Goal: Task Accomplishment & Management: Manage account settings

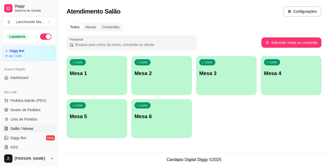
scroll to position [58, 0]
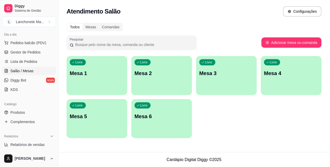
click at [26, 107] on div "Catálogo" at bounding box center [29, 104] width 54 height 8
click at [29, 111] on link "Produtos" at bounding box center [29, 113] width 54 height 8
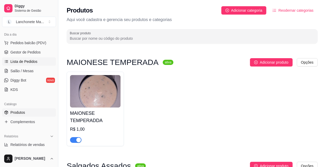
click at [7, 62] on icon at bounding box center [6, 62] width 4 height 4
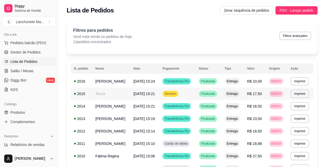
click at [221, 94] on td "Finalizado" at bounding box center [209, 94] width 26 height 12
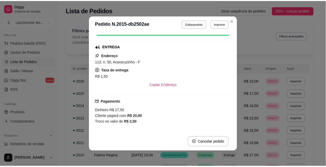
scroll to position [58, 0]
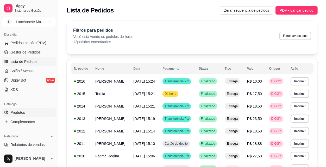
drag, startPoint x: 23, startPoint y: 109, endPoint x: 30, endPoint y: 109, distance: 7.3
click at [23, 109] on link "Produtos" at bounding box center [29, 113] width 54 height 8
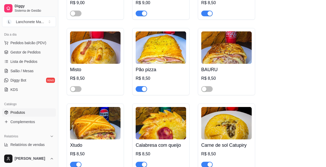
scroll to position [231, 0]
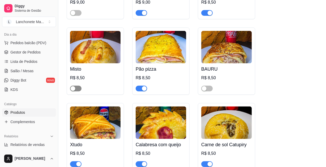
click at [76, 90] on span "button" at bounding box center [75, 89] width 11 height 6
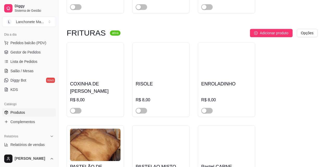
scroll to position [1099, 0]
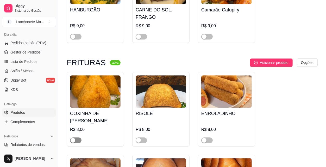
click at [77, 138] on span "button" at bounding box center [75, 141] width 11 height 6
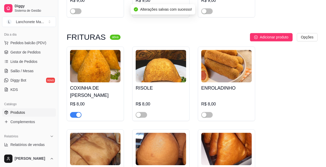
scroll to position [1128, 0]
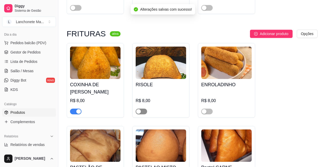
click at [142, 109] on span "button" at bounding box center [141, 112] width 11 height 6
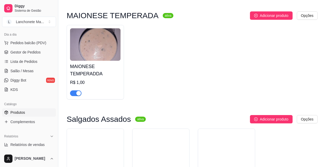
scroll to position [29, 0]
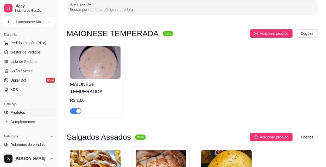
click at [32, 47] on ul "Pedidos balcão (PDV) Gestor de Pedidos Lista de Pedidos Salão / Mesas Diggy Bot…" at bounding box center [29, 66] width 54 height 55
click at [34, 51] on span "Gestor de Pedidos" at bounding box center [25, 52] width 30 height 5
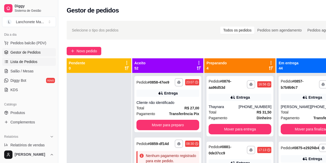
click at [28, 58] on link "Lista de Pedidos" at bounding box center [29, 62] width 54 height 8
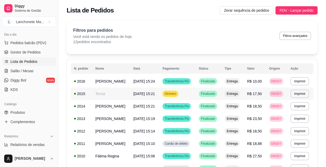
click at [189, 91] on td "Dinheiro" at bounding box center [177, 94] width 36 height 12
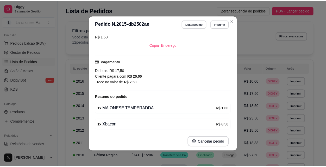
scroll to position [116, 0]
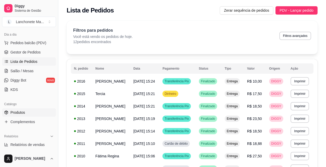
click at [9, 115] on link "Produtos" at bounding box center [29, 113] width 54 height 8
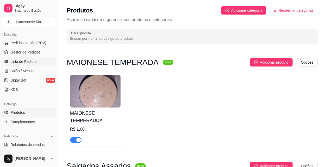
click at [13, 61] on span "Lista de Pedidos" at bounding box center [23, 61] width 27 height 5
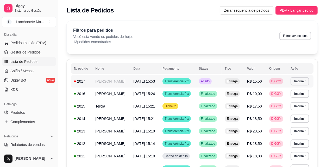
click at [209, 82] on span "Aceito" at bounding box center [205, 81] width 11 height 4
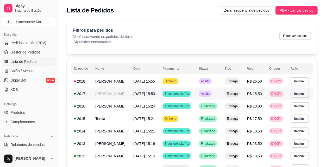
click at [204, 91] on td "Aceito" at bounding box center [209, 94] width 26 height 12
click at [209, 80] on span "Aceito" at bounding box center [205, 81] width 11 height 4
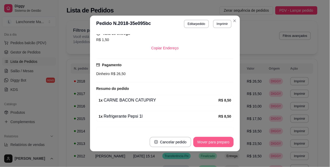
scroll to position [116, 0]
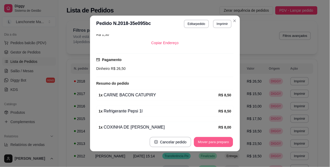
click at [224, 140] on button "Mover para preparo" at bounding box center [213, 142] width 39 height 10
click at [223, 143] on button "Mover para entrega" at bounding box center [213, 142] width 39 height 10
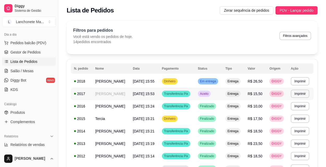
click at [215, 94] on td "Aceito" at bounding box center [209, 94] width 28 height 12
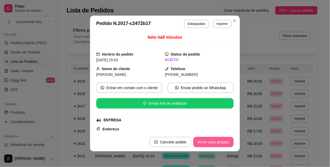
click at [220, 146] on button "Mover para preparo" at bounding box center [213, 142] width 40 height 10
click at [219, 140] on button "Mover para entrega" at bounding box center [213, 142] width 39 height 10
click at [220, 143] on button "Mover para finalizado" at bounding box center [211, 142] width 43 height 10
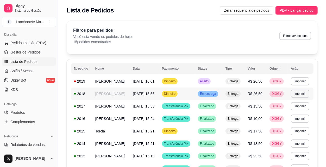
click at [211, 94] on span "Em entrega" at bounding box center [208, 94] width 18 height 4
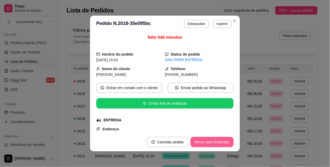
click at [213, 146] on button "Mover para finalizado" at bounding box center [211, 142] width 43 height 10
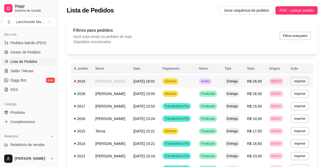
click at [208, 79] on div "Aceito" at bounding box center [205, 81] width 13 height 6
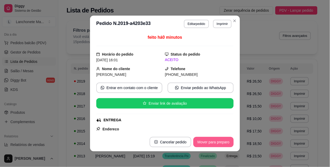
click at [215, 142] on button "Mover para preparo" at bounding box center [213, 142] width 40 height 10
click at [216, 142] on button "Mover para entrega" at bounding box center [213, 142] width 39 height 10
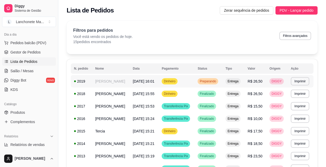
click at [214, 83] on span "Preparando" at bounding box center [208, 81] width 18 height 4
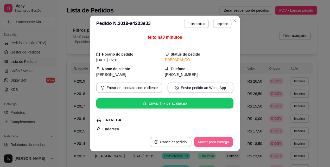
click at [209, 142] on button "Mover para entrega" at bounding box center [213, 142] width 39 height 10
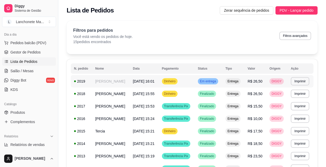
click at [222, 77] on td "Em entrega" at bounding box center [209, 81] width 28 height 12
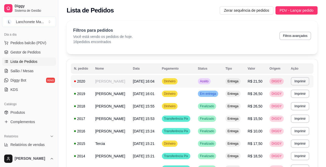
click at [211, 81] on div "Aceito" at bounding box center [204, 81] width 13 height 6
click at [209, 82] on span "Aceito" at bounding box center [204, 81] width 11 height 4
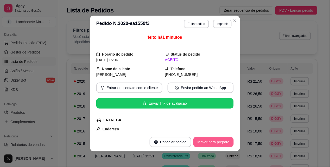
click at [219, 141] on button "Mover para preparo" at bounding box center [213, 142] width 40 height 10
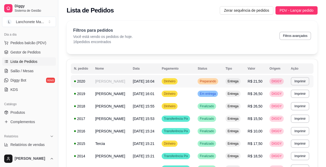
click at [215, 78] on div "Preparando" at bounding box center [208, 81] width 21 height 6
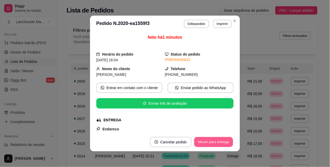
click at [218, 141] on button "Mover para entrega" at bounding box center [213, 142] width 39 height 10
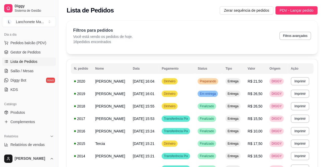
click at [233, 18] on div "**********" at bounding box center [192, 158] width 268 height 280
click at [218, 82] on div "Em entrega" at bounding box center [208, 81] width 20 height 6
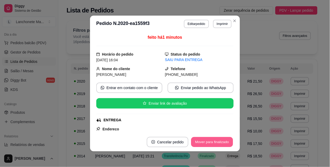
click at [218, 141] on button "Mover para finalizado" at bounding box center [212, 142] width 42 height 10
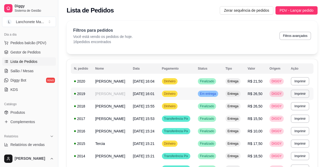
click at [214, 94] on span "Em entrega" at bounding box center [208, 94] width 18 height 4
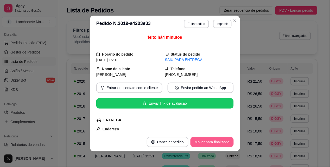
click at [218, 141] on button "Mover para finalizado" at bounding box center [211, 142] width 43 height 10
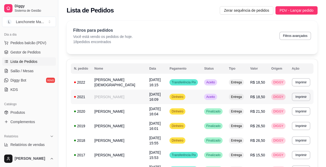
click at [211, 94] on div "Aceito" at bounding box center [210, 97] width 13 height 6
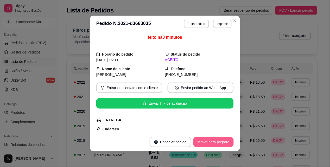
click at [211, 139] on button "Mover para preparo" at bounding box center [213, 142] width 40 height 10
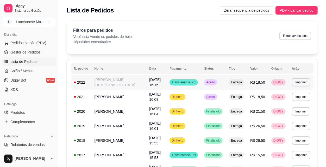
click at [218, 78] on td "Aceito" at bounding box center [213, 82] width 25 height 15
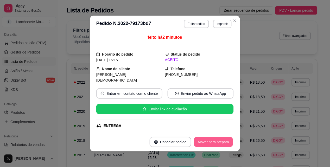
click at [217, 143] on button "Mover para preparo" at bounding box center [213, 142] width 39 height 10
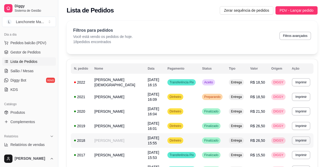
click at [212, 139] on span "Finalizado" at bounding box center [211, 141] width 16 height 4
click at [207, 124] on span "Finalizado" at bounding box center [211, 126] width 16 height 4
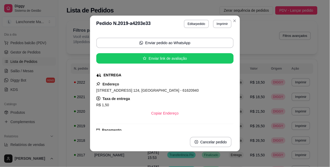
scroll to position [29, 0]
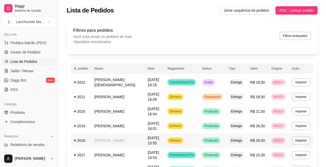
click at [190, 134] on td "Dinheiro" at bounding box center [181, 141] width 35 height 15
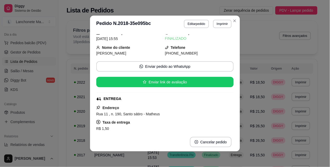
scroll to position [0, 0]
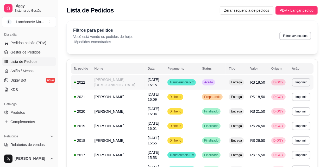
click at [209, 83] on span "Aceito" at bounding box center [208, 82] width 11 height 4
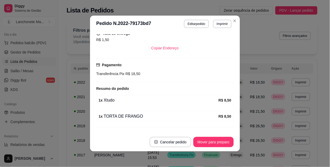
scroll to position [123, 0]
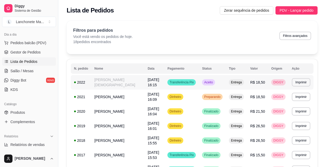
click at [201, 80] on td "Aceito" at bounding box center [212, 82] width 27 height 15
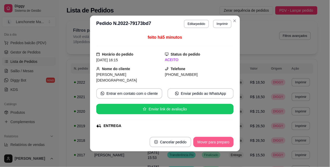
click at [222, 139] on button "Mover para preparo" at bounding box center [213, 142] width 40 height 10
click at [222, 139] on button "Mover para entrega" at bounding box center [213, 142] width 39 height 10
click at [222, 142] on button "Mover para finalizado" at bounding box center [212, 142] width 42 height 10
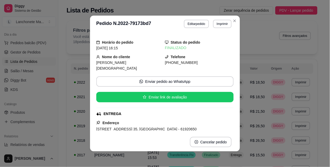
click at [237, 21] on header "**********" at bounding box center [165, 24] width 150 height 17
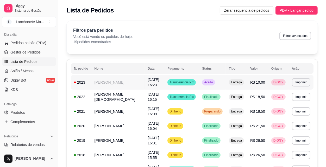
click at [215, 84] on td "Aceito" at bounding box center [212, 82] width 27 height 15
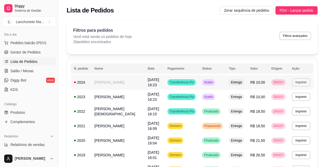
click at [302, 81] on button "Imprimir" at bounding box center [301, 82] width 18 height 8
click at [292, 98] on button "IMPRESSORA" at bounding box center [291, 100] width 36 height 8
click at [213, 124] on span "Preparando" at bounding box center [212, 126] width 18 height 4
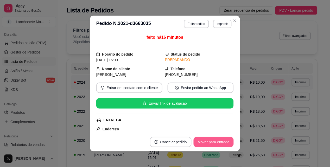
click at [211, 142] on button "Mover para entrega" at bounding box center [214, 142] width 40 height 10
click at [212, 142] on div "Mover para entrega" at bounding box center [209, 142] width 47 height 10
click at [212, 142] on button "Mover para finalizado" at bounding box center [211, 142] width 43 height 10
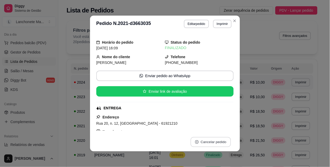
click at [213, 142] on button "Cancelar pedido" at bounding box center [210, 142] width 40 height 10
click at [214, 142] on button "Cancelar pedido" at bounding box center [210, 142] width 40 height 10
click at [234, 26] on header "**********" at bounding box center [165, 24] width 150 height 17
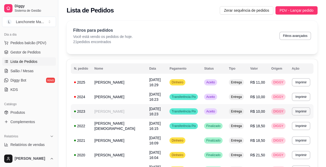
click at [208, 110] on span "Aceito" at bounding box center [210, 112] width 11 height 4
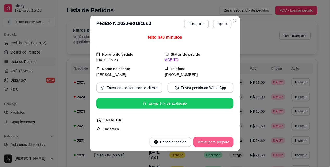
click at [213, 142] on button "Mover para preparo" at bounding box center [213, 142] width 40 height 10
click at [213, 142] on div "Mover para preparo" at bounding box center [210, 142] width 48 height 10
click at [213, 142] on button "Mover para entrega" at bounding box center [213, 142] width 39 height 10
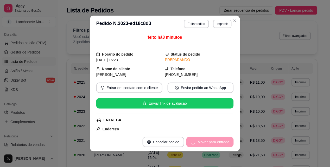
click at [213, 142] on div "Mover para entrega" at bounding box center [209, 142] width 47 height 10
click at [213, 143] on div "Mover para entrega" at bounding box center [209, 142] width 47 height 10
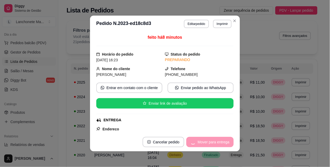
click at [213, 143] on div "Mover para entrega" at bounding box center [209, 142] width 47 height 10
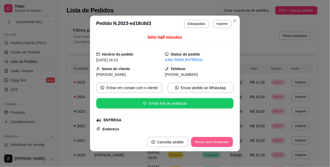
click at [213, 143] on button "Mover para finalizado" at bounding box center [212, 142] width 42 height 10
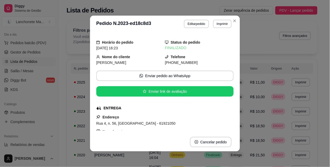
click at [237, 20] on header "**********" at bounding box center [165, 24] width 150 height 17
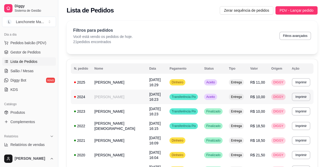
click at [219, 94] on td "Aceito" at bounding box center [213, 97] width 25 height 15
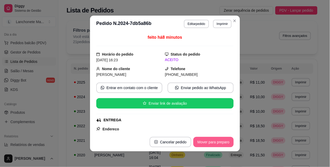
click at [216, 143] on button "Mover para preparo" at bounding box center [213, 142] width 40 height 10
click at [216, 143] on div "Mover para preparo" at bounding box center [210, 142] width 48 height 10
click at [215, 144] on div "Mover para preparo" at bounding box center [210, 142] width 48 height 10
click at [215, 144] on button "Mover para entrega" at bounding box center [213, 142] width 39 height 10
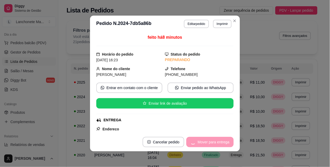
click at [215, 144] on div "Mover para entrega" at bounding box center [209, 142] width 47 height 10
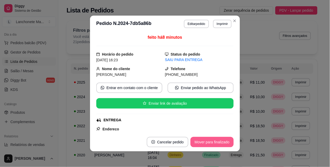
click at [219, 141] on button "Mover para finalizado" at bounding box center [211, 142] width 43 height 10
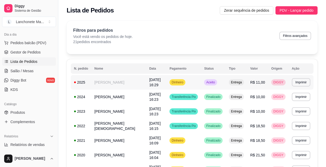
click at [201, 82] on td "Aceito" at bounding box center [213, 82] width 25 height 15
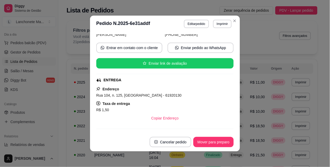
scroll to position [58, 0]
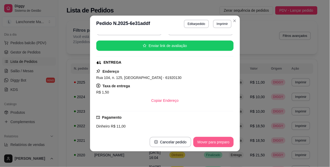
click at [219, 144] on button "Mover para preparo" at bounding box center [213, 142] width 40 height 10
click at [219, 144] on div "Mover para preparo" at bounding box center [210, 142] width 48 height 10
click at [219, 144] on button "Mover para entrega" at bounding box center [214, 142] width 40 height 10
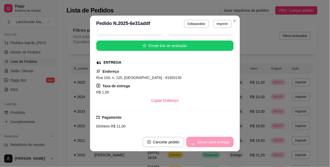
click at [219, 144] on div "Mover para entrega" at bounding box center [209, 142] width 47 height 10
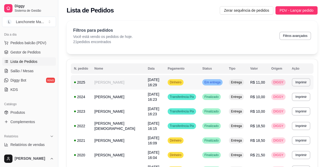
click at [218, 83] on span "Em entrega" at bounding box center [212, 82] width 18 height 4
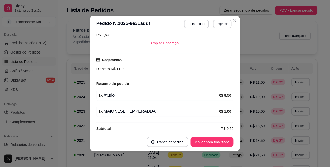
scroll to position [116, 0]
click at [214, 140] on button "Mover para finalizado" at bounding box center [211, 142] width 43 height 10
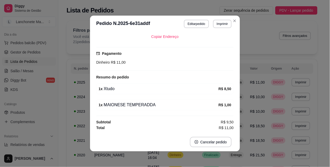
scroll to position [104, 0]
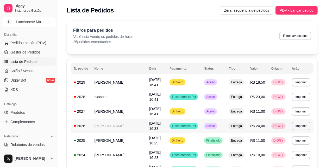
click at [216, 125] on span "Aceito" at bounding box center [210, 126] width 11 height 4
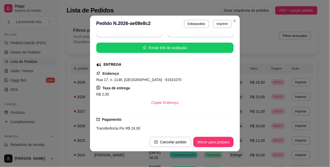
scroll to position [58, 0]
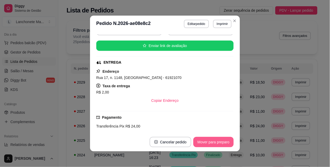
click at [211, 140] on button "Mover para preparo" at bounding box center [213, 142] width 40 height 10
click at [211, 139] on button "Mover para entrega" at bounding box center [214, 142] width 40 height 10
click at [211, 140] on button "Mover para finalizado" at bounding box center [212, 142] width 42 height 10
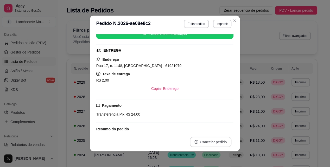
scroll to position [46, 0]
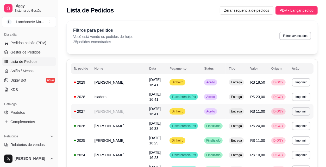
click at [223, 112] on td "Aceito" at bounding box center [213, 111] width 25 height 15
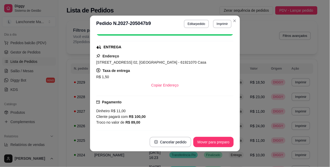
scroll to position [87, 0]
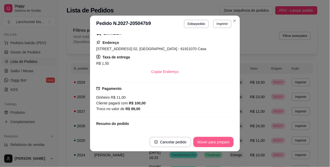
click at [213, 141] on button "Mover para preparo" at bounding box center [213, 142] width 40 height 10
click at [213, 141] on div "Mover para preparo" at bounding box center [210, 142] width 48 height 10
click at [215, 144] on button "Mover para entrega" at bounding box center [214, 142] width 40 height 10
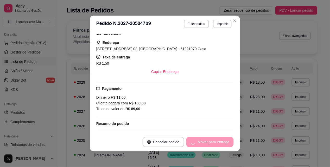
click at [224, 141] on div "Mover para entrega" at bounding box center [209, 142] width 47 height 10
click at [224, 142] on button "Mover para finalizado" at bounding box center [211, 142] width 43 height 10
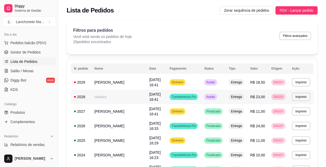
click at [212, 97] on span "Aceito" at bounding box center [210, 97] width 11 height 4
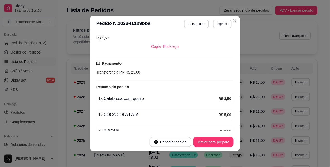
scroll to position [116, 0]
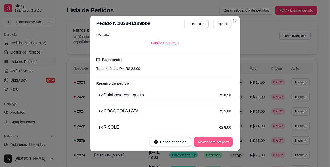
click at [212, 145] on button "Mover para preparo" at bounding box center [213, 142] width 39 height 10
click at [212, 145] on button "Mover para entrega" at bounding box center [214, 142] width 40 height 10
click at [212, 145] on button "Mover para finalizado" at bounding box center [211, 142] width 43 height 10
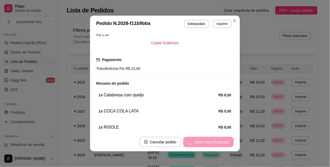
scroll to position [104, 0]
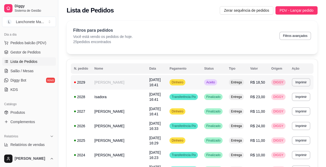
click at [226, 79] on td "Aceito" at bounding box center [213, 82] width 25 height 15
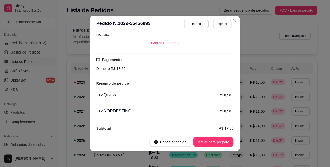
scroll to position [123, 0]
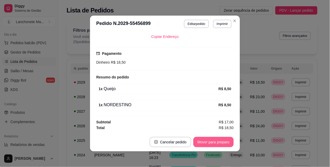
click at [212, 142] on button "Mover para preparo" at bounding box center [213, 142] width 40 height 10
click at [212, 142] on button "Mover para entrega" at bounding box center [213, 142] width 39 height 10
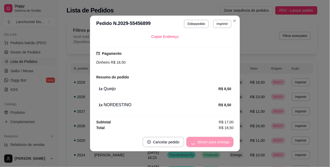
click at [212, 142] on div "Mover para entrega" at bounding box center [209, 142] width 47 height 10
click at [212, 142] on button "Mover para finalizado" at bounding box center [212, 142] width 42 height 10
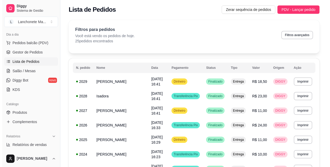
scroll to position [0, 0]
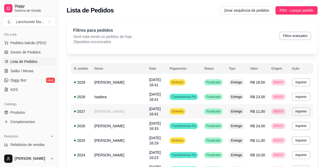
click at [193, 111] on td "Dinheiro" at bounding box center [183, 111] width 35 height 15
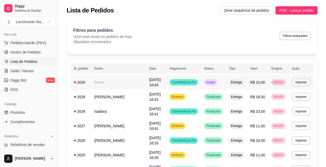
click at [223, 80] on td "Aceito" at bounding box center [213, 82] width 25 height 15
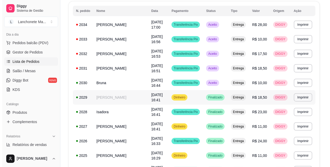
scroll to position [29, 0]
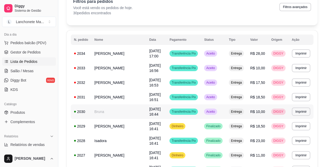
click at [221, 112] on td "Aceito" at bounding box center [213, 112] width 25 height 15
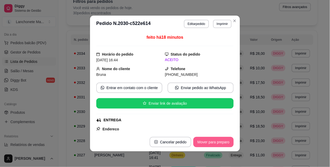
click at [218, 142] on button "Mover para preparo" at bounding box center [213, 142] width 40 height 10
click at [218, 142] on div "Mover para preparo" at bounding box center [210, 142] width 48 height 10
click at [218, 142] on button "Mover para entrega" at bounding box center [214, 142] width 40 height 10
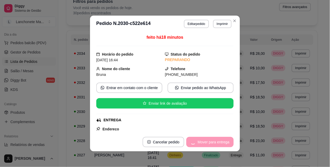
click at [218, 142] on div "Mover para entrega" at bounding box center [209, 142] width 47 height 10
click at [219, 142] on div "Mover para entrega" at bounding box center [209, 142] width 47 height 10
click at [219, 143] on div "Mover para entrega" at bounding box center [209, 142] width 47 height 10
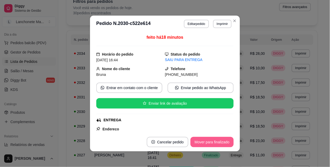
click at [220, 142] on button "Mover para finalizado" at bounding box center [211, 142] width 43 height 10
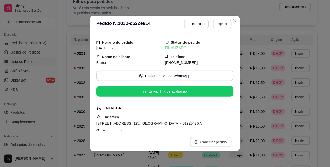
click at [220, 141] on button "Cancelar pedido" at bounding box center [211, 142] width 42 height 10
click at [221, 141] on button "Cancelar pedido" at bounding box center [210, 142] width 40 height 10
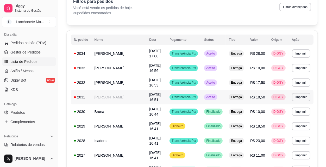
click at [216, 97] on span "Aceito" at bounding box center [210, 97] width 11 height 4
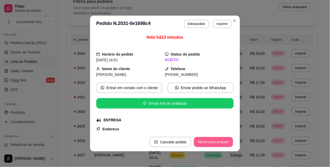
click at [215, 139] on button "Mover para preparo" at bounding box center [213, 142] width 39 height 10
click at [215, 139] on div "Mover para preparo" at bounding box center [210, 142] width 48 height 10
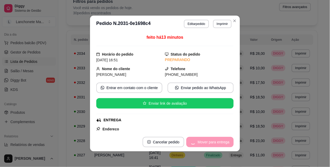
click at [216, 141] on div "Mover para entrega" at bounding box center [209, 142] width 47 height 10
click at [217, 142] on div "Mover para entrega" at bounding box center [209, 142] width 47 height 10
click at [217, 143] on div "Mover para entrega" at bounding box center [209, 142] width 47 height 10
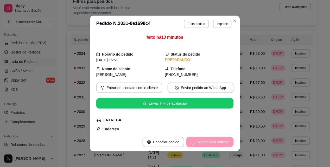
click at [218, 143] on div "Mover para entrega" at bounding box center [209, 142] width 47 height 10
click at [218, 144] on div "Mover para entrega" at bounding box center [209, 142] width 47 height 10
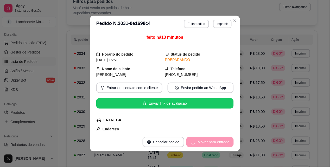
click at [218, 144] on div "Mover para entrega" at bounding box center [209, 142] width 47 height 10
click at [218, 144] on div "Mover para finalizado" at bounding box center [208, 142] width 50 height 10
click at [181, 144] on button "Cancelar pedido" at bounding box center [160, 142] width 42 height 10
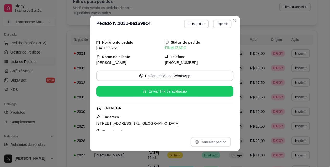
click at [218, 144] on button "Cancelar pedido" at bounding box center [210, 142] width 40 height 10
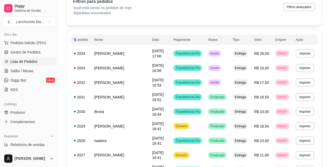
click at [232, 18] on div "Filtros para pedidos Você está vendo os pedidos de hoje. 30 pedidos encontrados…" at bounding box center [194, 8] width 255 height 33
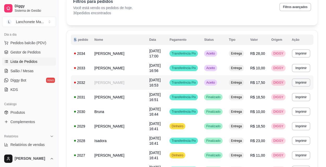
click at [223, 84] on td "Aceito" at bounding box center [213, 82] width 25 height 15
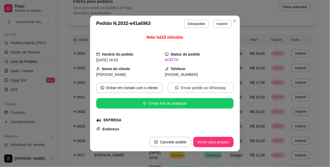
click at [223, 84] on button "Enviar pedido ao WhatsApp" at bounding box center [201, 88] width 66 height 10
click at [221, 147] on button "Mover para preparo" at bounding box center [213, 142] width 40 height 10
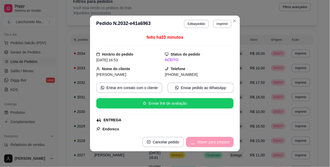
click at [221, 144] on div "Mover para preparo" at bounding box center [210, 142] width 48 height 10
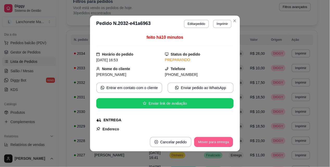
click at [221, 144] on button "Mover para entrega" at bounding box center [213, 142] width 39 height 10
click at [221, 144] on div "Mover para entrega" at bounding box center [209, 142] width 47 height 10
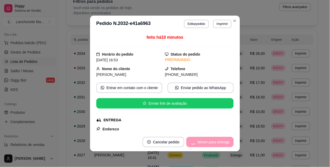
click at [221, 144] on div "Mover para entrega" at bounding box center [209, 142] width 47 height 10
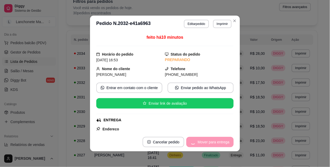
click at [221, 144] on div "Mover para entrega" at bounding box center [209, 142] width 47 height 10
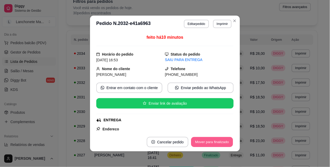
click at [221, 144] on button "Mover para finalizado" at bounding box center [212, 142] width 42 height 10
click at [221, 144] on div "Mover para finalizado" at bounding box center [208, 142] width 50 height 10
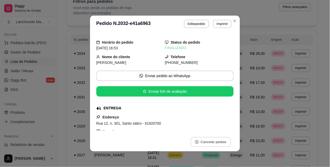
click at [221, 144] on button "Cancelar pedido" at bounding box center [210, 142] width 40 height 10
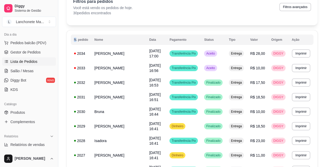
click at [230, 19] on div "Filtros para pedidos Você está vendo os pedidos de hoje. 30 pedidos encontrados…" at bounding box center [192, 8] width 251 height 33
click at [221, 72] on td "Aceito" at bounding box center [213, 68] width 25 height 15
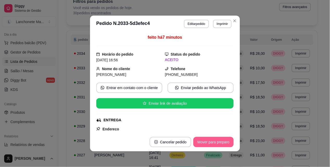
click at [207, 145] on button "Mover para preparo" at bounding box center [213, 142] width 40 height 10
click at [207, 145] on div "Mover para preparo" at bounding box center [210, 142] width 48 height 10
click at [207, 145] on button "Mover para entrega" at bounding box center [214, 142] width 40 height 10
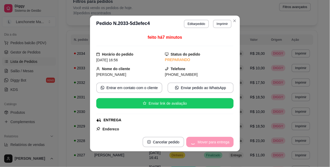
click at [207, 146] on div "Mover para entrega" at bounding box center [209, 142] width 47 height 10
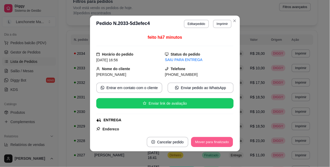
click at [221, 144] on button "Mover para finalizado" at bounding box center [212, 142] width 42 height 10
click at [219, 139] on div "Mover para finalizado" at bounding box center [211, 142] width 43 height 10
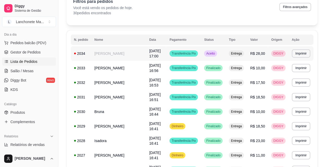
click at [213, 50] on div "Aceito" at bounding box center [210, 53] width 13 height 6
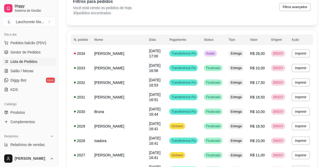
scroll to position [87, 0]
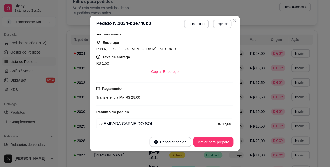
click at [218, 144] on button "Mover para preparo" at bounding box center [213, 142] width 40 height 10
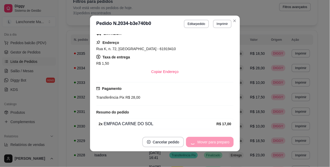
click at [218, 144] on div "Mover para preparo" at bounding box center [210, 142] width 48 height 10
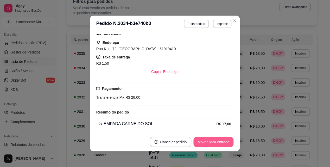
click at [218, 144] on button "Mover para entrega" at bounding box center [214, 142] width 40 height 10
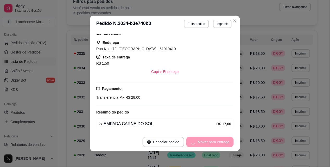
click at [218, 144] on div "Mover para entrega" at bounding box center [209, 142] width 47 height 10
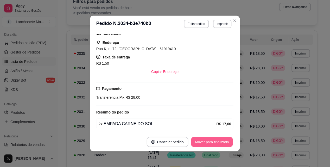
click at [218, 144] on button "Mover para finalizado" at bounding box center [212, 142] width 42 height 10
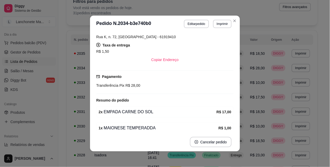
scroll to position [75, 0]
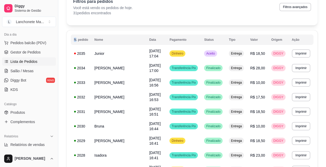
click at [234, 23] on div "Filtros para pedidos Você está vendo os pedidos de hoje. 31 pedidos encontrados…" at bounding box center [192, 8] width 251 height 33
click at [204, 58] on td "Aceito" at bounding box center [213, 53] width 25 height 15
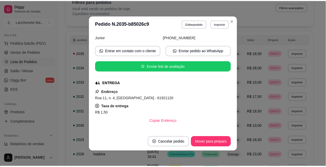
scroll to position [36, 0]
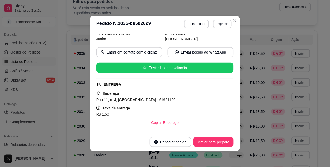
click at [225, 141] on button "Mover para preparo" at bounding box center [213, 142] width 40 height 10
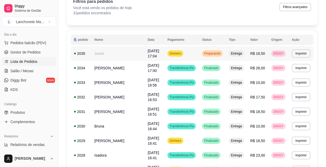
click at [225, 51] on td "Preparando" at bounding box center [212, 53] width 27 height 15
click at [217, 56] on div "Preparando" at bounding box center [212, 53] width 21 height 6
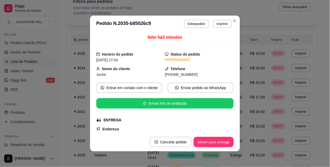
click at [222, 140] on button "Mover para entrega" at bounding box center [214, 142] width 40 height 10
click at [222, 140] on div "Mover para entrega" at bounding box center [209, 142] width 47 height 10
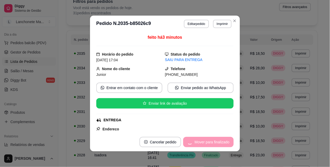
click at [222, 140] on div "Mover para finalizado" at bounding box center [208, 142] width 50 height 10
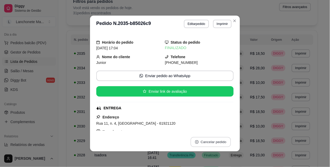
click at [222, 140] on button "Cancelar pedido" at bounding box center [210, 142] width 40 height 10
click at [222, 140] on button "Cancelar pedido" at bounding box center [211, 142] width 42 height 10
click at [232, 17] on button "Close" at bounding box center [235, 21] width 8 height 8
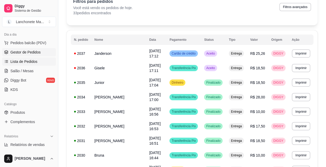
click at [24, 51] on span "Gestor de Pedidos" at bounding box center [25, 52] width 30 height 5
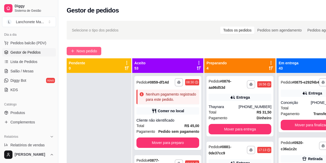
click at [94, 51] on span "Novo pedido" at bounding box center [87, 51] width 21 height 6
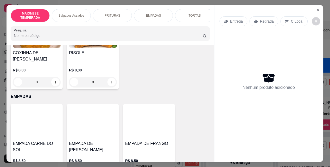
scroll to position [578, 0]
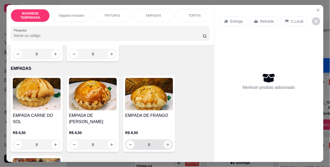
click at [167, 144] on icon "increase-product-quantity" at bounding box center [168, 145] width 3 height 3
type input "1"
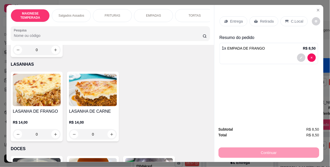
scroll to position [838, 0]
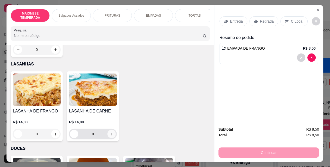
click at [110, 132] on icon "increase-product-quantity" at bounding box center [112, 134] width 4 height 4
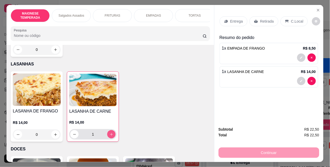
type input "1"
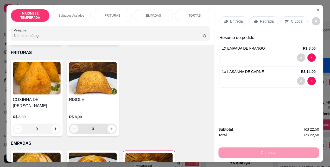
scroll to position [491, 0]
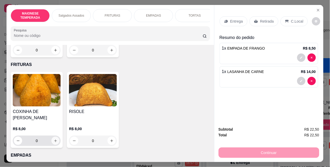
click at [54, 139] on icon "increase-product-quantity" at bounding box center [56, 141] width 4 height 4
type input "1"
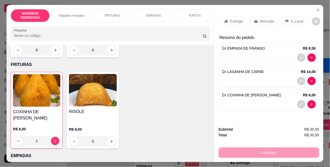
click at [232, 19] on p "Entrega" at bounding box center [236, 21] width 13 height 5
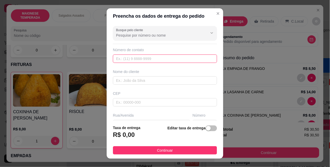
click at [132, 59] on input "text" at bounding box center [165, 59] width 104 height 8
drag, startPoint x: 130, startPoint y: 58, endPoint x: 130, endPoint y: 63, distance: 4.9
click at [130, 59] on input "text" at bounding box center [165, 59] width 104 height 8
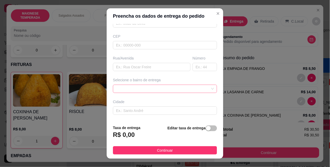
scroll to position [58, 0]
type input "[PHONE_NUMBER]"
click at [134, 69] on input "text" at bounding box center [152, 66] width 78 height 8
click at [121, 67] on input "latel sul" at bounding box center [152, 66] width 78 height 8
type input "lateral sul"
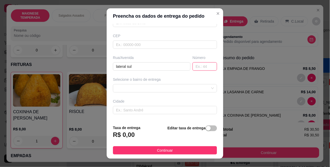
click at [193, 68] on input "text" at bounding box center [205, 66] width 24 height 8
click at [157, 89] on span at bounding box center [165, 89] width 98 height 8
type input "1264"
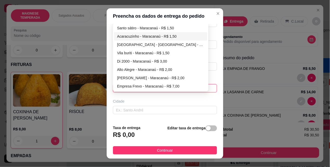
click at [142, 35] on div "Acaracuzinho - Maracanaú - R$ 1,50" at bounding box center [160, 37] width 87 height 6
type input "Maracanaú"
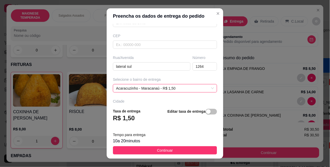
drag, startPoint x: 172, startPoint y: 148, endPoint x: 206, endPoint y: 146, distance: 34.7
click at [172, 148] on button "Continuar" at bounding box center [165, 151] width 104 height 8
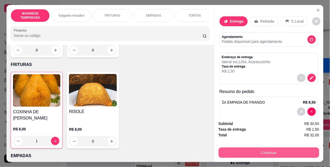
click at [248, 148] on button "Continuar" at bounding box center [269, 153] width 101 height 10
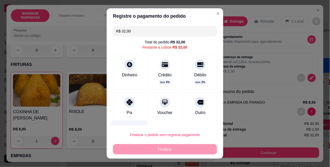
click at [130, 104] on div at bounding box center [129, 102] width 10 height 10
type input "R$ 0,00"
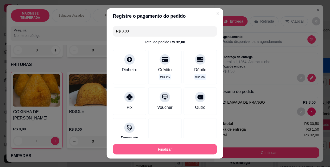
click at [157, 148] on button "Finalizar" at bounding box center [165, 149] width 104 height 10
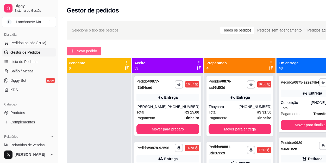
click at [88, 50] on span "Novo pedido" at bounding box center [87, 51] width 21 height 6
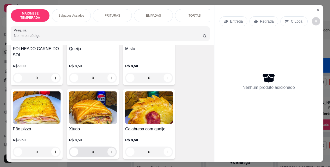
scroll to position [173, 0]
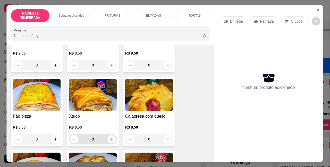
click at [112, 135] on button "increase-product-quantity" at bounding box center [111, 139] width 8 height 8
type input "1"
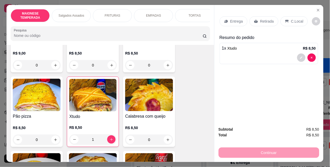
click at [230, 20] on p "Entrega" at bounding box center [236, 21] width 13 height 5
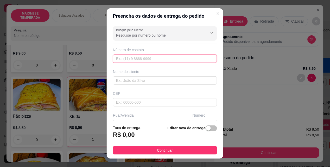
click at [127, 58] on input "text" at bounding box center [165, 59] width 104 height 8
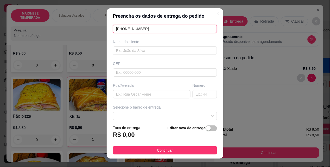
scroll to position [58, 0]
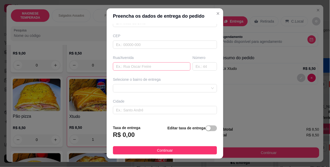
type input "[PHONE_NUMBER]"
click at [139, 66] on input "text" at bounding box center [152, 66] width 78 height 8
type input "lateral sul"
click at [193, 65] on input "text" at bounding box center [205, 66] width 24 height 8
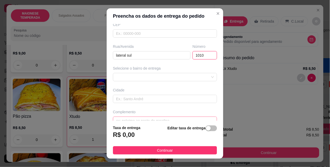
scroll to position [79, 0]
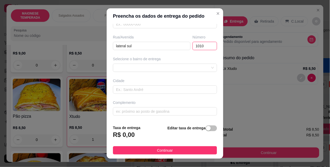
type input "1010"
click at [180, 150] on button "Continuar" at bounding box center [165, 151] width 104 height 8
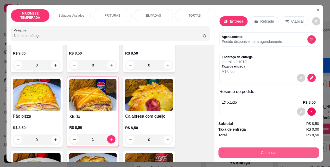
click at [233, 148] on button "Continuar" at bounding box center [269, 153] width 101 height 10
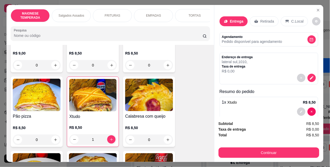
click at [238, 20] on p "Entrega" at bounding box center [237, 21] width 14 height 5
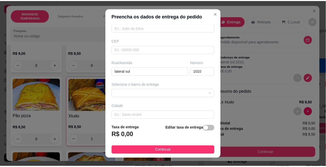
scroll to position [58, 0]
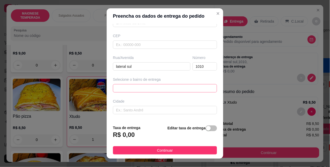
click at [147, 89] on span at bounding box center [165, 89] width 98 height 8
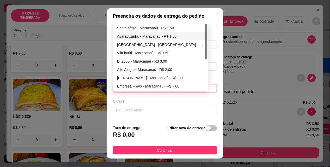
click at [130, 36] on div "Acaracuzinho - Maracanaú - R$ 1,50" at bounding box center [160, 37] width 87 height 6
type input "Maracanaú"
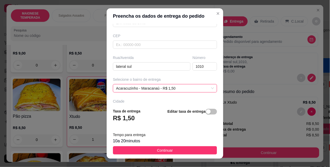
click at [168, 150] on span "Continuar" at bounding box center [165, 151] width 16 height 6
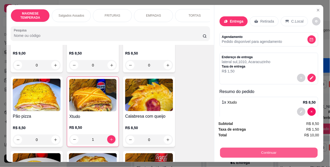
click at [243, 150] on button "Continuar" at bounding box center [269, 153] width 98 height 10
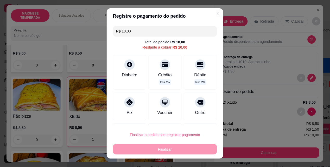
click at [127, 107] on div at bounding box center [129, 102] width 10 height 10
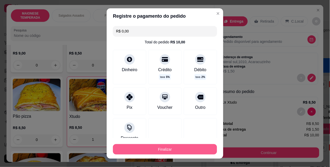
type input "R$ 0,00"
click at [160, 150] on button "Finalizar" at bounding box center [165, 149] width 104 height 10
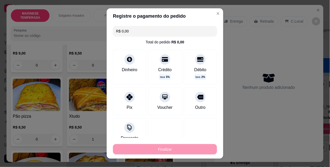
type input "0"
type input "-R$ 10,00"
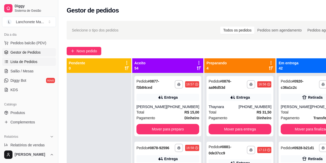
click at [19, 62] on span "Lista de Pedidos" at bounding box center [23, 61] width 27 height 5
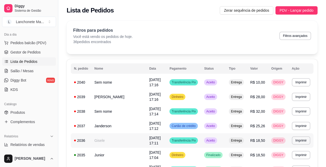
click at [225, 138] on td "Aceito" at bounding box center [213, 141] width 25 height 15
click at [223, 139] on td "Aceito" at bounding box center [213, 141] width 25 height 15
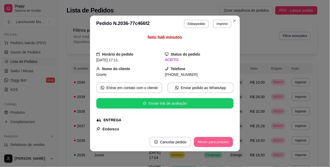
click at [220, 144] on button "Mover para preparo" at bounding box center [213, 142] width 39 height 10
click at [220, 144] on div "Mover para preparo" at bounding box center [210, 142] width 48 height 10
click at [220, 145] on button "Mover para entrega" at bounding box center [214, 142] width 40 height 10
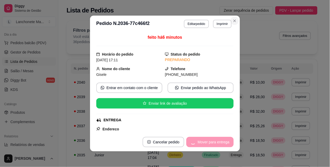
click at [235, 27] on section "**********" at bounding box center [165, 84] width 150 height 136
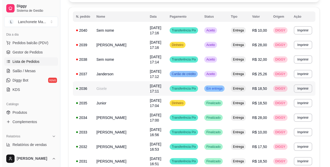
scroll to position [58, 0]
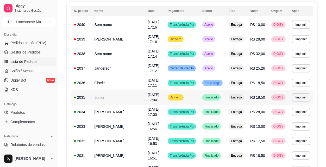
click at [216, 96] on span "Finalizado" at bounding box center [211, 98] width 16 height 4
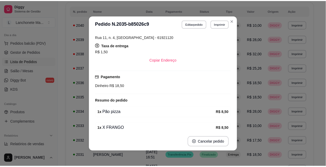
scroll to position [87, 0]
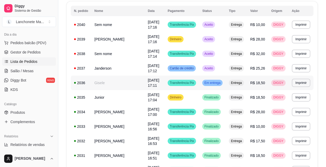
click at [214, 87] on td "Em entrega" at bounding box center [212, 83] width 27 height 15
click at [233, 19] on td "Entrega" at bounding box center [236, 24] width 21 height 15
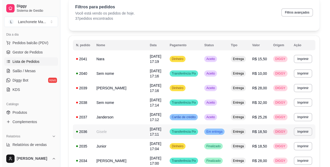
scroll to position [0, 0]
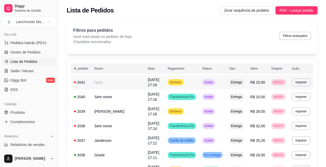
click at [209, 79] on div "Aceito" at bounding box center [208, 82] width 13 height 6
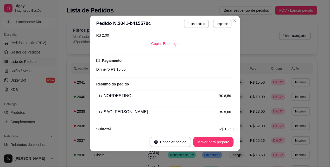
scroll to position [123, 0]
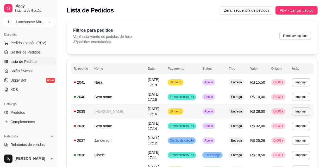
click at [214, 110] on span "Aceito" at bounding box center [208, 112] width 11 height 4
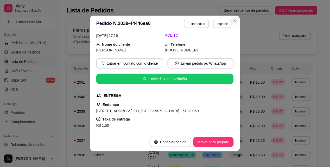
scroll to position [0, 0]
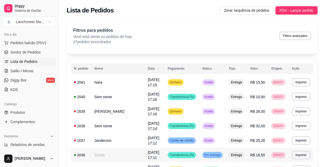
click at [218, 154] on span "Em entrega" at bounding box center [212, 155] width 18 height 4
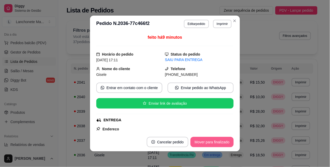
click at [215, 147] on button "Mover para finalizado" at bounding box center [211, 142] width 43 height 10
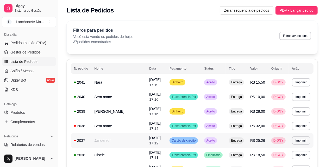
click at [209, 143] on span "Aceito" at bounding box center [210, 141] width 11 height 4
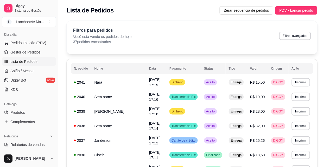
click at [209, 142] on button "Mover para preparo" at bounding box center [213, 142] width 40 height 10
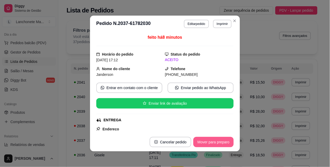
click at [209, 142] on button "Mover para preparo" at bounding box center [213, 142] width 40 height 10
click at [209, 142] on div "Mover para preparo" at bounding box center [210, 142] width 48 height 10
click at [209, 142] on button "Mover para entrega" at bounding box center [214, 142] width 40 height 10
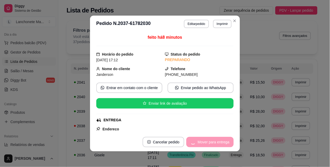
click at [209, 142] on div "Mover para entrega" at bounding box center [209, 142] width 47 height 10
click at [217, 146] on div "Mover para entrega" at bounding box center [209, 142] width 47 height 10
click at [217, 145] on div "Mover para entrega" at bounding box center [209, 142] width 47 height 10
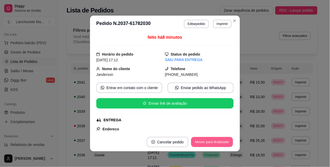
click at [217, 144] on button "Mover para finalizado" at bounding box center [212, 142] width 42 height 10
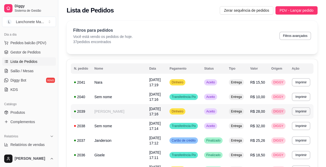
click at [217, 122] on td "Aceito" at bounding box center [213, 126] width 25 height 15
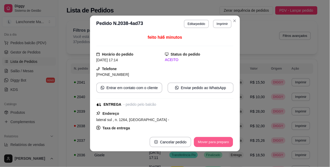
click at [214, 142] on button "Mover para preparo" at bounding box center [213, 142] width 39 height 10
click at [214, 142] on button "Mover para entrega" at bounding box center [214, 142] width 40 height 10
click at [214, 142] on button "Mover para finalizado" at bounding box center [212, 142] width 42 height 10
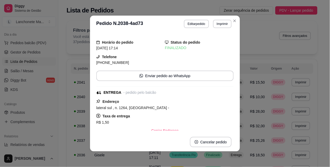
click at [237, 18] on header "**********" at bounding box center [165, 24] width 150 height 17
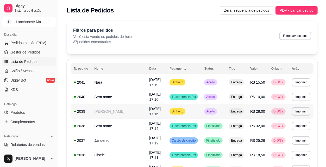
click at [216, 112] on span "Aceito" at bounding box center [210, 112] width 11 height 4
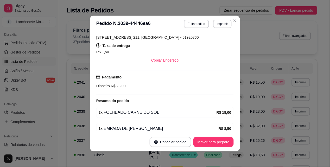
scroll to position [123, 0]
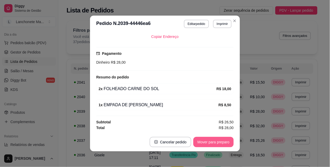
click at [213, 141] on button "Mover para preparo" at bounding box center [213, 142] width 40 height 10
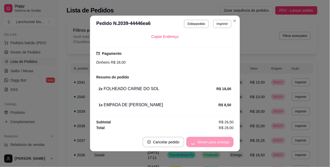
click at [213, 141] on div "Mover para entrega" at bounding box center [209, 142] width 47 height 10
click at [213, 141] on button "Mover para finalizado" at bounding box center [211, 142] width 43 height 10
click at [213, 141] on div "Mover para finalizado" at bounding box center [208, 142] width 50 height 10
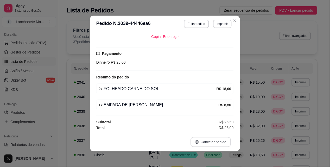
click at [213, 141] on button "Cancelar pedido" at bounding box center [210, 142] width 40 height 10
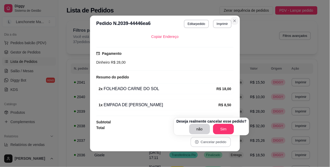
click at [231, 22] on button "Close" at bounding box center [235, 21] width 8 height 8
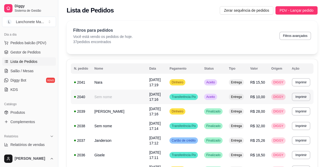
click at [224, 95] on td "Aceito" at bounding box center [213, 97] width 25 height 15
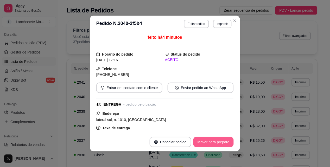
click at [224, 142] on button "Mover para preparo" at bounding box center [213, 142] width 40 height 10
click at [224, 142] on button "Mover para entrega" at bounding box center [213, 142] width 39 height 10
click at [223, 142] on button "Mover para finalizado" at bounding box center [211, 142] width 43 height 10
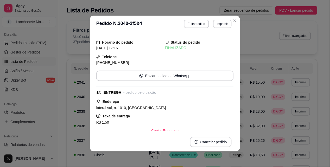
click at [230, 16] on header "**********" at bounding box center [165, 24] width 150 height 17
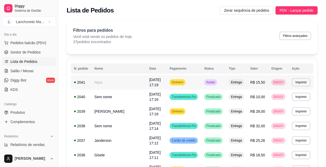
click at [220, 82] on td "Aceito" at bounding box center [213, 82] width 25 height 15
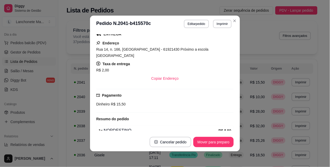
scroll to position [87, 0]
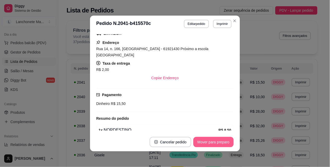
click at [212, 141] on button "Mover para preparo" at bounding box center [213, 142] width 40 height 10
click at [212, 141] on button "Mover para entrega" at bounding box center [214, 142] width 40 height 10
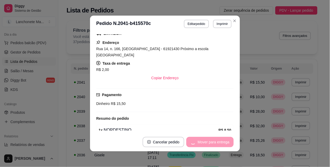
click at [212, 141] on div "Mover para entrega" at bounding box center [209, 142] width 47 height 10
click at [213, 144] on div "Mover para entrega" at bounding box center [209, 142] width 47 height 10
click at [217, 144] on button "Mover para finalizado" at bounding box center [212, 142] width 42 height 10
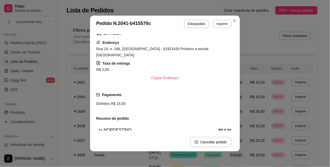
click at [233, 26] on header "**********" at bounding box center [165, 24] width 150 height 17
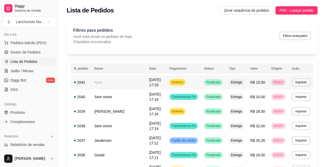
click at [196, 82] on td "Dinheiro" at bounding box center [183, 82] width 35 height 15
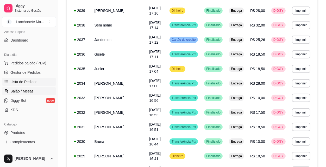
scroll to position [29, 0]
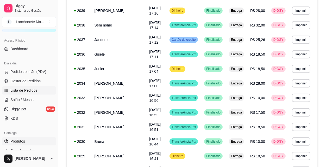
click at [21, 138] on link "Produtos" at bounding box center [29, 141] width 54 height 8
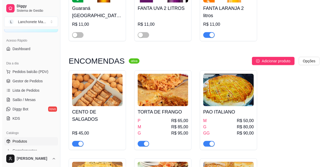
scroll to position [3354, 0]
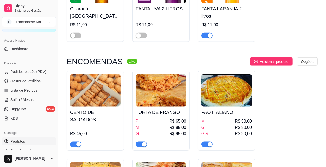
click at [155, 125] on div "M R$ 85,00" at bounding box center [161, 128] width 50 height 6
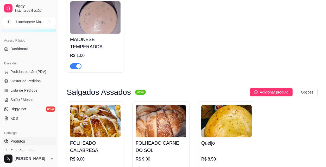
scroll to position [87, 0]
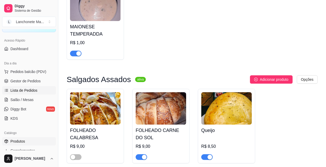
click at [30, 89] on span "Lista de Pedidos" at bounding box center [23, 90] width 27 height 5
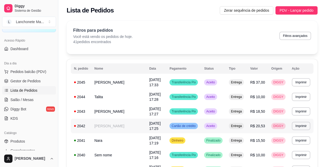
click at [229, 124] on td "Entrega" at bounding box center [236, 126] width 21 height 15
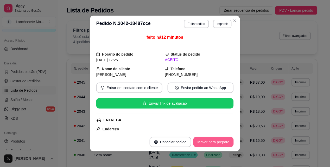
click at [224, 143] on button "Mover para preparo" at bounding box center [213, 142] width 40 height 10
click at [224, 143] on div "Mover para preparo" at bounding box center [210, 142] width 48 height 10
click at [224, 144] on div "Mover para preparo" at bounding box center [210, 142] width 48 height 10
click at [224, 141] on div "Mover para preparo" at bounding box center [210, 142] width 48 height 10
click at [224, 141] on button "Mover para entrega" at bounding box center [213, 142] width 39 height 10
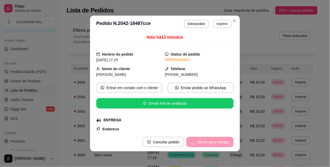
click at [224, 141] on div "Mover para entrega" at bounding box center [209, 142] width 47 height 10
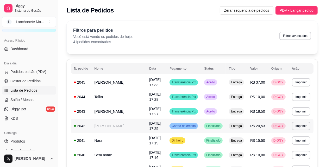
click at [192, 125] on span "Cartão de crédito" at bounding box center [183, 126] width 26 height 4
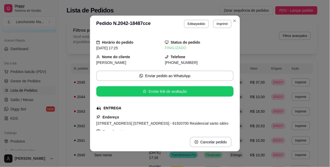
click at [237, 17] on header "**********" at bounding box center [165, 24] width 150 height 17
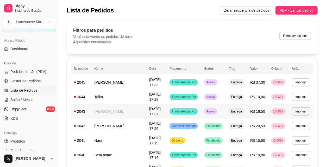
click at [219, 107] on td "Aceito" at bounding box center [213, 111] width 25 height 15
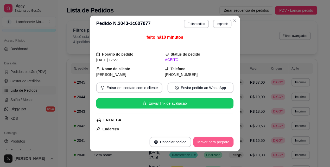
click at [220, 140] on button "Mover para preparo" at bounding box center [213, 142] width 40 height 10
click at [221, 142] on div "Mover para preparo" at bounding box center [210, 142] width 48 height 10
click at [222, 142] on button "Mover para entrega" at bounding box center [214, 142] width 40 height 10
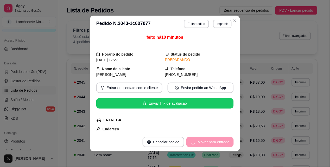
click at [218, 144] on div "Mover para entrega" at bounding box center [209, 142] width 47 height 10
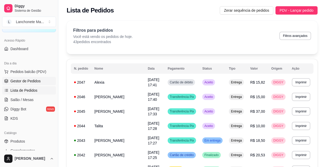
click at [37, 80] on span "Gestor de Pedidos" at bounding box center [25, 81] width 30 height 5
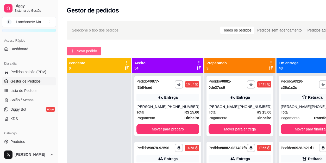
click at [82, 50] on span "Novo pedido" at bounding box center [87, 51] width 21 height 6
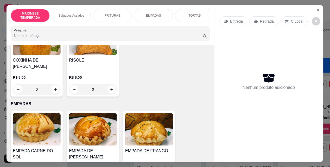
scroll to position [491, 0]
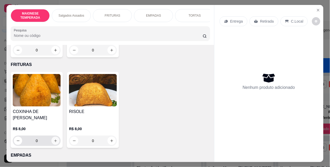
click at [55, 139] on icon "increase-product-quantity" at bounding box center [56, 141] width 4 height 4
type input "1"
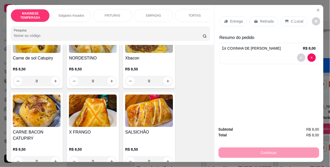
scroll to position [318, 0]
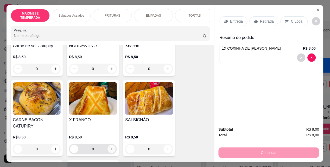
click at [110, 148] on icon "increase-product-quantity" at bounding box center [112, 150] width 4 height 4
type input "1"
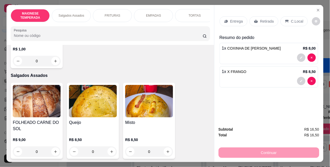
scroll to position [0, 0]
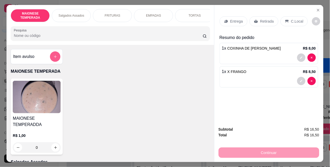
click at [55, 58] on icon "add-separate-item" at bounding box center [55, 57] width 4 height 4
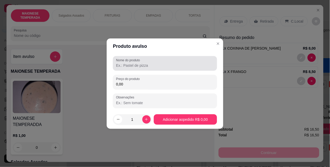
click at [148, 64] on input "Nome do produto" at bounding box center [165, 65] width 98 height 5
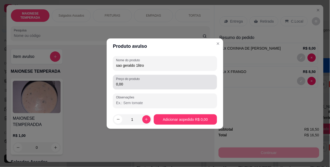
type input "sao geraldo 1litro"
click at [144, 79] on div "0,00" at bounding box center [165, 82] width 98 height 10
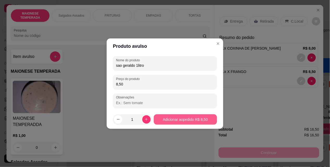
type input "8,50"
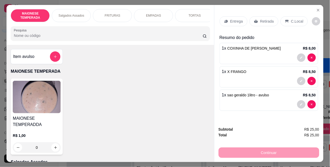
click at [236, 20] on p "Entrega" at bounding box center [236, 21] width 13 height 5
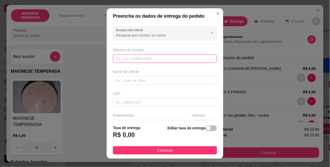
click at [170, 57] on input "text" at bounding box center [165, 59] width 104 height 8
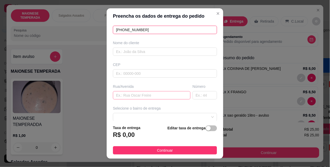
type input "[PHONE_NUMBER]"
click at [144, 96] on input "text" at bounding box center [152, 95] width 78 height 8
type input "17"
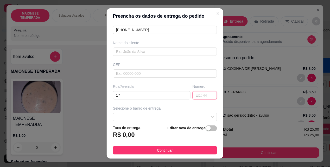
click at [193, 95] on input "text" at bounding box center [205, 95] width 24 height 8
click at [175, 116] on span at bounding box center [165, 117] width 98 height 8
type input "52a"
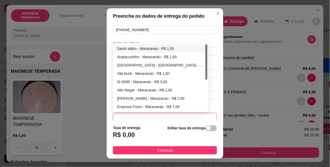
scroll to position [29, 0]
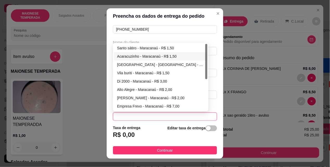
click at [134, 61] on div "[GEOGRAPHIC_DATA] - [GEOGRAPHIC_DATA] - R$ 1,50" at bounding box center [160, 65] width 93 height 8
type input "Maracanaú"
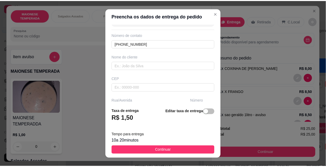
scroll to position [0, 0]
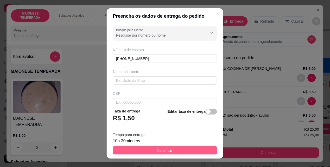
click at [186, 149] on button "Continuar" at bounding box center [165, 151] width 104 height 8
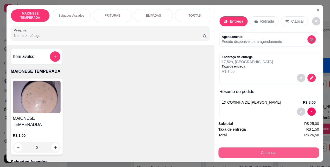
click at [259, 154] on button "Continuar" at bounding box center [269, 153] width 101 height 10
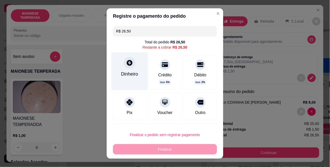
click at [125, 71] on div "Dinheiro" at bounding box center [129, 74] width 17 height 7
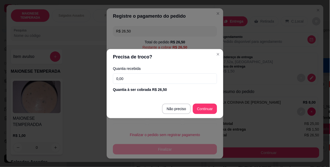
click at [141, 72] on div "Quantia recebida 0,00 Quantia à ser cobrada R$ 26,50" at bounding box center [165, 80] width 117 height 30
click at [145, 81] on input "0,00" at bounding box center [165, 79] width 104 height 10
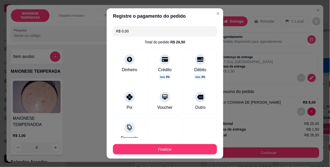
type input "R$ 0,00"
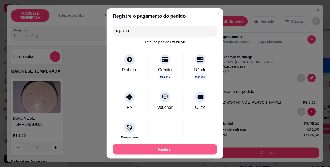
click at [190, 148] on button "Finalizar" at bounding box center [165, 149] width 104 height 10
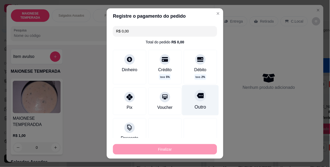
type input "0"
type input "-R$ 26,50"
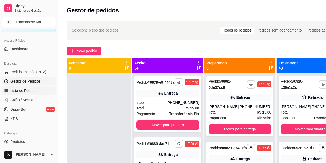
click at [26, 89] on span "Lista de Pedidos" at bounding box center [23, 90] width 27 height 5
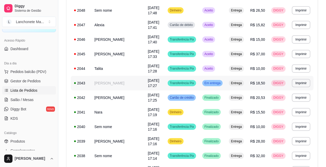
scroll to position [58, 0]
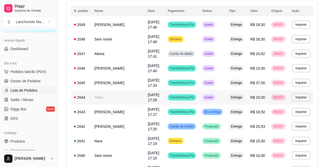
click at [213, 98] on span "Aceito" at bounding box center [208, 98] width 11 height 4
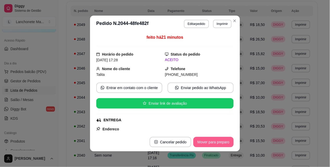
click at [211, 144] on button "Mover para preparo" at bounding box center [213, 142] width 40 height 10
click at [211, 144] on div "Mover para preparo" at bounding box center [210, 142] width 48 height 10
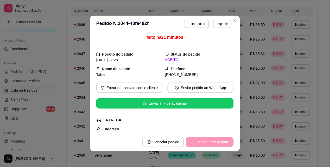
click at [211, 144] on div "Mover para preparo" at bounding box center [210, 142] width 48 height 10
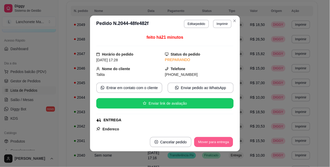
click at [211, 144] on button "Mover para entrega" at bounding box center [213, 142] width 39 height 10
click at [211, 144] on div "Mover para entrega" at bounding box center [209, 142] width 47 height 10
click at [211, 144] on button "Mover para finalizado" at bounding box center [212, 142] width 42 height 10
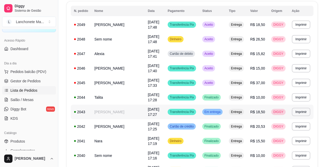
click at [220, 111] on span "Em entrega" at bounding box center [212, 112] width 18 height 4
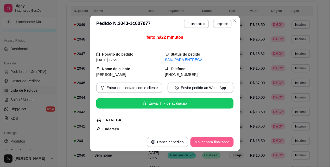
click at [219, 143] on button "Mover para finalizado" at bounding box center [211, 142] width 43 height 10
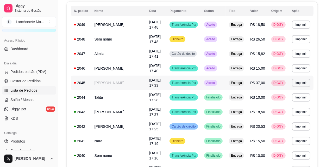
click at [207, 84] on td "Aceito" at bounding box center [213, 83] width 25 height 15
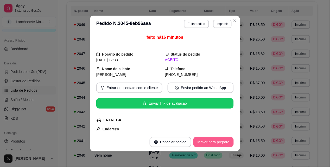
click at [215, 141] on button "Mover para preparo" at bounding box center [213, 142] width 40 height 10
click at [215, 141] on div "Mover para preparo" at bounding box center [210, 142] width 48 height 10
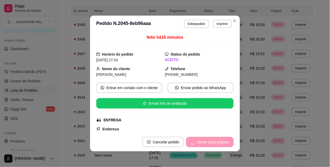
click at [215, 141] on div "Mover para preparo" at bounding box center [210, 142] width 48 height 10
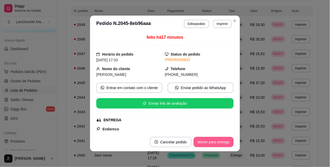
click at [215, 141] on button "Mover para entrega" at bounding box center [214, 142] width 40 height 10
click at [218, 142] on button "Mover para finalizado" at bounding box center [212, 142] width 42 height 10
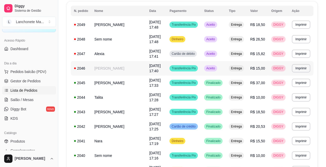
click at [214, 64] on td "Aceito" at bounding box center [213, 68] width 25 height 15
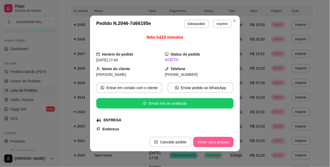
click at [215, 141] on button "Mover para preparo" at bounding box center [213, 142] width 40 height 10
click at [215, 141] on div "Mover para preparo" at bounding box center [210, 142] width 48 height 10
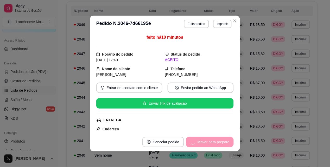
click at [215, 141] on div "Mover para preparo" at bounding box center [210, 142] width 48 height 10
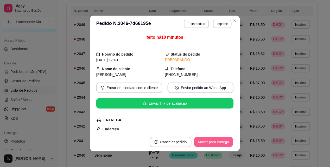
click at [215, 141] on button "Mover para entrega" at bounding box center [213, 142] width 39 height 10
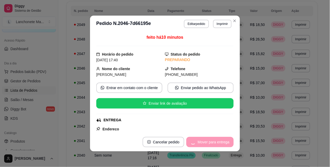
click at [215, 141] on div "Mover para entrega" at bounding box center [209, 142] width 47 height 10
click at [215, 142] on div "Mover para entrega" at bounding box center [209, 142] width 47 height 10
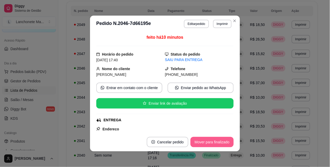
click at [215, 142] on button "Mover para finalizado" at bounding box center [211, 142] width 43 height 10
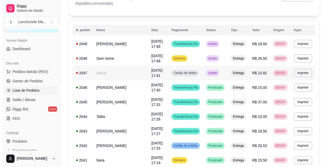
scroll to position [29, 0]
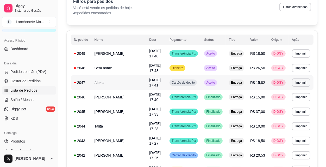
click at [219, 79] on td "Aceito" at bounding box center [213, 82] width 25 height 15
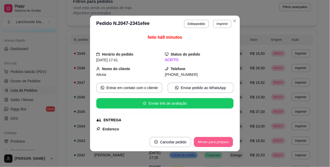
click at [216, 141] on button "Mover para preparo" at bounding box center [213, 142] width 39 height 10
click at [216, 141] on div "Mover para preparo" at bounding box center [210, 142] width 48 height 10
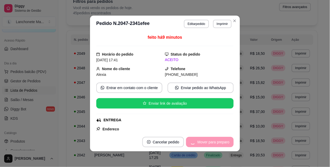
click at [216, 141] on div "Mover para preparo" at bounding box center [210, 142] width 48 height 10
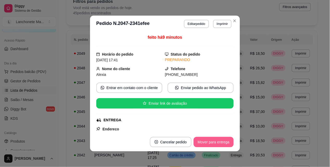
click at [216, 141] on button "Mover para entrega" at bounding box center [214, 142] width 40 height 10
click at [216, 141] on div "Mover para entrega" at bounding box center [209, 142] width 47 height 10
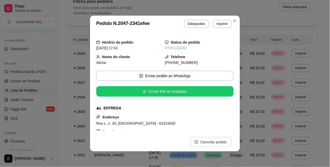
click at [216, 141] on button "Cancelar pedido" at bounding box center [211, 142] width 42 height 10
click at [231, 18] on button "Close" at bounding box center [235, 21] width 8 height 8
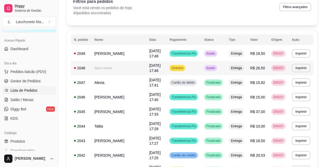
click at [220, 66] on td "Aceito" at bounding box center [213, 68] width 25 height 15
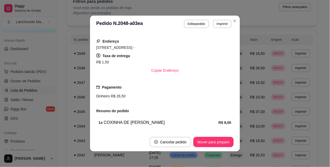
scroll to position [87, 0]
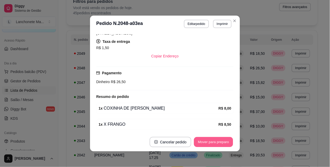
click at [207, 139] on button "Mover para preparo" at bounding box center [213, 142] width 39 height 10
click at [207, 139] on button "Mover para entrega" at bounding box center [214, 142] width 40 height 10
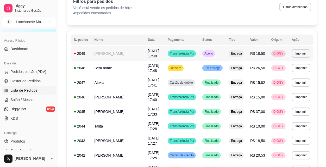
click at [225, 55] on td "Aceito" at bounding box center [212, 53] width 27 height 15
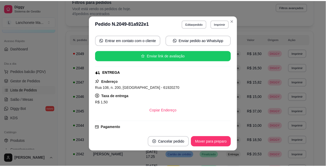
scroll to position [58, 0]
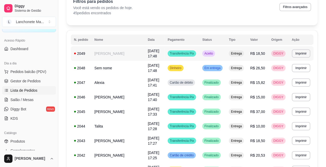
click at [214, 53] on span "Aceito" at bounding box center [208, 54] width 11 height 4
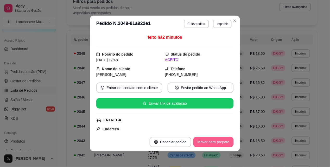
click at [215, 139] on button "Mover para preparo" at bounding box center [213, 142] width 40 height 10
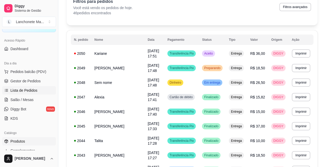
click at [15, 138] on link "Produtos" at bounding box center [29, 141] width 54 height 8
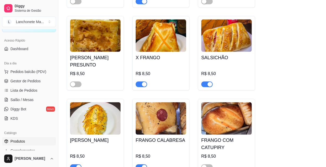
scroll to position [636, 0]
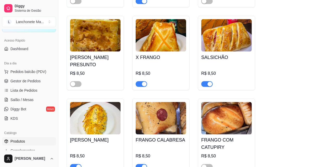
click at [205, 81] on span "button" at bounding box center [206, 84] width 11 height 6
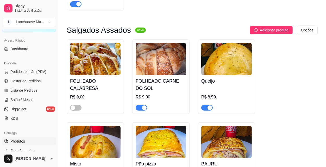
scroll to position [144, 0]
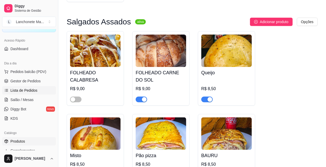
click at [32, 89] on span "Lista de Pedidos" at bounding box center [23, 90] width 27 height 5
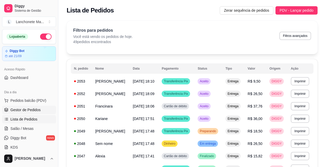
click at [35, 113] on link "Gestor de Pedidos" at bounding box center [29, 110] width 54 height 8
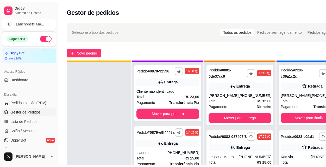
scroll to position [19, 0]
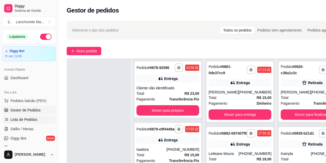
click at [35, 120] on span "Lista de Pedidos" at bounding box center [23, 119] width 27 height 5
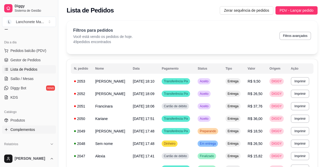
scroll to position [58, 0]
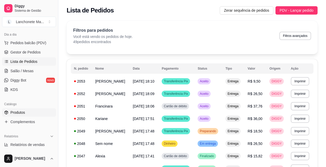
click at [27, 111] on link "Produtos" at bounding box center [29, 113] width 54 height 8
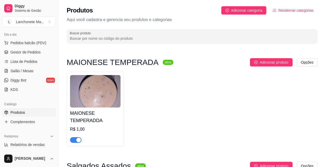
click at [31, 48] on ul "Pedidos balcão (PDV) Gestor de Pedidos Lista de Pedidos Salão / Mesas Diggy Bot…" at bounding box center [29, 66] width 54 height 55
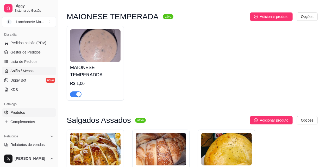
scroll to position [58, 0]
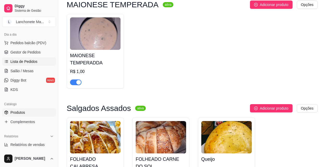
click at [26, 60] on span "Lista de Pedidos" at bounding box center [23, 61] width 27 height 5
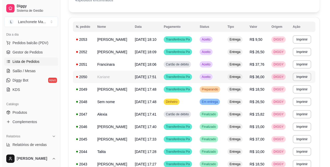
scroll to position [29, 0]
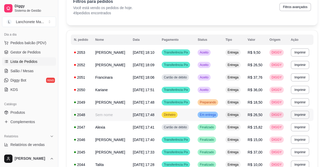
click at [214, 121] on td "Em entrega" at bounding box center [208, 115] width 28 height 12
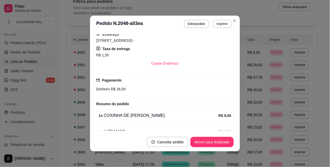
scroll to position [87, 0]
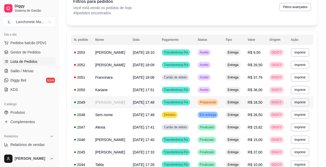
click at [220, 106] on td "Preparando" at bounding box center [208, 102] width 28 height 12
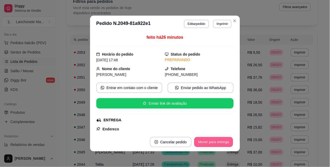
click at [219, 140] on button "Mover para entrega" at bounding box center [213, 142] width 39 height 10
click at [220, 141] on button "Mover para finalizado" at bounding box center [212, 142] width 42 height 10
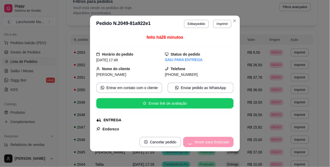
click at [181, 141] on button "Cancelar pedido" at bounding box center [160, 142] width 42 height 10
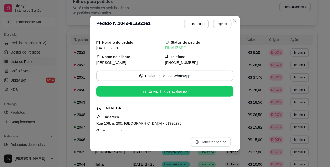
click at [236, 17] on header "**********" at bounding box center [165, 24] width 150 height 17
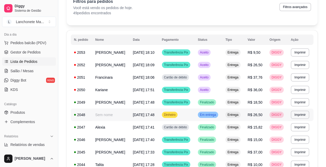
click at [217, 117] on span "Em entrega" at bounding box center [208, 115] width 18 height 4
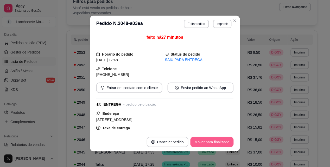
click at [217, 144] on button "Mover para finalizado" at bounding box center [211, 142] width 43 height 10
click at [217, 144] on div "Mover para finalizado" at bounding box center [208, 142] width 50 height 10
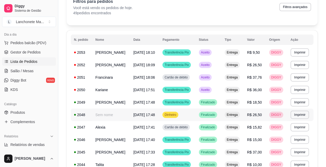
click at [215, 117] on span "Finalizado" at bounding box center [208, 115] width 16 height 4
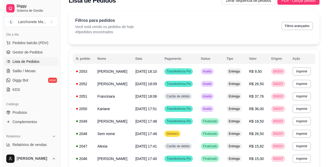
scroll to position [0, 0]
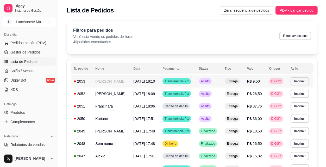
click at [211, 83] on span "Aceito" at bounding box center [205, 81] width 11 height 4
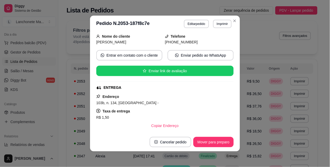
scroll to position [29, 0]
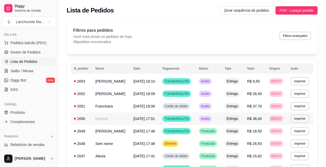
click at [230, 119] on td "Entrega" at bounding box center [232, 119] width 22 height 12
click at [221, 125] on td "Aceito" at bounding box center [209, 119] width 26 height 12
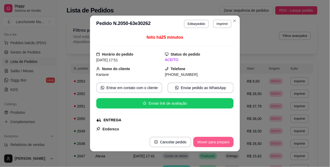
click at [215, 141] on button "Mover para preparo" at bounding box center [213, 142] width 40 height 10
click at [215, 141] on div "Mover para preparo" at bounding box center [210, 142] width 48 height 10
click at [215, 141] on button "Mover para entrega" at bounding box center [214, 142] width 40 height 10
click at [215, 141] on div "Mover para entrega" at bounding box center [214, 142] width 40 height 10
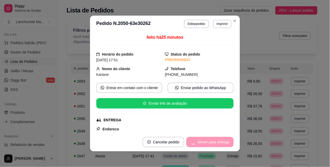
click at [215, 141] on div "Mover para entrega" at bounding box center [209, 142] width 47 height 10
click at [215, 142] on div "Mover para entrega" at bounding box center [209, 142] width 47 height 10
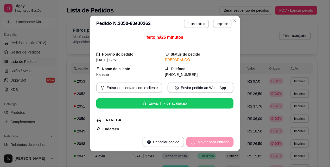
click at [215, 142] on div "Mover para entrega" at bounding box center [209, 142] width 47 height 10
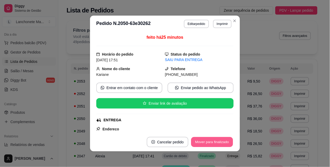
click at [215, 142] on button "Mover para finalizado" at bounding box center [212, 142] width 42 height 10
click at [216, 142] on div "Mover para finalizado" at bounding box center [208, 142] width 50 height 10
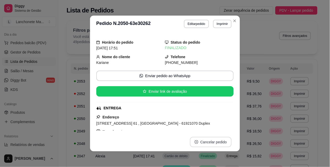
click at [216, 142] on button "Cancelar pedido" at bounding box center [211, 142] width 42 height 10
click at [233, 22] on icon "Close" at bounding box center [235, 21] width 4 height 4
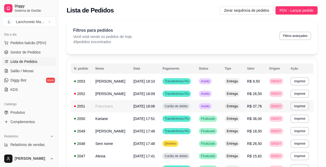
click at [220, 110] on td "Aceito" at bounding box center [209, 106] width 26 height 12
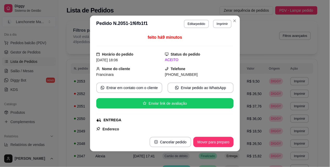
click at [215, 149] on footer "Cancelar pedido Mover para preparo" at bounding box center [165, 142] width 150 height 19
click at [215, 147] on button "Mover para preparo" at bounding box center [213, 142] width 39 height 10
click at [216, 144] on div "Mover para preparo" at bounding box center [210, 142] width 48 height 10
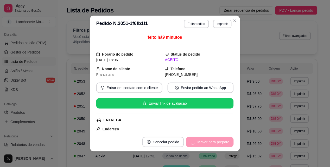
click at [216, 144] on div "Mover para preparo" at bounding box center [210, 142] width 48 height 10
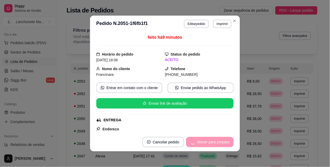
click at [216, 144] on div "Mover para preparo" at bounding box center [210, 142] width 48 height 10
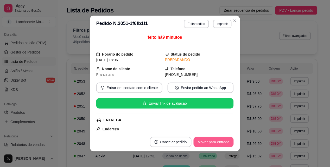
click at [216, 144] on button "Mover para entrega" at bounding box center [214, 142] width 40 height 10
click at [219, 141] on div "Mover para entrega" at bounding box center [209, 142] width 47 height 10
click at [219, 143] on div "Mover para entrega" at bounding box center [209, 142] width 47 height 10
click at [219, 143] on button "Mover para finalizado" at bounding box center [212, 142] width 42 height 10
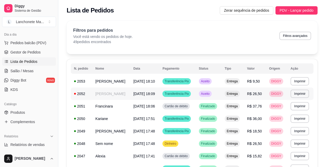
click at [221, 98] on td "Aceito" at bounding box center [209, 94] width 26 height 12
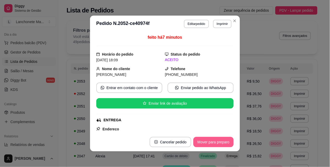
click at [222, 145] on button "Mover para preparo" at bounding box center [213, 142] width 40 height 10
click at [222, 145] on div "Mover para preparo" at bounding box center [210, 142] width 48 height 10
click at [222, 145] on button "Mover para entrega" at bounding box center [214, 142] width 40 height 10
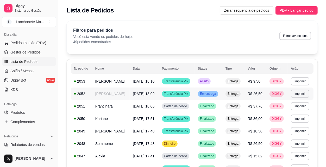
click at [222, 100] on td "Em entrega" at bounding box center [209, 94] width 28 height 12
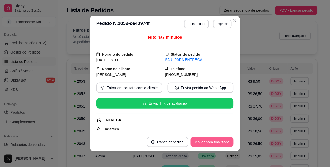
click at [218, 138] on button "Mover para finalizado" at bounding box center [211, 142] width 43 height 10
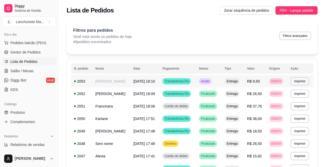
click at [210, 80] on span "Aceito" at bounding box center [205, 81] width 11 height 4
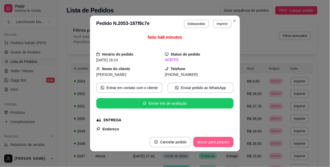
click at [221, 141] on button "Mover para preparo" at bounding box center [213, 142] width 40 height 10
click at [221, 141] on button "Mover para entrega" at bounding box center [213, 142] width 39 height 10
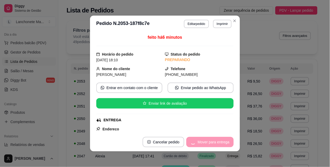
click at [221, 141] on div "Mover para entrega" at bounding box center [209, 142] width 47 height 10
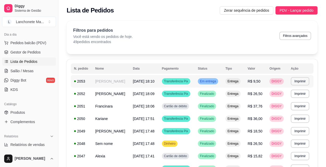
click at [217, 83] on span "Em entrega" at bounding box center [208, 81] width 18 height 4
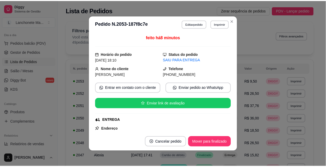
scroll to position [1, 0]
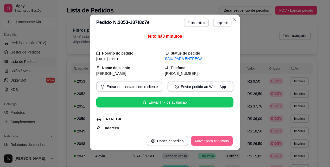
click at [211, 141] on button "Mover para finalizado" at bounding box center [212, 141] width 42 height 10
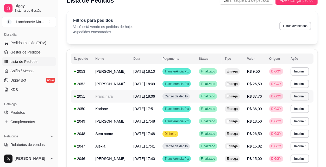
scroll to position [0, 0]
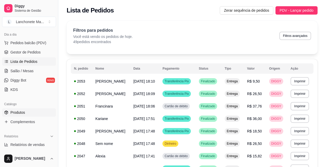
click at [22, 116] on link "Produtos" at bounding box center [29, 113] width 54 height 8
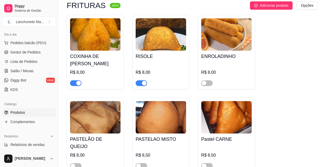
scroll to position [1041, 0]
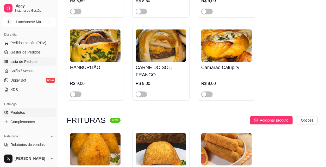
click at [30, 58] on link "Lista de Pedidos" at bounding box center [29, 62] width 54 height 8
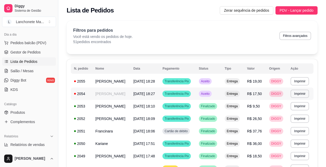
click at [211, 96] on span "Aceito" at bounding box center [205, 94] width 11 height 4
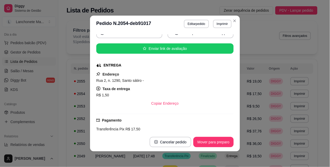
scroll to position [87, 0]
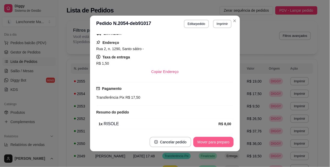
click at [207, 139] on button "Mover para preparo" at bounding box center [213, 142] width 40 height 10
click at [207, 139] on button "Mover para entrega" at bounding box center [213, 142] width 39 height 10
click at [207, 139] on button "Mover para finalizado" at bounding box center [212, 142] width 42 height 10
click at [207, 139] on div "Mover para finalizado" at bounding box center [208, 142] width 50 height 10
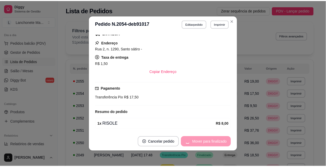
scroll to position [75, 0]
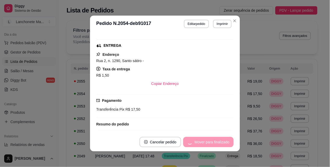
click at [181, 139] on button "Cancelar pedido" at bounding box center [160, 142] width 42 height 10
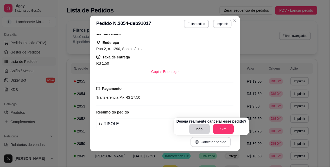
click at [207, 139] on button "Cancelar pedido" at bounding box center [210, 142] width 40 height 10
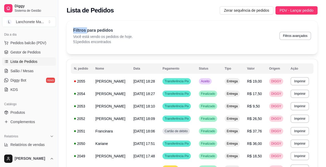
click at [233, 17] on div "Lista de Pedidos Zerar sequência de pedidos PDV - Lançar pedido" at bounding box center [192, 9] width 268 height 18
click at [211, 84] on span "Aceito" at bounding box center [205, 81] width 11 height 4
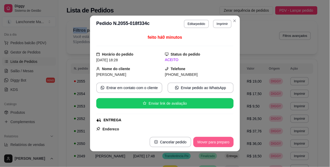
click at [215, 142] on button "Mover para preparo" at bounding box center [213, 142] width 40 height 10
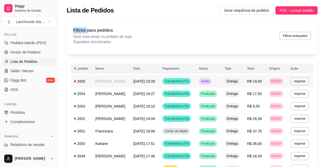
click at [221, 82] on td "Aceito" at bounding box center [209, 81] width 26 height 12
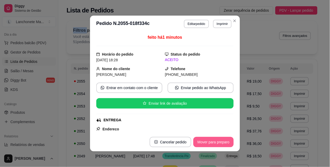
click at [225, 139] on button "Mover para preparo" at bounding box center [213, 142] width 40 height 10
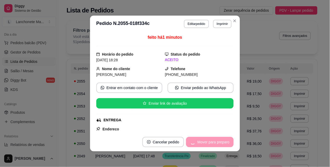
click at [223, 144] on div "Mover para preparo" at bounding box center [210, 142] width 48 height 10
click at [223, 144] on div "Mover para entrega" at bounding box center [209, 142] width 47 height 10
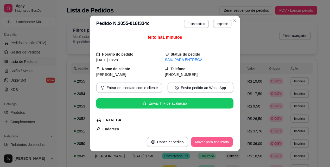
click at [222, 145] on button "Mover para finalizado" at bounding box center [212, 142] width 42 height 10
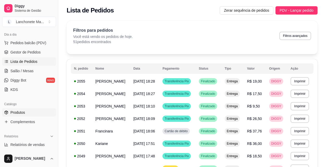
click at [17, 112] on span "Produtos" at bounding box center [17, 112] width 15 height 5
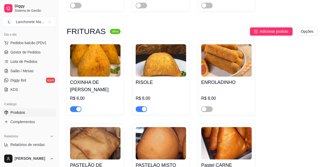
scroll to position [1128, 0]
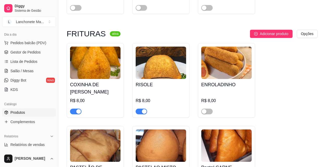
click at [75, 109] on span "button" at bounding box center [75, 112] width 11 height 6
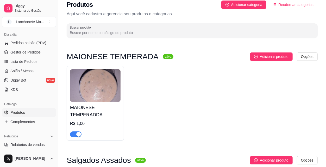
scroll to position [0, 0]
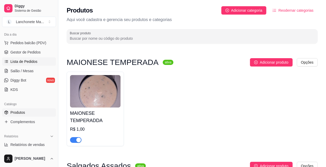
click at [28, 60] on span "Lista de Pedidos" at bounding box center [23, 61] width 27 height 5
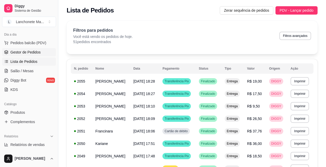
click at [21, 51] on span "Gestor de Pedidos" at bounding box center [25, 52] width 30 height 5
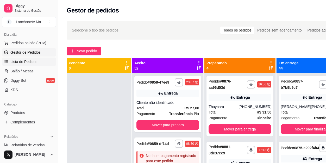
click at [21, 61] on span "Lista de Pedidos" at bounding box center [23, 61] width 27 height 5
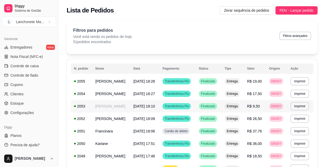
scroll to position [207, 0]
click at [27, 134] on link "Planos" at bounding box center [29, 135] width 54 height 8
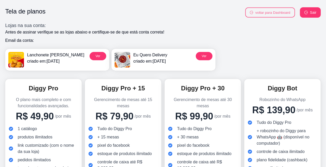
click at [280, 15] on button "voltar para Dashboard" at bounding box center [270, 13] width 50 height 10
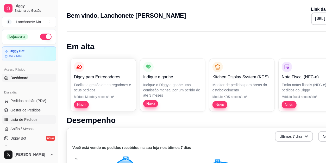
click at [27, 118] on span "Lista de Pedidos" at bounding box center [23, 119] width 27 height 5
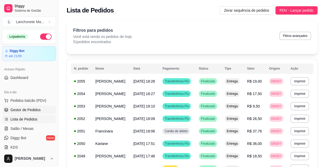
click at [21, 108] on span "Gestor de Pedidos" at bounding box center [25, 109] width 30 height 5
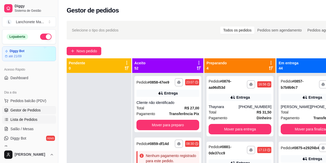
click at [18, 117] on span "Lista de Pedidos" at bounding box center [23, 119] width 27 height 5
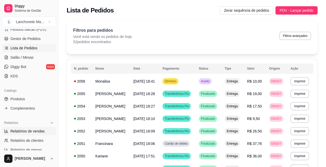
scroll to position [87, 0]
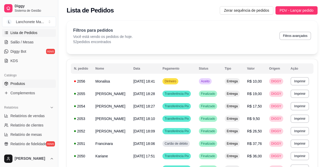
click at [28, 83] on link "Produtos" at bounding box center [29, 84] width 54 height 8
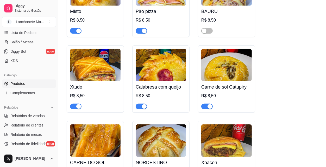
scroll to position [289, 0]
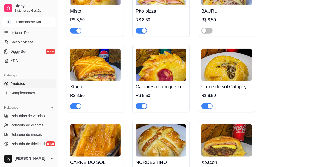
click at [75, 106] on span "button" at bounding box center [75, 107] width 11 height 6
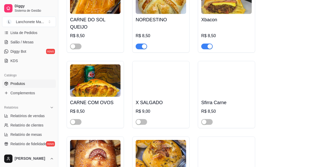
scroll to position [405, 0]
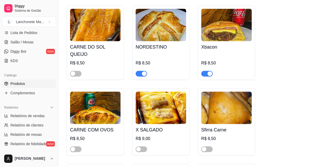
click at [141, 71] on span "button" at bounding box center [141, 74] width 11 height 6
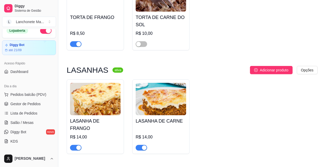
scroll to position [0, 0]
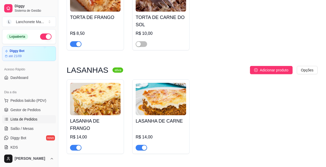
click at [24, 117] on span "Lista de Pedidos" at bounding box center [23, 119] width 27 height 5
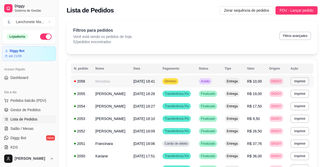
click at [193, 81] on td "Dinheiro" at bounding box center [177, 81] width 36 height 12
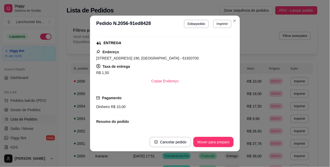
scroll to position [87, 0]
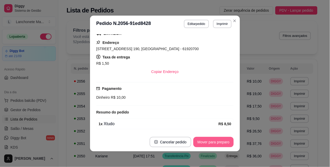
click at [209, 139] on button "Mover para preparo" at bounding box center [213, 142] width 40 height 10
click at [209, 141] on div "Mover para preparo" at bounding box center [210, 142] width 48 height 10
click at [209, 141] on button "Mover para entrega" at bounding box center [214, 142] width 40 height 10
click at [209, 141] on button "Mover para finalizado" at bounding box center [211, 142] width 43 height 10
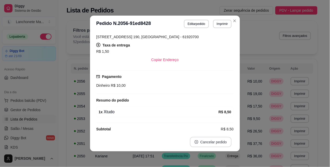
scroll to position [75, 0]
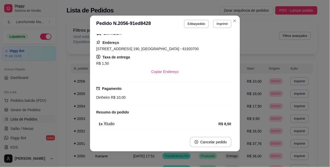
click at [236, 23] on header "**********" at bounding box center [165, 24] width 150 height 17
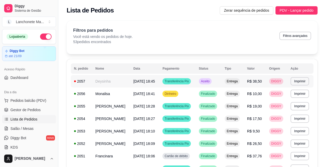
click at [221, 83] on td "Aceito" at bounding box center [209, 81] width 26 height 12
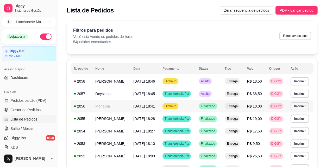
click at [195, 107] on td "Dinheiro" at bounding box center [177, 106] width 36 height 12
click at [211, 84] on span "Aceito" at bounding box center [205, 81] width 11 height 4
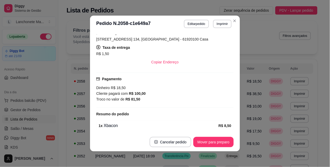
scroll to position [116, 0]
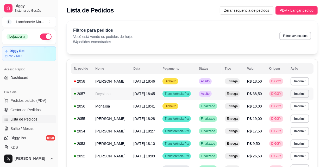
click at [212, 94] on div "Aceito" at bounding box center [205, 94] width 13 height 6
click at [211, 109] on span "Finalizado" at bounding box center [208, 106] width 16 height 4
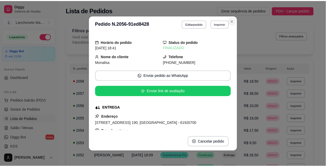
scroll to position [0, 0]
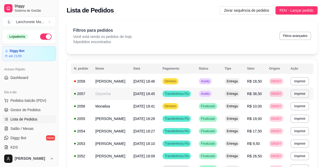
click at [211, 95] on span "Aceito" at bounding box center [205, 94] width 11 height 4
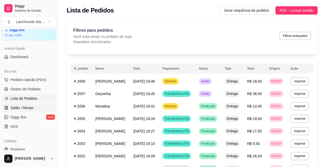
scroll to position [58, 0]
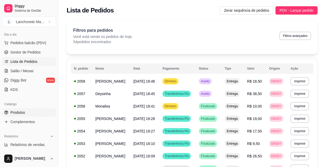
click at [24, 115] on span "Produtos" at bounding box center [17, 112] width 15 height 5
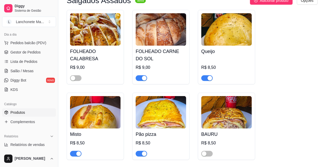
scroll to position [116, 0]
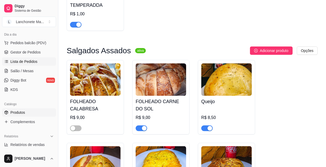
click at [24, 61] on span "Lista de Pedidos" at bounding box center [23, 61] width 27 height 5
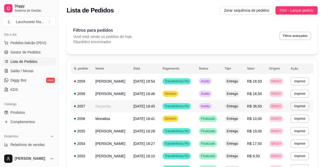
click at [195, 113] on td "Transferência Pix" at bounding box center [177, 106] width 36 height 12
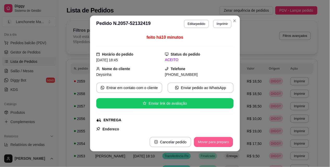
click at [215, 142] on button "Mover para preparo" at bounding box center [213, 142] width 39 height 10
click at [215, 142] on div "Mover para preparo" at bounding box center [210, 142] width 48 height 10
click at [215, 143] on button "Mover para entrega" at bounding box center [213, 142] width 39 height 10
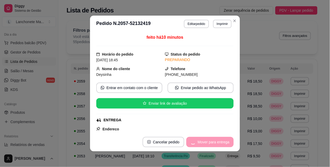
click at [215, 143] on div "Mover para entrega" at bounding box center [209, 142] width 47 height 10
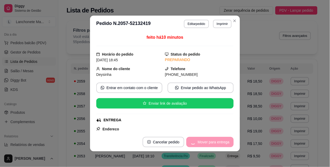
click at [215, 143] on div "Mover para entrega" at bounding box center [209, 142] width 47 height 10
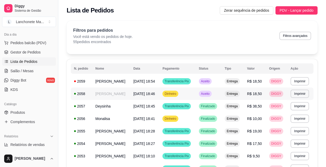
click at [216, 100] on td "Aceito" at bounding box center [209, 94] width 26 height 12
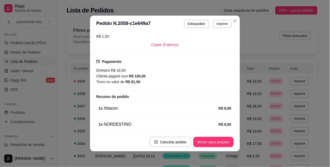
scroll to position [116, 0]
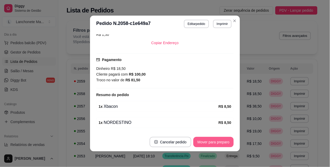
click at [215, 142] on button "Mover para preparo" at bounding box center [213, 142] width 40 height 10
click at [215, 142] on button "Mover para entrega" at bounding box center [213, 142] width 39 height 10
click at [215, 142] on button "Mover para finalizado" at bounding box center [211, 142] width 43 height 10
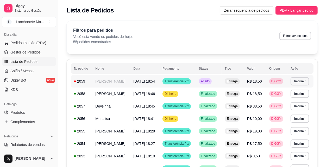
click at [211, 81] on span "Aceito" at bounding box center [205, 81] width 11 height 4
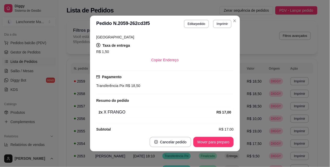
scroll to position [106, 0]
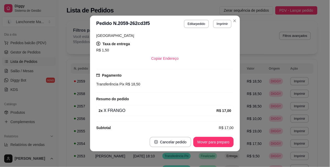
click at [214, 148] on footer "Cancelar pedido Mover para preparo" at bounding box center [165, 142] width 150 height 19
click at [213, 143] on button "Mover para preparo" at bounding box center [213, 142] width 39 height 10
click at [213, 144] on div "Mover para preparo" at bounding box center [210, 142] width 48 height 10
click at [213, 144] on button "Mover para entrega" at bounding box center [214, 142] width 40 height 10
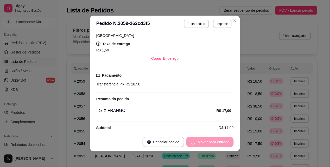
click at [213, 144] on div "Mover para entrega" at bounding box center [209, 142] width 47 height 10
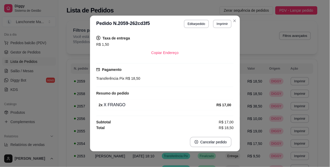
click at [213, 144] on button "Cancelar pedido" at bounding box center [211, 142] width 42 height 10
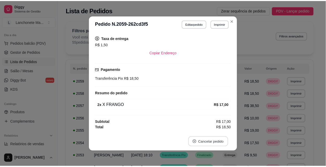
scroll to position [94, 0]
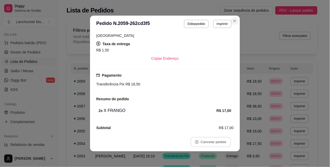
click at [231, 23] on button "Close" at bounding box center [235, 21] width 8 height 8
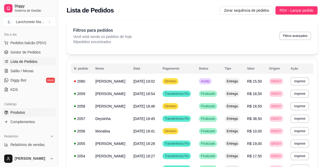
click at [26, 112] on link "Produtos" at bounding box center [29, 113] width 54 height 8
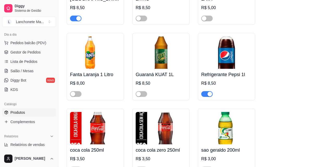
scroll to position [2978, 0]
click at [206, 91] on span "button" at bounding box center [206, 94] width 11 height 6
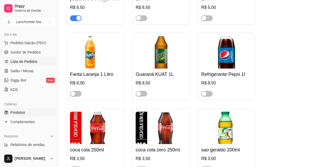
click at [21, 59] on span "Lista de Pedidos" at bounding box center [23, 61] width 27 height 5
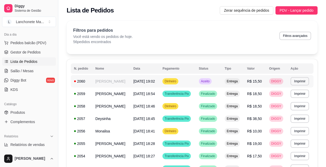
click at [221, 83] on td "Aceito" at bounding box center [209, 81] width 26 height 12
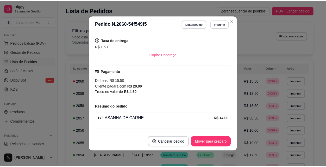
scroll to position [116, 0]
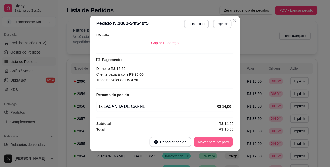
click at [217, 144] on button "Mover para preparo" at bounding box center [213, 142] width 39 height 10
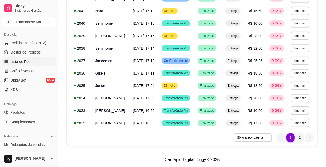
scroll to position [383, 0]
click at [27, 110] on link "Produtos" at bounding box center [29, 113] width 54 height 8
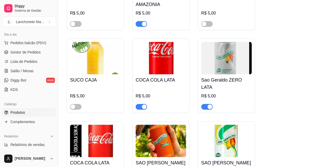
scroll to position [2515, 0]
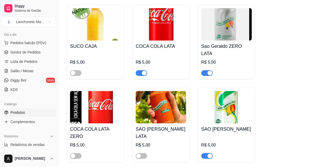
click at [206, 153] on span "button" at bounding box center [206, 156] width 11 height 6
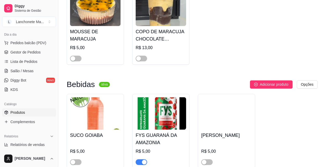
scroll to position [2342, 0]
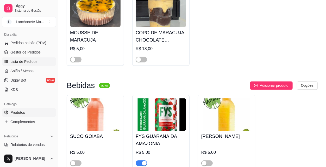
click at [31, 61] on span "Lista de Pedidos" at bounding box center [23, 61] width 27 height 5
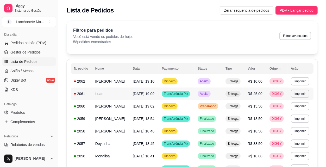
click at [210, 97] on td "Aceito" at bounding box center [208, 94] width 28 height 12
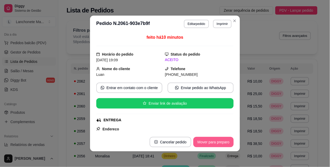
click at [214, 143] on button "Mover para preparo" at bounding box center [213, 142] width 40 height 10
click at [214, 143] on div "Mover para preparo" at bounding box center [210, 142] width 48 height 10
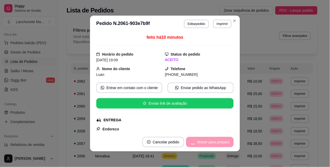
click at [214, 143] on div "Mover para preparo" at bounding box center [210, 142] width 48 height 10
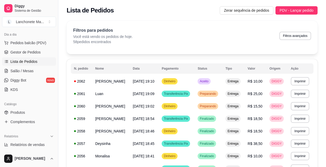
click at [217, 105] on span "Preparando" at bounding box center [208, 106] width 18 height 4
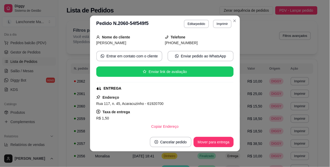
scroll to position [116, 0]
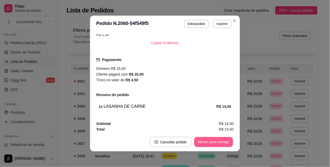
click at [213, 139] on button "Mover para entrega" at bounding box center [213, 142] width 39 height 10
click at [213, 139] on div "Mover para entrega" at bounding box center [214, 142] width 40 height 10
click at [215, 139] on div "Mover para entrega" at bounding box center [209, 142] width 47 height 10
click at [215, 140] on button "Mover para finalizado" at bounding box center [211, 142] width 43 height 10
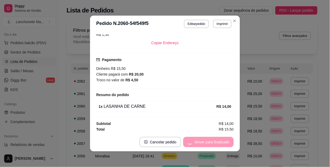
click at [215, 141] on div "Mover para finalizado" at bounding box center [208, 142] width 50 height 10
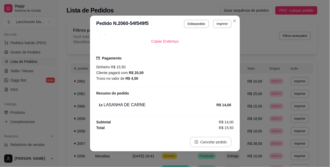
scroll to position [104, 0]
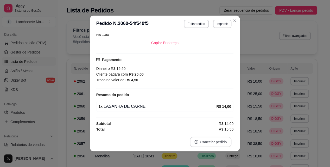
click at [216, 141] on button "Cancelar pedido" at bounding box center [211, 142] width 42 height 10
click at [236, 22] on button "Close" at bounding box center [235, 21] width 8 height 8
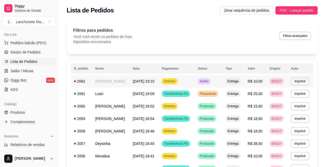
click at [217, 76] on td "Aceito" at bounding box center [208, 81] width 28 height 12
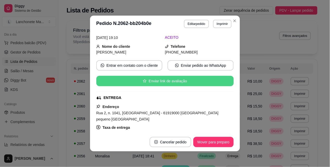
scroll to position [106, 0]
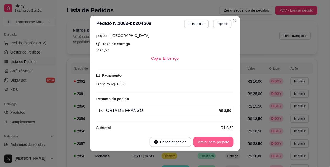
click at [214, 147] on button "Mover para preparo" at bounding box center [213, 142] width 40 height 10
click at [214, 147] on div "Mover para preparo" at bounding box center [210, 142] width 48 height 10
click at [215, 147] on div "Mover para preparo" at bounding box center [210, 142] width 48 height 10
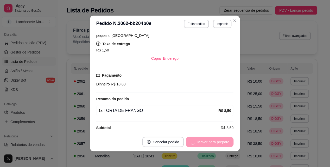
click at [215, 146] on div "Mover para preparo" at bounding box center [210, 142] width 48 height 10
click at [215, 146] on button "Mover para entrega" at bounding box center [214, 142] width 40 height 10
click at [215, 145] on div "Mover para entrega" at bounding box center [209, 142] width 47 height 10
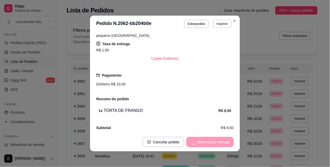
click at [215, 144] on div "Mover para entrega" at bounding box center [209, 142] width 47 height 10
click at [218, 143] on div "Mover para entrega" at bounding box center [209, 142] width 47 height 10
click at [221, 142] on button "Mover para finalizado" at bounding box center [211, 142] width 43 height 10
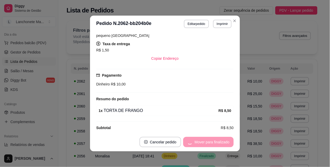
scroll to position [94, 0]
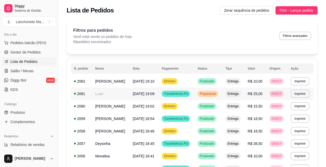
click at [217, 97] on div "Preparando" at bounding box center [208, 94] width 21 height 6
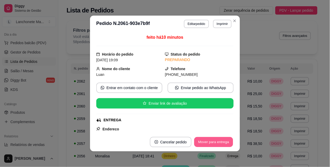
click at [213, 141] on button "Mover para entrega" at bounding box center [213, 142] width 39 height 10
click at [213, 141] on div "Mover para entrega" at bounding box center [209, 142] width 47 height 10
click at [214, 141] on div "Mover para entrega" at bounding box center [209, 142] width 47 height 10
click at [214, 141] on button "Mover para finalizado" at bounding box center [211, 142] width 43 height 10
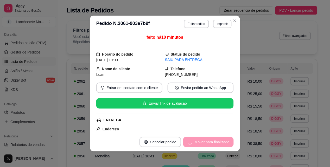
click at [214, 141] on div "Mover para finalizado" at bounding box center [208, 142] width 50 height 10
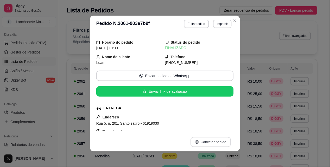
click at [214, 141] on button "Cancelar pedido" at bounding box center [210, 142] width 40 height 10
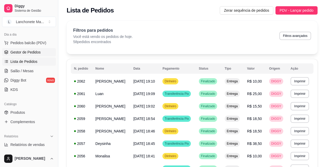
click at [14, 52] on span "Gestor de Pedidos" at bounding box center [25, 52] width 30 height 5
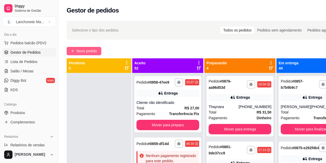
click at [84, 52] on span "Novo pedido" at bounding box center [87, 51] width 21 height 6
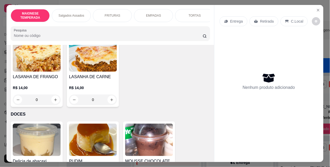
scroll to position [781, 0]
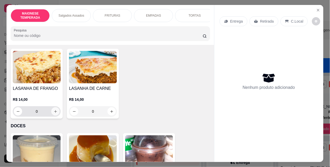
click at [54, 110] on icon "increase-product-quantity" at bounding box center [56, 112] width 4 height 4
type input "1"
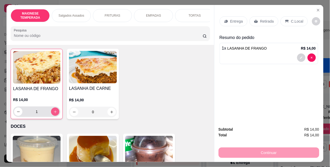
scroll to position [781, 0]
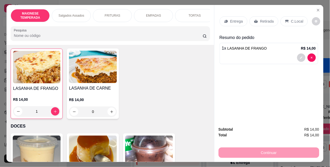
click at [236, 20] on p "Entrega" at bounding box center [236, 21] width 13 height 5
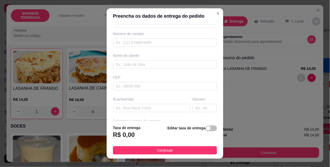
scroll to position [29, 0]
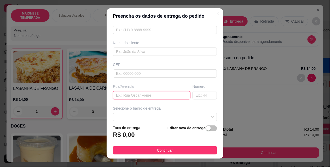
click at [136, 96] on input "text" at bounding box center [152, 95] width 78 height 8
type input "110c"
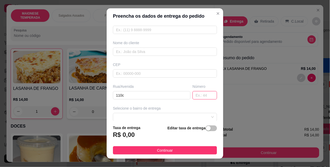
click at [193, 96] on input "text" at bounding box center [205, 95] width 24 height 8
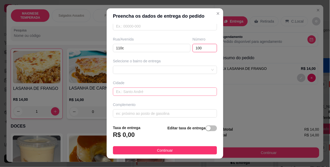
scroll to position [79, 0]
type input "100"
click at [154, 63] on div "Selecione o bairro de entrega" at bounding box center [165, 64] width 106 height 16
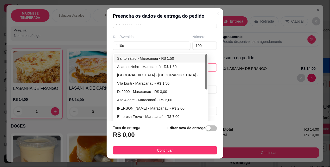
click at [153, 66] on div "652a114a23e83f8385bea540 652a118c23e83f8385bea543 Santo sátiro - [GEOGRAPHIC_DA…" at bounding box center [165, 67] width 104 height 8
click at [128, 65] on div "Acaracuzinho - Maracanaú - R$ 1,50" at bounding box center [160, 67] width 87 height 6
type input "Maracanaú"
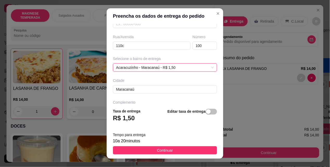
drag, startPoint x: 163, startPoint y: 148, endPoint x: 178, endPoint y: 149, distance: 14.3
click at [164, 149] on span "Continuar" at bounding box center [165, 151] width 16 height 6
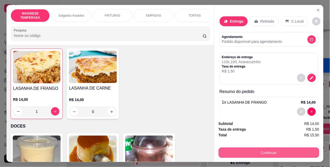
click at [223, 149] on button "Continuar" at bounding box center [269, 153] width 101 height 10
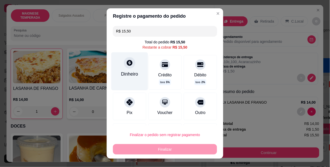
click at [129, 68] on div "Dinheiro" at bounding box center [129, 72] width 37 height 38
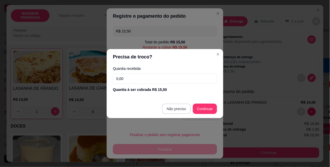
type input "R$ 0,00"
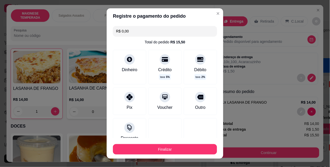
click at [188, 147] on button "Finalizar" at bounding box center [165, 149] width 104 height 10
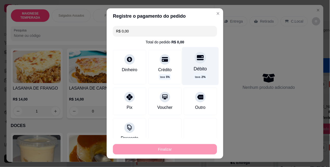
type input "0"
type input "-R$ 15,50"
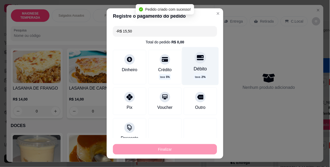
scroll to position [781, 0]
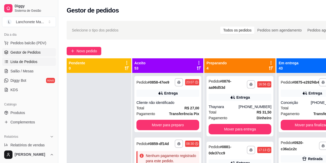
click at [26, 58] on link "Lista de Pedidos" at bounding box center [29, 62] width 54 height 8
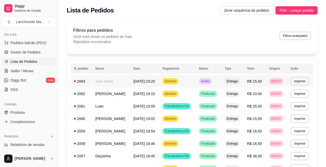
click at [220, 82] on td "Aceito" at bounding box center [209, 81] width 26 height 12
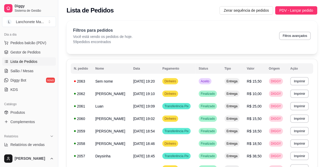
scroll to position [79, 0]
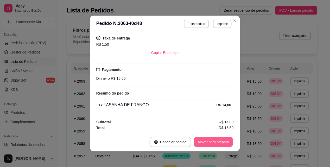
click at [208, 142] on button "Mover para preparo" at bounding box center [213, 142] width 39 height 10
click at [208, 141] on button "Mover para entrega" at bounding box center [214, 142] width 40 height 10
click at [208, 141] on button "Mover para finalizado" at bounding box center [212, 142] width 42 height 10
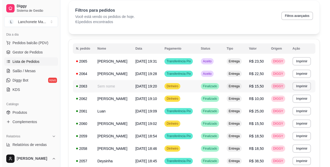
scroll to position [29, 0]
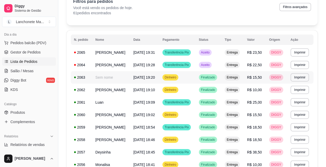
click at [195, 75] on td "Dinheiro" at bounding box center [177, 77] width 36 height 12
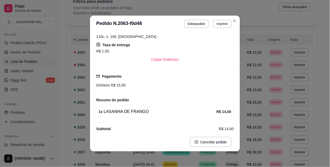
scroll to position [56, 0]
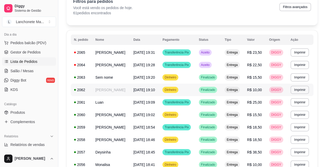
click at [190, 85] on td "Dinheiro" at bounding box center [177, 90] width 36 height 12
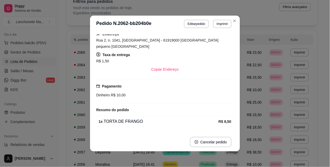
scroll to position [87, 0]
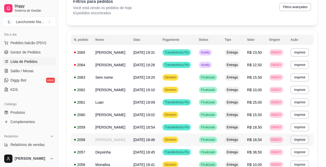
click at [200, 138] on td "Finalizado" at bounding box center [209, 140] width 26 height 12
click at [195, 115] on td "Dinheiro" at bounding box center [177, 115] width 36 height 12
click at [192, 92] on td "Dinheiro" at bounding box center [177, 90] width 36 height 12
click at [194, 80] on td "Dinheiro" at bounding box center [177, 77] width 36 height 12
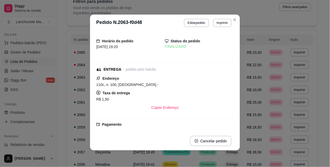
scroll to position [0, 0]
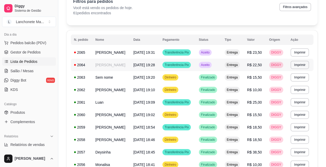
click at [208, 67] on span "Aceito" at bounding box center [205, 65] width 11 height 4
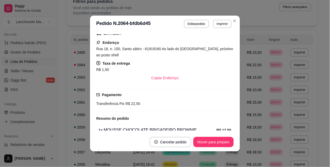
scroll to position [116, 0]
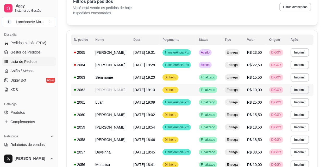
click at [206, 89] on span "Finalizado" at bounding box center [208, 90] width 16 height 4
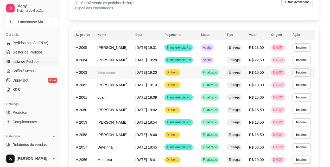
scroll to position [0, 0]
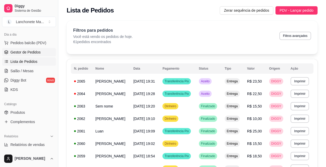
click at [27, 51] on span "Gestor de Pedidos" at bounding box center [25, 52] width 30 height 5
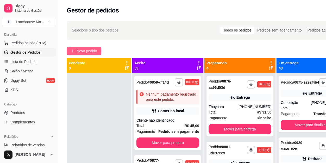
click at [87, 47] on button "Novo pedido" at bounding box center [84, 51] width 35 height 8
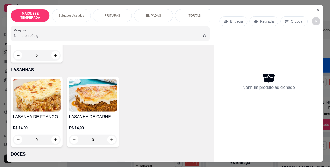
scroll to position [752, 0]
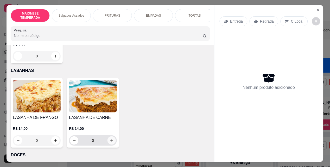
click at [110, 139] on icon "increase-product-quantity" at bounding box center [112, 141] width 4 height 4
type input "1"
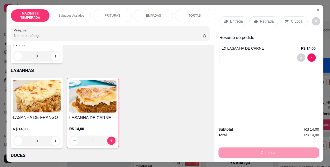
click at [237, 19] on p "Entrega" at bounding box center [236, 21] width 13 height 5
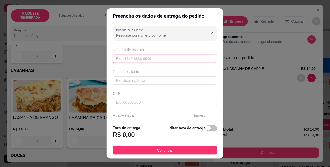
click at [126, 61] on input "text" at bounding box center [165, 59] width 104 height 8
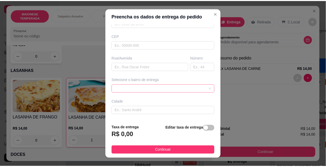
scroll to position [58, 0]
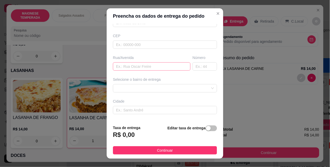
type input "[PHONE_NUMBER]"
click at [142, 68] on input "text" at bounding box center [152, 66] width 78 height 8
type input "104b"
click at [193, 64] on input "text" at bounding box center [205, 66] width 24 height 8
click at [169, 85] on div at bounding box center [165, 88] width 104 height 8
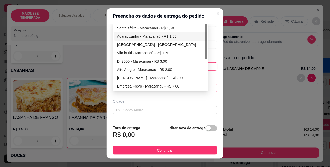
type input "90a"
click at [131, 35] on div "Acaracuzinho - Maracanaú - R$ 1,50" at bounding box center [160, 37] width 87 height 6
type input "Maracanaú"
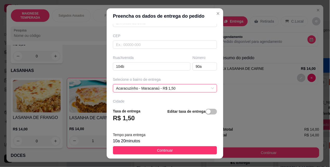
drag, startPoint x: 176, startPoint y: 150, endPoint x: 188, endPoint y: 147, distance: 12.6
click at [176, 151] on button "Continuar" at bounding box center [165, 151] width 104 height 8
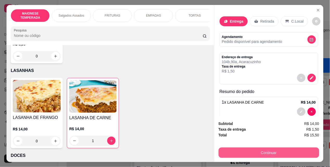
click at [244, 151] on button "Continuar" at bounding box center [269, 153] width 101 height 10
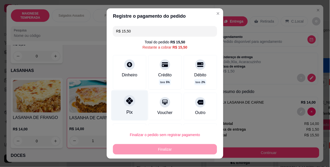
click at [130, 102] on div at bounding box center [129, 101] width 11 height 11
type input "R$ 0,00"
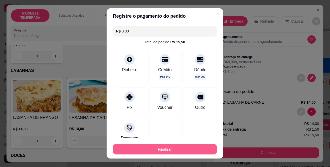
click at [172, 147] on button "Finalizar" at bounding box center [165, 149] width 104 height 10
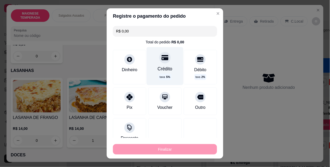
type input "0"
type input "-R$ 15,50"
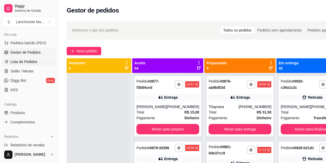
click at [34, 62] on span "Lista de Pedidos" at bounding box center [23, 61] width 27 height 5
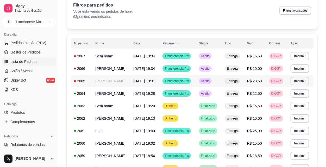
scroll to position [29, 0]
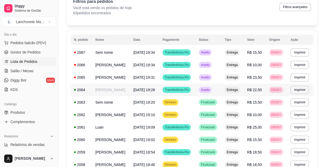
click at [220, 96] on td "Aceito" at bounding box center [209, 90] width 26 height 12
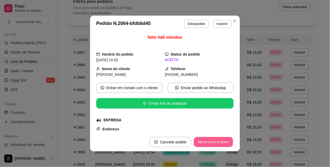
click at [214, 142] on button "Mover para preparo" at bounding box center [213, 142] width 39 height 10
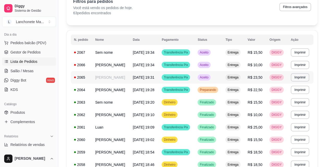
click at [219, 78] on td "Aceito" at bounding box center [208, 77] width 28 height 12
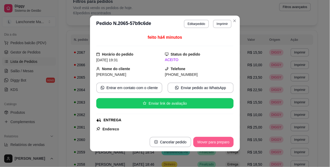
click at [207, 139] on button "Mover para preparo" at bounding box center [213, 142] width 40 height 10
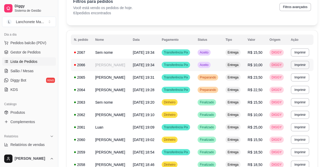
click at [209, 67] on span "Aceito" at bounding box center [204, 65] width 11 height 4
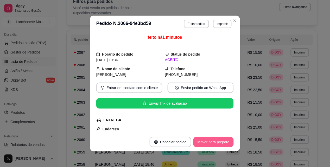
click at [220, 143] on button "Mover para preparo" at bounding box center [213, 142] width 40 height 10
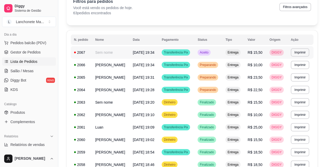
click at [217, 50] on td "Aceito" at bounding box center [208, 52] width 28 height 12
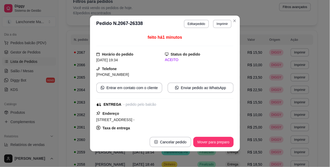
click at [205, 141] on button "Mover para preparo" at bounding box center [213, 142] width 40 height 10
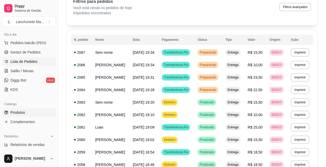
click at [22, 114] on span "Produtos" at bounding box center [17, 112] width 15 height 5
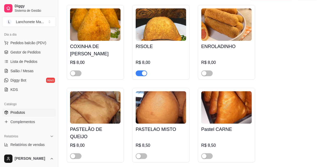
scroll to position [1185, 0]
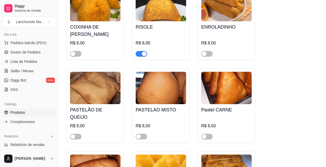
click at [140, 51] on span "button" at bounding box center [141, 54] width 11 height 6
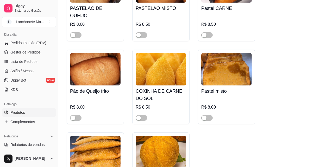
scroll to position [1272, 0]
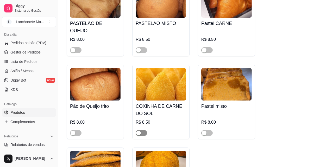
click at [144, 130] on span "button" at bounding box center [141, 133] width 11 height 6
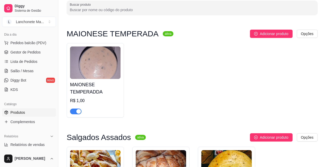
scroll to position [0, 0]
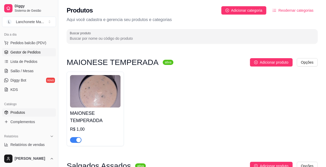
click at [30, 55] on link "Gestor de Pedidos" at bounding box center [29, 52] width 54 height 8
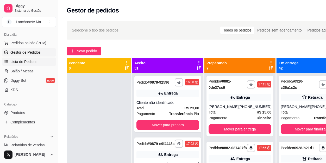
click at [19, 63] on span "Lista de Pedidos" at bounding box center [23, 61] width 27 height 5
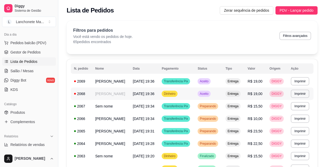
click at [209, 95] on span "Aceito" at bounding box center [204, 94] width 11 height 4
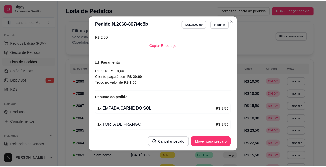
scroll to position [116, 0]
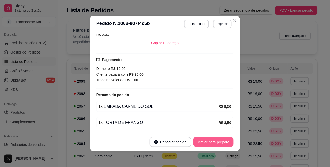
click at [213, 142] on button "Mover para preparo" at bounding box center [213, 142] width 40 height 10
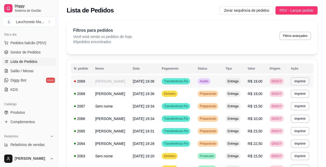
click at [209, 83] on span "Aceito" at bounding box center [204, 81] width 11 height 4
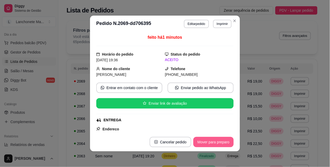
click at [223, 142] on button "Mover para preparo" at bounding box center [213, 142] width 40 height 10
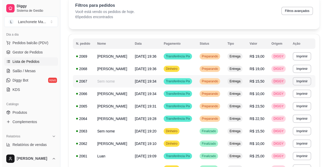
scroll to position [58, 0]
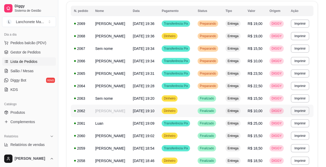
click at [193, 117] on td "Dinheiro" at bounding box center [176, 111] width 36 height 12
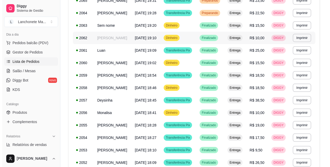
scroll to position [144, 0]
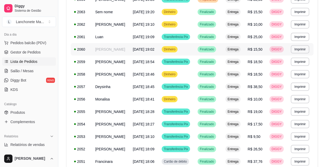
click at [203, 56] on td "Finalizado" at bounding box center [208, 49] width 28 height 12
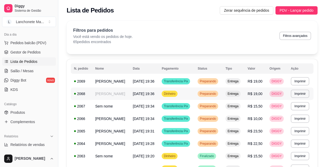
scroll to position [29, 0]
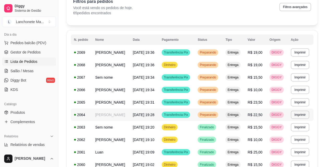
click at [217, 117] on span "Preparando" at bounding box center [208, 115] width 18 height 4
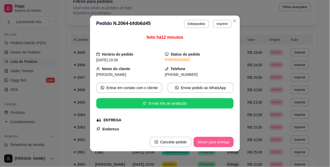
click at [210, 141] on button "Mover para entrega" at bounding box center [214, 142] width 40 height 10
click at [210, 141] on button "Mover para finalizado" at bounding box center [211, 142] width 43 height 10
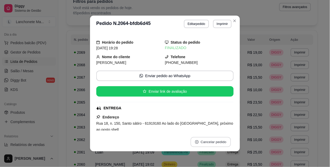
click at [210, 141] on button "Cancelar pedido" at bounding box center [210, 142] width 40 height 10
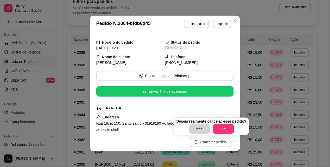
click at [210, 141] on button "Cancelar pedido" at bounding box center [211, 142] width 42 height 10
click at [210, 141] on button "Cancelar pedido" at bounding box center [210, 142] width 40 height 10
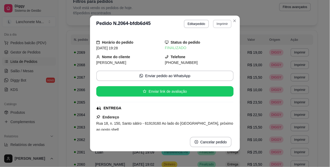
click at [228, 24] on button "Imprimir" at bounding box center [222, 24] width 18 height 8
click at [233, 19] on icon "Close" at bounding box center [235, 21] width 4 height 4
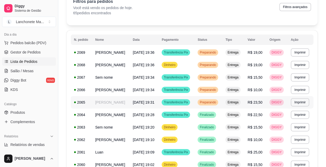
click at [222, 106] on td "Preparando" at bounding box center [208, 102] width 28 height 12
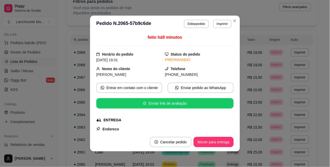
click at [220, 143] on button "Mover para entrega" at bounding box center [214, 142] width 40 height 10
click at [220, 143] on div "Mover para entrega" at bounding box center [209, 142] width 47 height 10
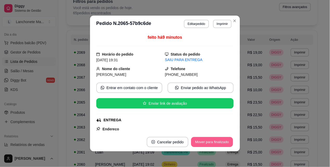
click at [220, 143] on button "Mover para finalizado" at bounding box center [212, 142] width 42 height 10
click at [220, 143] on div "Mover para finalizado" at bounding box center [211, 142] width 43 height 10
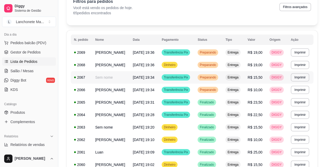
click at [222, 84] on td "Preparando" at bounding box center [208, 77] width 28 height 12
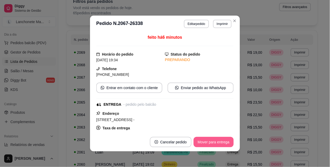
click at [215, 141] on button "Mover para entrega" at bounding box center [214, 142] width 40 height 10
click at [215, 141] on div "Mover para entrega" at bounding box center [209, 142] width 47 height 10
click at [215, 141] on div "Mover para finalizado" at bounding box center [211, 142] width 43 height 10
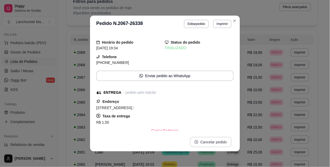
click at [215, 141] on button "Cancelar pedido" at bounding box center [211, 142] width 42 height 10
click at [234, 20] on icon "Close" at bounding box center [235, 21] width 2 height 2
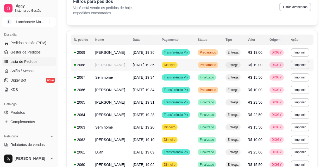
click at [213, 65] on div "Preparando" at bounding box center [208, 65] width 21 height 6
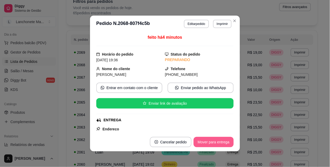
click at [222, 145] on button "Mover para entrega" at bounding box center [214, 142] width 40 height 10
click at [222, 145] on div "Mover para entrega" at bounding box center [209, 142] width 47 height 10
click at [215, 141] on button "Mover para finalizado" at bounding box center [212, 142] width 42 height 10
click at [215, 141] on div "Mover para finalizado" at bounding box center [211, 142] width 43 height 10
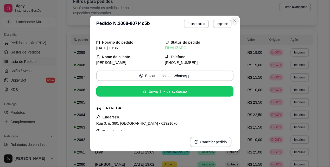
click at [235, 20] on div "Filtros para pedidos Você está vendo os pedidos de hoje. 65 pedidos encontrados…" at bounding box center [192, 8] width 251 height 33
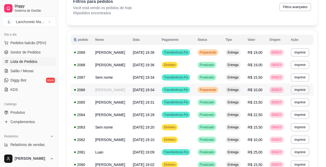
scroll to position [0, 0]
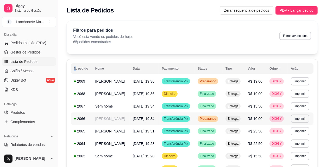
click at [213, 122] on div "Preparando" at bounding box center [208, 119] width 21 height 6
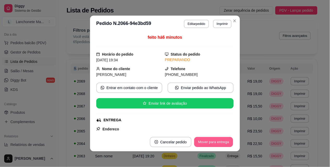
click at [212, 138] on button "Mover para entrega" at bounding box center [213, 142] width 39 height 10
click at [212, 139] on div "Mover para entrega" at bounding box center [209, 142] width 47 height 10
click at [213, 140] on button "Mover para finalizado" at bounding box center [211, 142] width 43 height 10
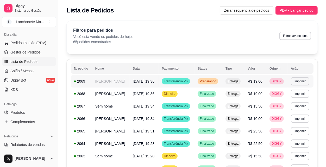
click at [214, 82] on span "Preparando" at bounding box center [208, 81] width 18 height 4
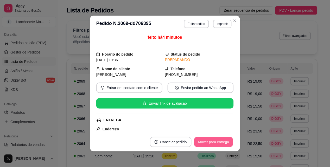
click at [218, 142] on button "Mover para entrega" at bounding box center [213, 142] width 39 height 10
click at [218, 142] on div "Mover para entrega" at bounding box center [209, 142] width 47 height 10
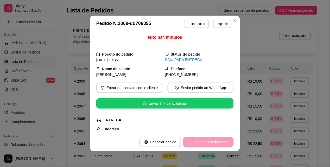
click at [218, 142] on div "Mover para finalizado" at bounding box center [208, 142] width 50 height 10
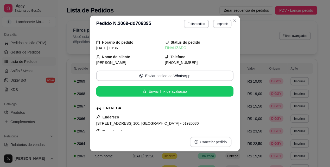
click at [218, 142] on button "Cancelar pedido" at bounding box center [211, 142] width 42 height 10
click at [218, 142] on button "Cancelar pedido" at bounding box center [210, 142] width 40 height 10
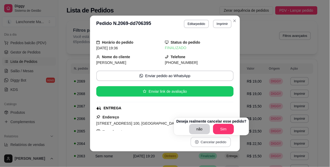
click at [218, 142] on button "Cancelar pedido" at bounding box center [210, 142] width 40 height 10
click at [235, 21] on button "Close" at bounding box center [235, 21] width 8 height 8
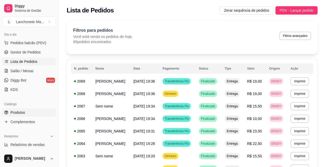
click at [24, 112] on span "Produtos" at bounding box center [17, 112] width 15 height 5
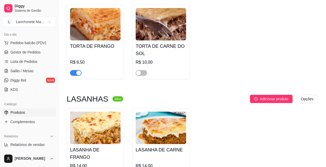
scroll to position [1735, 0]
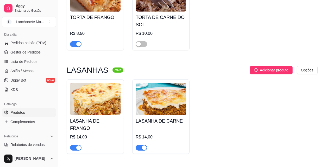
click at [76, 146] on div "button" at bounding box center [78, 148] width 5 height 5
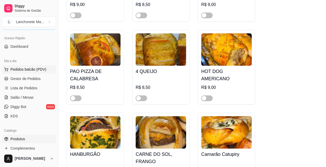
scroll to position [0, 0]
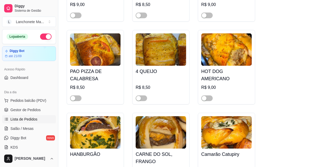
click at [9, 118] on link "Lista de Pedidos" at bounding box center [29, 119] width 54 height 8
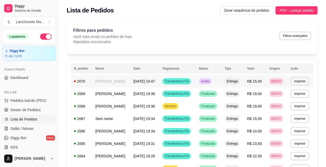
click at [219, 86] on td "Aceito" at bounding box center [209, 81] width 26 height 12
click at [221, 80] on td "Aceito" at bounding box center [209, 81] width 26 height 12
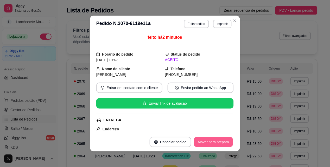
click at [222, 145] on button "Mover para preparo" at bounding box center [213, 142] width 39 height 10
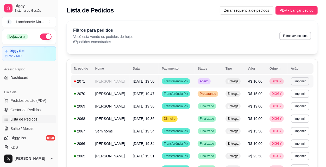
click at [220, 86] on td "Aceito" at bounding box center [208, 81] width 28 height 12
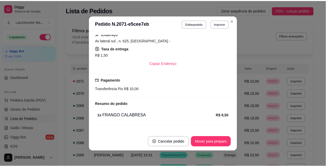
scroll to position [106, 0]
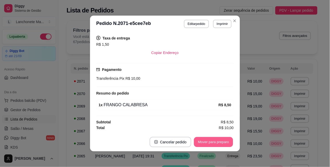
click at [215, 144] on button "Mover para preparo" at bounding box center [213, 142] width 39 height 10
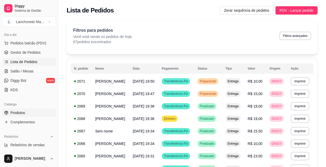
scroll to position [58, 0]
click at [21, 112] on span "Produtos" at bounding box center [17, 112] width 15 height 5
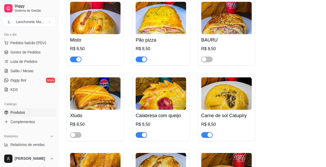
scroll to position [289, 0]
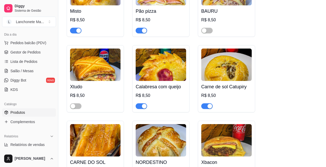
click at [203, 108] on span "button" at bounding box center [206, 107] width 11 height 6
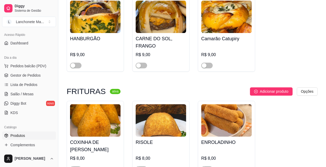
scroll to position [0, 0]
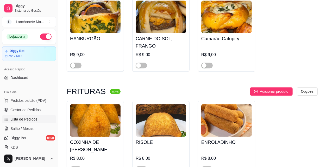
click at [31, 117] on span "Lista de Pedidos" at bounding box center [23, 119] width 27 height 5
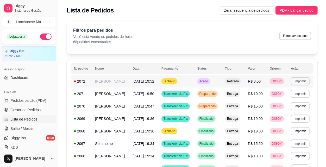
click at [210, 82] on div "Aceito" at bounding box center [203, 81] width 13 height 6
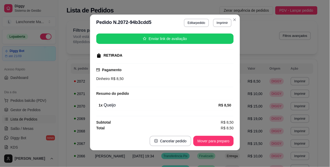
scroll to position [66, 0]
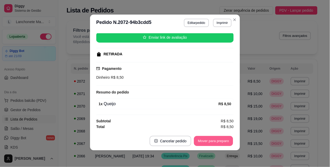
click at [209, 143] on button "Mover para preparo" at bounding box center [213, 141] width 39 height 10
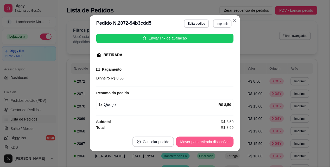
scroll to position [0, 0]
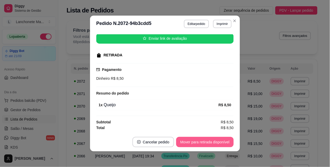
click at [209, 143] on button "Mover para retirada disponível" at bounding box center [205, 142] width 58 height 10
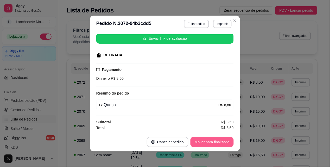
click at [209, 142] on button "Mover para finalizado" at bounding box center [211, 142] width 43 height 10
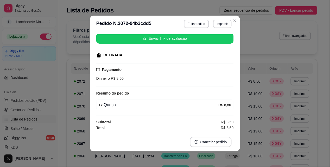
click at [236, 16] on header "**********" at bounding box center [165, 24] width 150 height 17
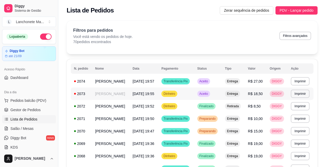
click at [209, 95] on span "Aceito" at bounding box center [203, 94] width 11 height 4
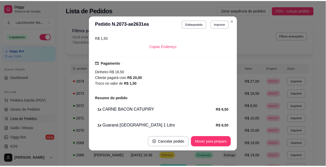
scroll to position [116, 0]
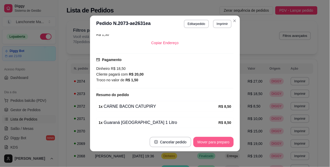
click at [211, 139] on button "Mover para preparo" at bounding box center [213, 142] width 40 height 10
click at [218, 141] on button "Mover para entrega" at bounding box center [214, 142] width 40 height 10
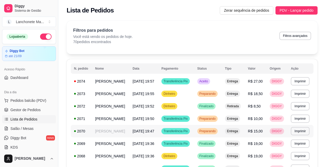
click at [217, 134] on span "Preparando" at bounding box center [207, 131] width 18 height 4
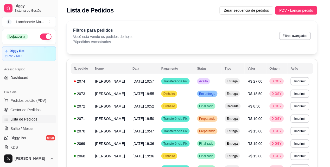
click at [217, 146] on button "Mover para entrega" at bounding box center [214, 142] width 40 height 10
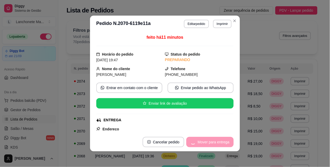
click at [217, 146] on div "Mover para entrega" at bounding box center [209, 142] width 47 height 10
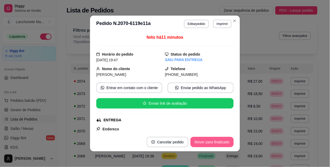
click at [217, 146] on button "Mover para finalizado" at bounding box center [211, 142] width 43 height 10
click at [217, 146] on div "Mover para finalizado" at bounding box center [208, 142] width 50 height 10
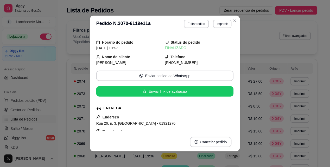
click at [236, 17] on header "**********" at bounding box center [165, 24] width 150 height 17
click at [225, 21] on button "Imprimir" at bounding box center [222, 24] width 18 height 8
click at [233, 21] on icon "Close" at bounding box center [235, 21] width 4 height 4
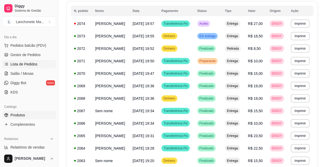
scroll to position [58, 0]
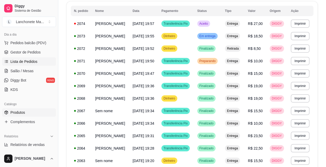
click at [33, 109] on link "Produtos" at bounding box center [29, 113] width 54 height 8
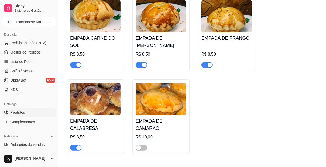
scroll to position [1532, 0]
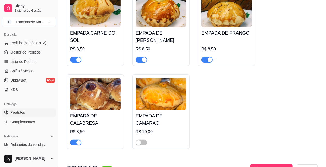
click at [77, 58] on div "button" at bounding box center [78, 60] width 5 height 5
click at [141, 57] on span "button" at bounding box center [141, 60] width 11 height 6
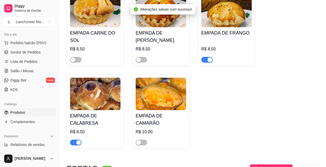
click at [206, 57] on span "button" at bounding box center [206, 60] width 11 height 6
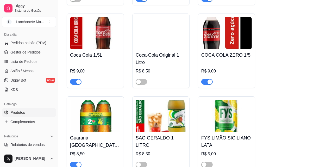
scroll to position [2863, 0]
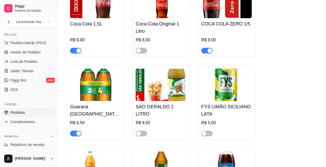
click at [75, 131] on span "button" at bounding box center [75, 134] width 11 height 6
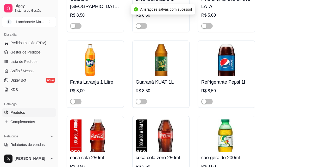
scroll to position [2978, 0]
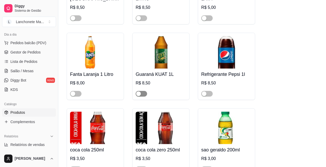
click at [142, 91] on span "button" at bounding box center [141, 94] width 11 height 6
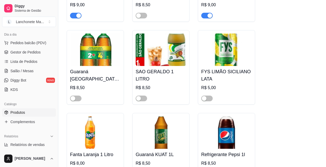
scroll to position [2892, 0]
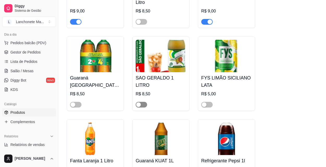
click at [139, 103] on div "button" at bounding box center [138, 105] width 5 height 5
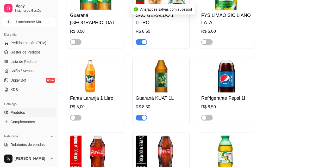
scroll to position [2949, 0]
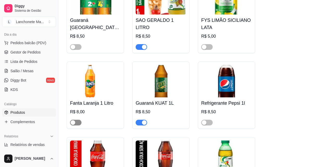
click at [78, 120] on span "button" at bounding box center [75, 123] width 11 height 6
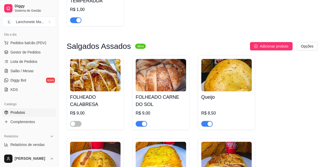
scroll to position [144, 0]
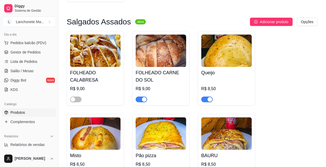
click at [142, 100] on div "button" at bounding box center [144, 99] width 5 height 5
click at [24, 60] on span "Lista de Pedidos" at bounding box center [23, 61] width 27 height 5
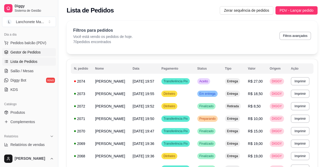
click at [28, 51] on span "Gestor de Pedidos" at bounding box center [25, 52] width 30 height 5
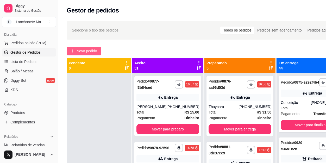
click at [85, 51] on span "Novo pedido" at bounding box center [87, 51] width 21 height 6
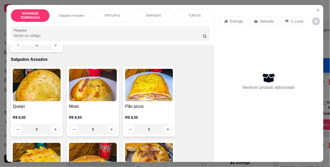
scroll to position [116, 0]
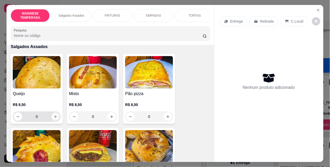
click at [54, 115] on icon "increase-product-quantity" at bounding box center [56, 117] width 4 height 4
type input "1"
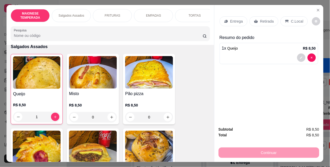
click at [230, 19] on p "Entrega" at bounding box center [236, 21] width 13 height 5
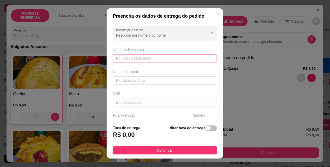
click at [150, 58] on input "text" at bounding box center [165, 59] width 104 height 8
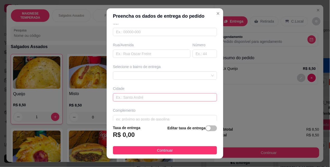
scroll to position [79, 0]
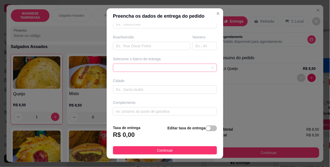
click at [148, 66] on span at bounding box center [165, 68] width 98 height 8
type input "859 92269-8010"
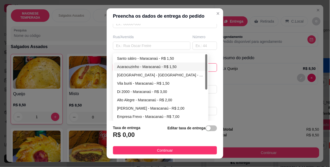
click at [148, 68] on div "Acaracuzinho - Maracanaú - R$ 1,50" at bounding box center [160, 67] width 87 height 6
type input "Maracanaú"
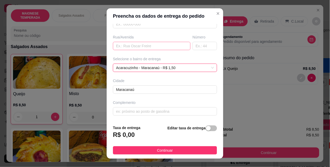
click at [139, 40] on div "Rua/Avenida" at bounding box center [152, 37] width 78 height 5
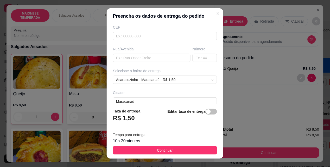
scroll to position [37, 0]
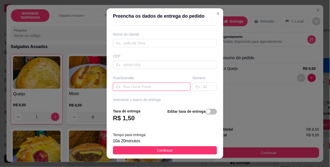
click at [127, 87] on input "text" at bounding box center [152, 87] width 78 height 8
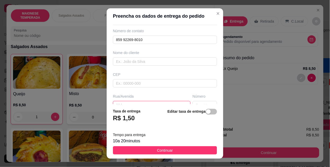
scroll to position [29, 0]
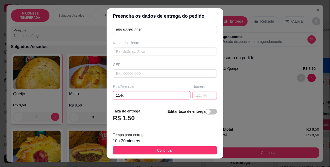
type input "114c"
click at [194, 94] on input "text" at bounding box center [205, 95] width 24 height 8
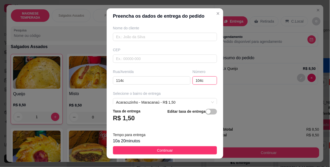
scroll to position [58, 0]
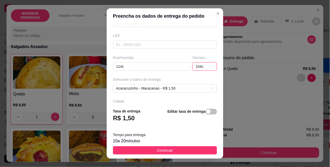
type input "104c"
click at [189, 149] on button "Continuar" at bounding box center [165, 151] width 104 height 8
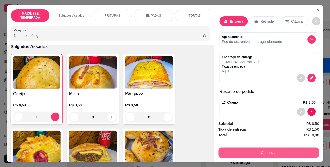
click at [226, 149] on button "Continuar" at bounding box center [269, 153] width 101 height 10
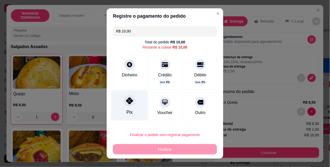
click at [129, 101] on icon at bounding box center [129, 101] width 7 height 7
type input "R$ 0,00"
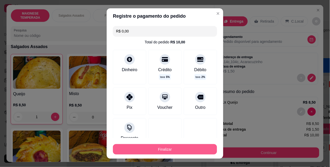
click at [160, 147] on button "Finalizar" at bounding box center [165, 149] width 104 height 10
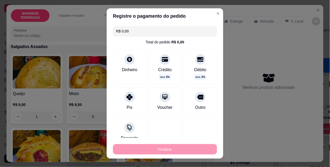
type input "0"
type input "-R$ 10,00"
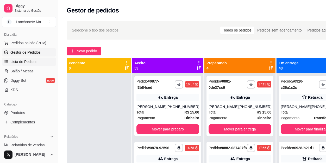
click at [29, 64] on span "Lista de Pedidos" at bounding box center [23, 61] width 27 height 5
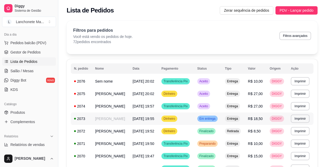
click at [215, 121] on span "Em entrega" at bounding box center [207, 119] width 18 height 4
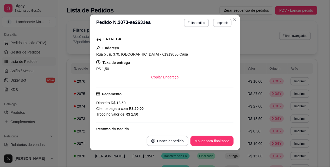
scroll to position [87, 0]
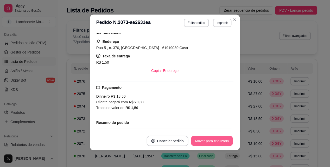
click at [205, 142] on button "Mover para finalizado" at bounding box center [212, 141] width 42 height 10
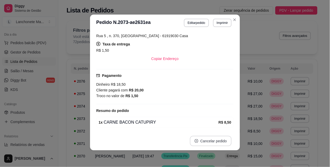
scroll to position [75, 0]
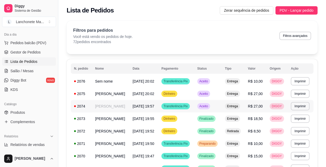
click at [207, 109] on span "Aceito" at bounding box center [203, 106] width 11 height 4
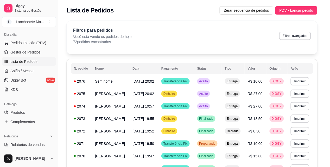
click at [211, 141] on button "Mover para preparo" at bounding box center [213, 142] width 40 height 10
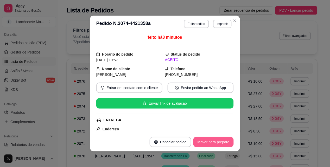
click at [211, 141] on button "Mover para preparo" at bounding box center [213, 142] width 40 height 10
click at [211, 141] on div "Mover para preparo" at bounding box center [210, 142] width 48 height 10
click at [211, 141] on button "Mover para entrega" at bounding box center [213, 142] width 39 height 10
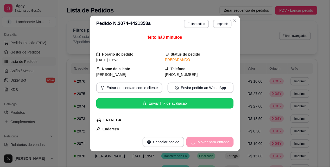
click at [211, 141] on div "Mover para entrega" at bounding box center [209, 142] width 47 height 10
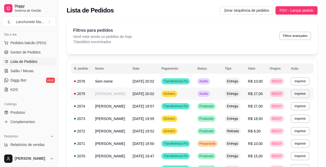
click at [209, 96] on span "Aceito" at bounding box center [203, 94] width 11 height 4
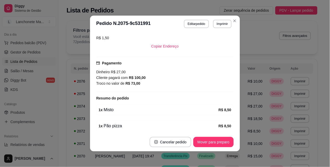
scroll to position [116, 0]
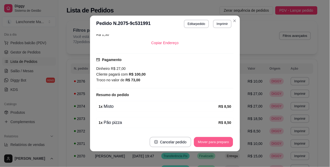
click at [209, 142] on button "Mover para preparo" at bounding box center [213, 142] width 39 height 10
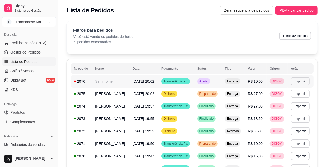
click at [214, 78] on td "Aceito" at bounding box center [208, 81] width 28 height 12
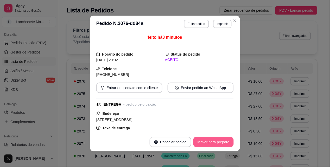
click at [225, 145] on button "Mover para preparo" at bounding box center [213, 142] width 40 height 10
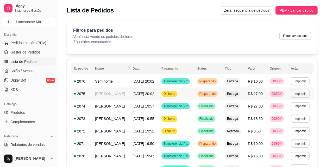
click at [217, 96] on span "Preparando" at bounding box center [207, 94] width 18 height 4
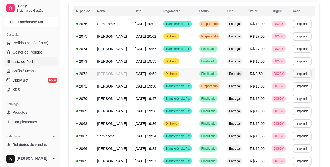
scroll to position [58, 0]
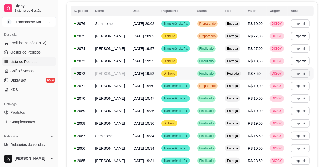
click at [218, 80] on td "Finalizado" at bounding box center [208, 73] width 28 height 12
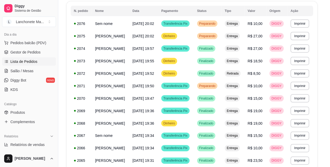
scroll to position [54, 0]
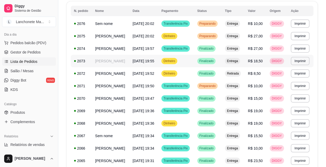
click at [210, 63] on span "Finalizado" at bounding box center [206, 61] width 16 height 4
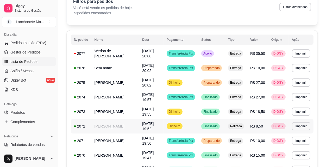
click at [220, 126] on div "Finalizado" at bounding box center [210, 126] width 18 height 6
click at [217, 142] on span "Preparando" at bounding box center [211, 141] width 18 height 4
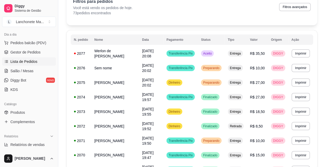
click at [217, 144] on button "Mover para entrega" at bounding box center [214, 142] width 40 height 10
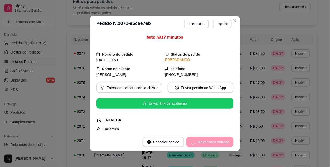
click at [217, 144] on div "Mover para entrega" at bounding box center [209, 142] width 47 height 10
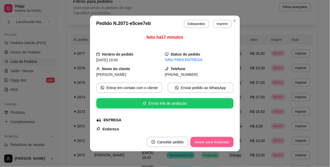
click at [217, 144] on button "Mover para finalizado" at bounding box center [211, 142] width 43 height 10
click at [217, 144] on div "Mover para finalizado" at bounding box center [208, 142] width 50 height 10
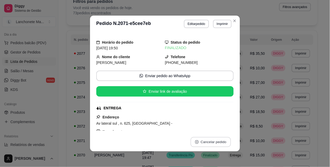
click at [217, 144] on button "Cancelar pedido" at bounding box center [210, 142] width 40 height 10
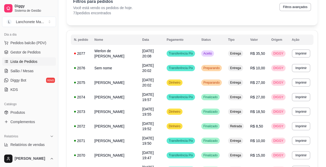
click at [237, 16] on div "Filtros para pedidos Você está vendo os pedidos de hoje. 73 pedidos encontrados…" at bounding box center [192, 8] width 251 height 33
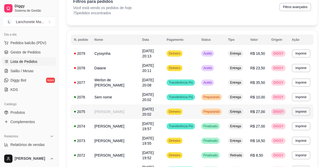
click at [221, 106] on td "Preparando" at bounding box center [211, 112] width 27 height 15
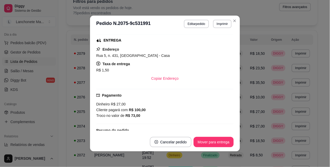
scroll to position [87, 0]
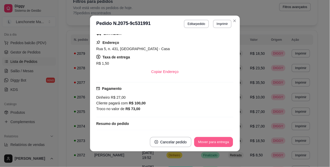
click at [215, 140] on button "Mover para entrega" at bounding box center [213, 142] width 39 height 10
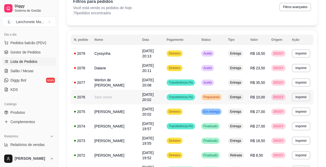
click at [219, 97] on span "Preparando" at bounding box center [211, 97] width 18 height 4
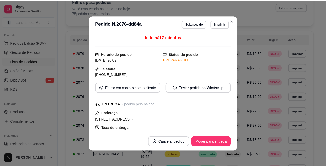
scroll to position [58, 0]
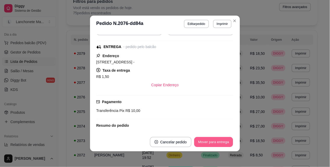
click at [214, 141] on button "Mover para entrega" at bounding box center [213, 142] width 39 height 10
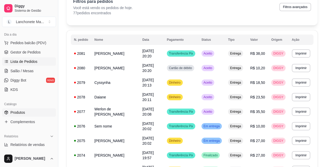
click at [33, 110] on link "Produtos" at bounding box center [29, 113] width 54 height 8
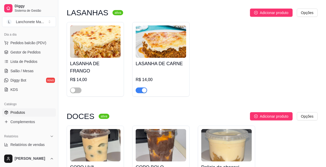
scroll to position [1793, 0]
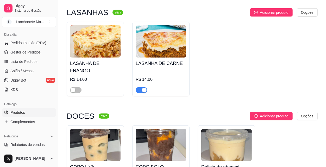
click at [137, 87] on span "button" at bounding box center [141, 90] width 11 height 6
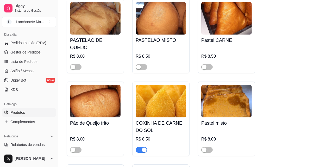
scroll to position [1272, 0]
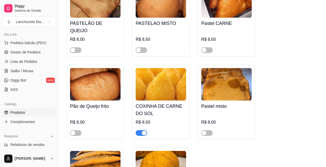
click at [142, 131] on div "button" at bounding box center [144, 133] width 5 height 5
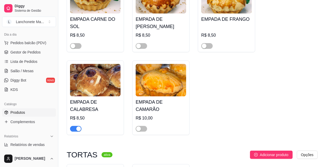
scroll to position [1561, 0]
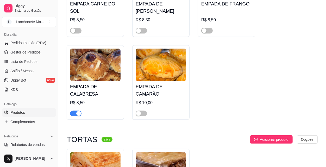
click at [76, 111] on div "button" at bounding box center [78, 113] width 5 height 5
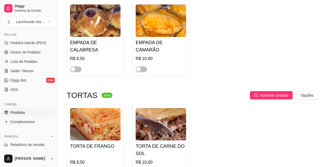
scroll to position [1446, 0]
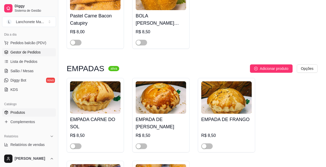
click at [35, 50] on span "Gestor de Pedidos" at bounding box center [25, 52] width 30 height 5
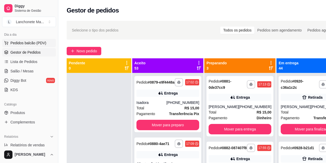
click at [37, 44] on span "Pedidos balcão (PDV)" at bounding box center [28, 42] width 36 height 5
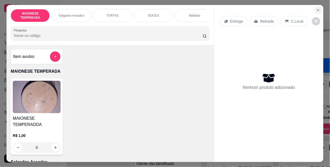
click at [316, 9] on icon "Close" at bounding box center [318, 10] width 4 height 4
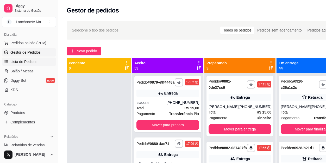
click at [18, 61] on span "Lista de Pedidos" at bounding box center [23, 61] width 27 height 5
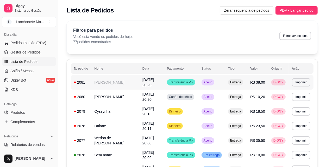
click at [213, 80] on span "Aceito" at bounding box center [207, 82] width 11 height 4
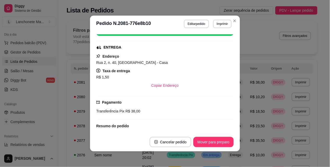
scroll to position [87, 0]
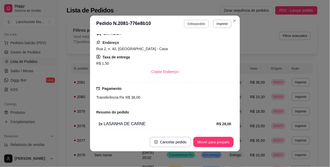
click at [193, 22] on button "Editar pedido" at bounding box center [196, 24] width 25 height 8
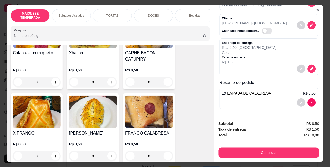
scroll to position [231, 0]
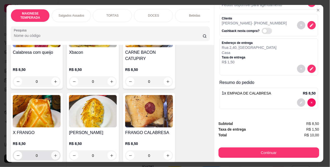
click at [54, 154] on icon "increase-product-quantity" at bounding box center [56, 156] width 4 height 4
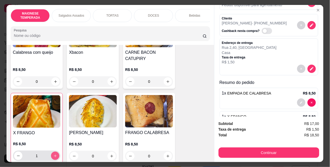
scroll to position [60, 0]
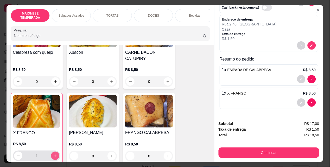
click at [53, 154] on icon "increase-product-quantity" at bounding box center [55, 156] width 4 height 4
type input "2"
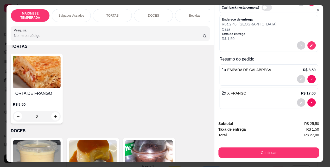
scroll to position [347, 0]
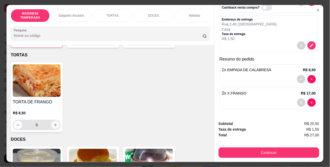
click at [54, 123] on icon "increase-product-quantity" at bounding box center [56, 125] width 4 height 4
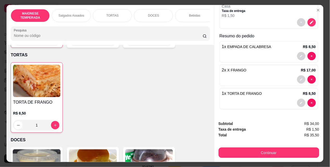
scroll to position [84, 0]
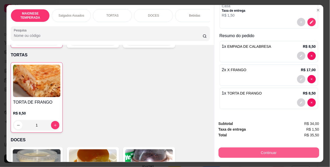
click at [249, 152] on button "Continuar" at bounding box center [269, 153] width 101 height 10
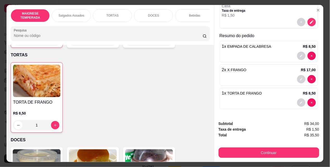
click at [309, 53] on div at bounding box center [306, 56] width 19 height 8
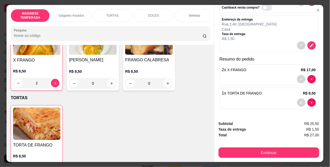
scroll to position [318, 0]
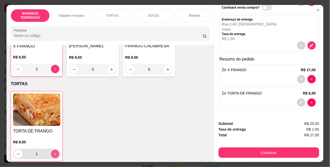
click at [53, 153] on icon "increase-product-quantity" at bounding box center [55, 155] width 4 height 4
type input "2"
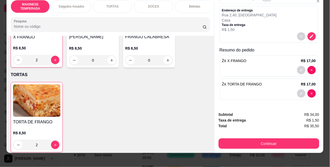
scroll to position [14, 0]
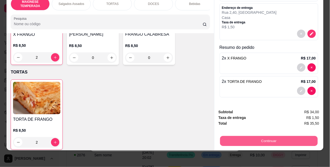
click at [251, 136] on button "Continuar" at bounding box center [269, 141] width 98 height 10
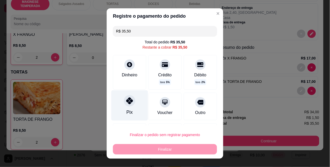
click at [130, 100] on div at bounding box center [129, 101] width 11 height 11
type input "R$ 0,00"
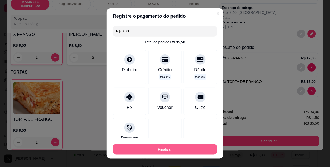
click at [159, 149] on button "Finalizar" at bounding box center [165, 149] width 104 height 10
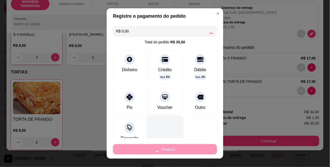
type input "0"
type input "-R$ 35,50"
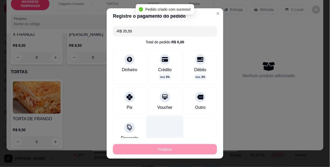
scroll to position [82, 0]
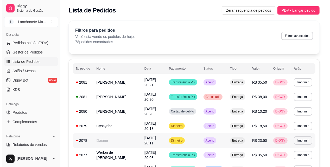
scroll to position [58, 0]
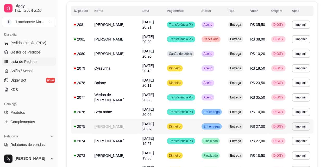
click at [221, 126] on span "Em entrega" at bounding box center [211, 127] width 18 height 4
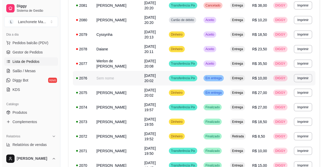
scroll to position [116, 0]
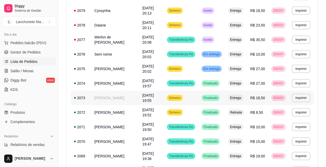
click at [219, 97] on span "Finalizado" at bounding box center [210, 98] width 16 height 4
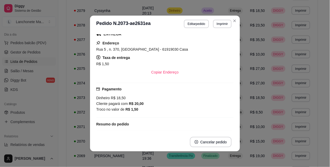
scroll to position [87, 0]
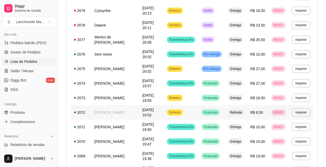
click at [218, 115] on div "Finalizado" at bounding box center [210, 113] width 18 height 6
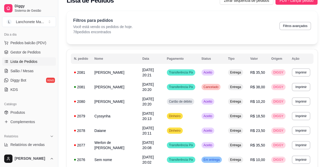
scroll to position [0, 0]
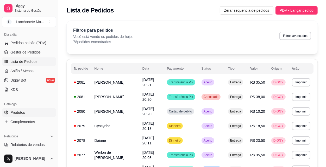
click at [31, 110] on link "Produtos" at bounding box center [29, 113] width 54 height 8
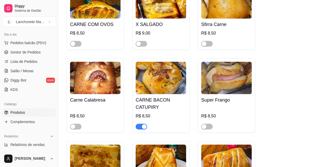
scroll to position [520, 0]
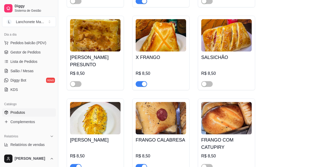
click at [143, 82] on div "button" at bounding box center [144, 84] width 5 height 5
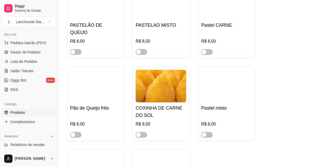
scroll to position [1272, 0]
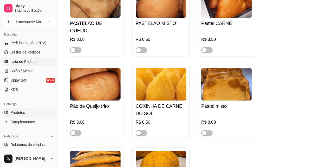
click at [32, 63] on span "Lista de Pedidos" at bounding box center [23, 61] width 27 height 5
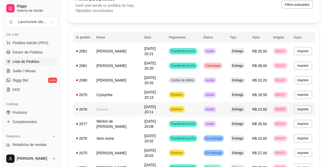
scroll to position [29, 0]
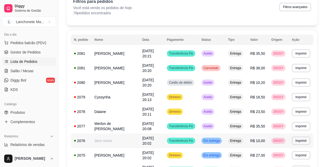
click at [217, 142] on span "Em entrega" at bounding box center [211, 141] width 18 height 4
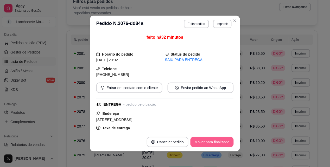
click at [204, 142] on button "Mover para finalizado" at bounding box center [211, 142] width 43 height 10
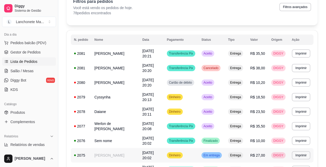
click at [216, 152] on td "Em entrega" at bounding box center [211, 155] width 27 height 15
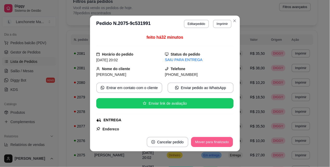
click at [210, 139] on button "Mover para finalizado" at bounding box center [212, 142] width 42 height 10
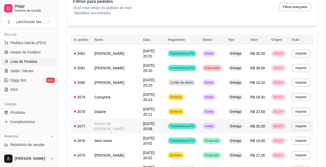
click at [212, 127] on span "Aceito" at bounding box center [209, 126] width 11 height 4
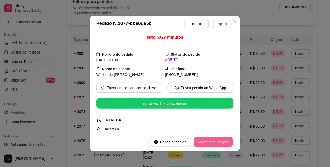
click at [209, 141] on button "Mover para preparo" at bounding box center [213, 142] width 39 height 10
click at [209, 141] on button "Mover para preparo" at bounding box center [213, 142] width 40 height 10
click at [209, 141] on button "Mover para entrega" at bounding box center [213, 142] width 39 height 10
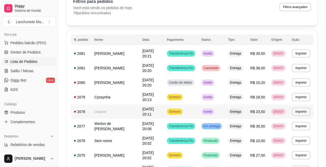
click at [212, 111] on span "Aceito" at bounding box center [207, 112] width 11 height 4
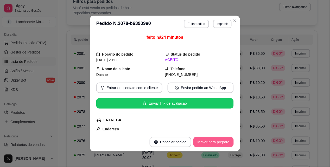
click at [207, 143] on button "Mover para preparo" at bounding box center [213, 142] width 40 height 10
click at [207, 143] on div "Mover para preparo" at bounding box center [210, 142] width 48 height 10
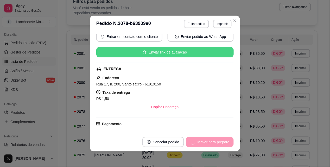
scroll to position [87, 0]
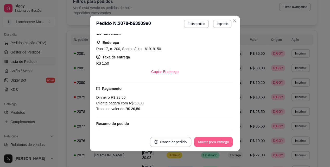
click at [208, 143] on button "Mover para entrega" at bounding box center [213, 142] width 39 height 10
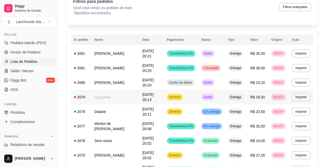
click at [212, 94] on div "Aceito" at bounding box center [207, 97] width 13 height 6
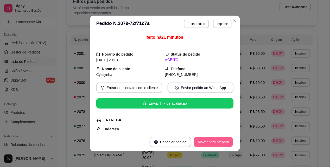
click at [213, 144] on button "Mover para preparo" at bounding box center [213, 142] width 39 height 10
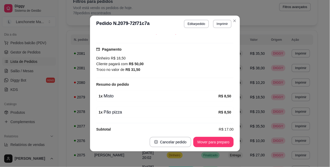
scroll to position [134, 0]
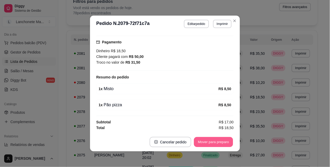
click at [207, 142] on button "Mover para preparo" at bounding box center [213, 142] width 39 height 10
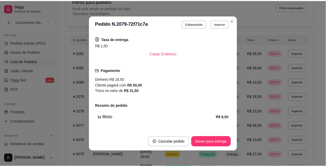
scroll to position [105, 0]
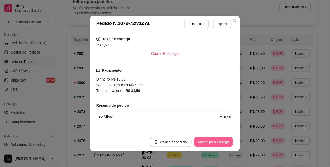
click at [206, 142] on button "Mover para entrega" at bounding box center [213, 142] width 39 height 10
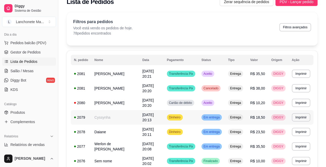
scroll to position [0, 0]
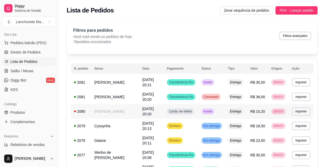
click at [216, 107] on td "Aceito" at bounding box center [211, 111] width 27 height 15
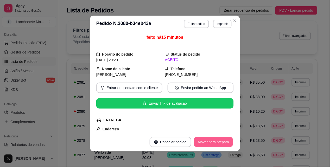
click at [214, 139] on button "Mover para preparo" at bounding box center [213, 142] width 39 height 10
click at [215, 143] on div "Mover para preparo" at bounding box center [210, 142] width 48 height 10
click at [217, 144] on button "Mover para entrega" at bounding box center [213, 142] width 39 height 10
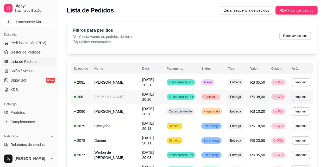
click at [210, 95] on span "Cancelado" at bounding box center [210, 97] width 17 height 4
click at [214, 85] on div "Aceito" at bounding box center [207, 82] width 13 height 6
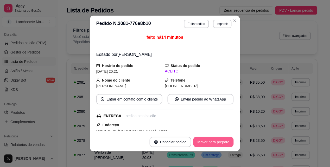
click at [220, 141] on button "Mover para preparo" at bounding box center [213, 142] width 40 height 10
click at [220, 141] on button "Mover para entrega" at bounding box center [214, 142] width 40 height 10
click at [220, 141] on button "Mover para finalizado" at bounding box center [211, 142] width 43 height 10
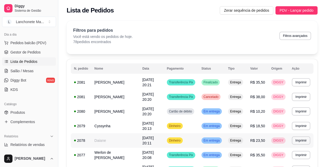
click at [218, 135] on td "Em entrega" at bounding box center [211, 141] width 27 height 15
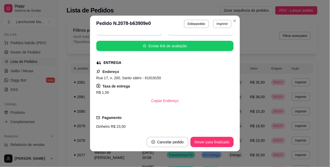
scroll to position [58, 0]
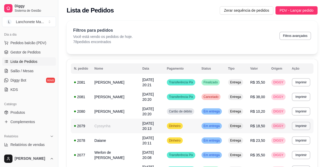
click at [207, 128] on span "Em entrega" at bounding box center [211, 126] width 18 height 4
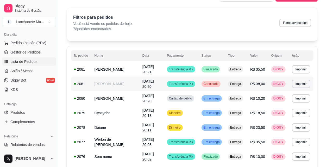
scroll to position [0, 0]
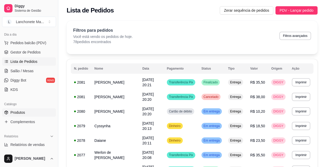
click at [21, 112] on span "Produtos" at bounding box center [17, 112] width 15 height 5
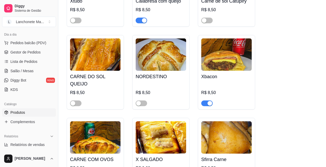
scroll to position [376, 0]
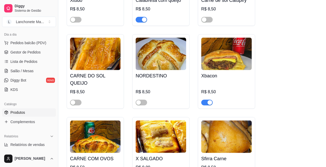
click at [208, 100] on div "button" at bounding box center [209, 102] width 5 height 5
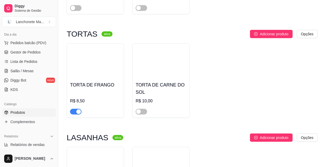
scroll to position [1677, 0]
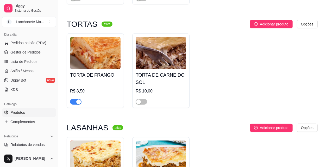
click at [77, 100] on div "button" at bounding box center [78, 102] width 5 height 5
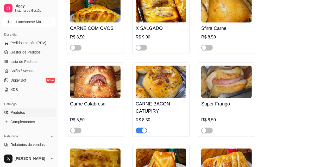
scroll to position [491, 0]
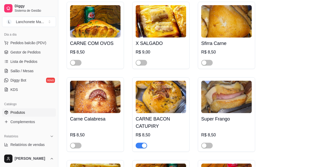
click at [143, 144] on div "button" at bounding box center [144, 146] width 5 height 5
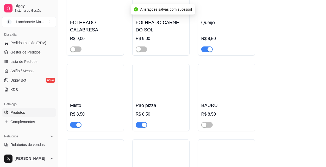
scroll to position [173, 0]
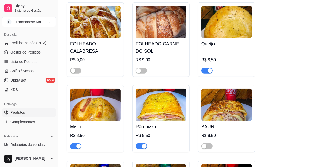
click at [26, 66] on ul "Pedidos balcão (PDV) Gestor de Pedidos Lista de Pedidos Salão / Mesas Diggy Bot…" at bounding box center [29, 66] width 54 height 55
click at [30, 62] on span "Lista de Pedidos" at bounding box center [23, 61] width 27 height 5
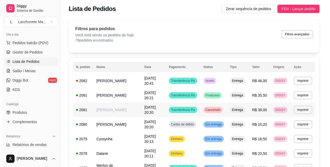
scroll to position [29, 0]
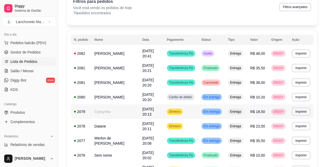
click at [215, 110] on span "Em entrega" at bounding box center [211, 112] width 18 height 4
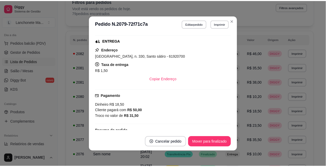
scroll to position [87, 0]
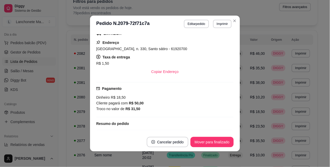
click at [233, 16] on header "**********" at bounding box center [165, 24] width 150 height 17
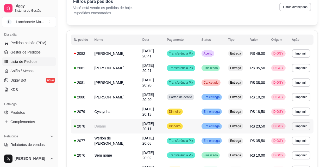
click at [204, 123] on td "Em entrega" at bounding box center [211, 126] width 27 height 15
click at [30, 112] on link "Produtos" at bounding box center [29, 113] width 54 height 8
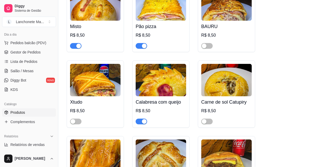
scroll to position [289, 0]
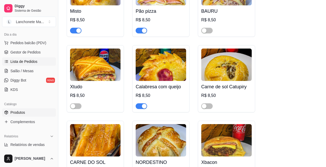
click at [30, 61] on span "Lista de Pedidos" at bounding box center [23, 61] width 27 height 5
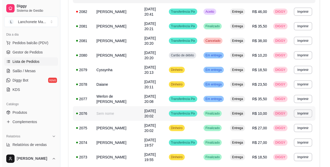
scroll to position [58, 0]
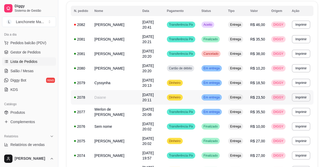
click at [209, 96] on span "Em entrega" at bounding box center [211, 98] width 18 height 4
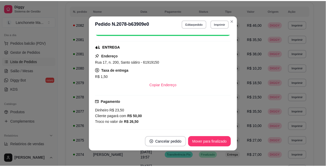
scroll to position [87, 0]
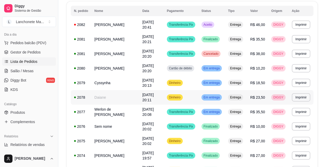
click at [214, 97] on span "Em entrega" at bounding box center [211, 98] width 18 height 4
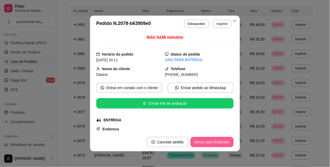
click at [208, 143] on button "Mover para finalizado" at bounding box center [211, 142] width 43 height 10
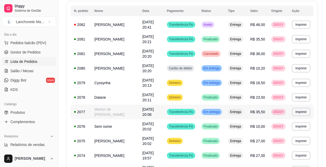
click at [217, 116] on td "Em entrega" at bounding box center [211, 112] width 27 height 15
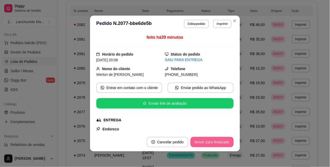
click at [214, 142] on button "Mover para finalizado" at bounding box center [211, 142] width 43 height 10
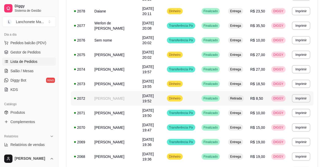
scroll to position [144, 0]
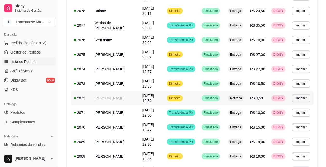
click at [201, 100] on tr "**********" at bounding box center [192, 98] width 243 height 15
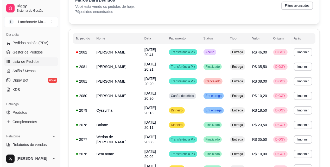
scroll to position [29, 0]
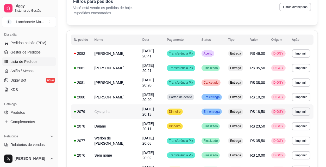
click at [212, 112] on span "Em entrega" at bounding box center [211, 112] width 18 height 4
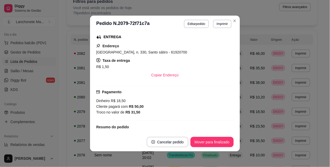
scroll to position [87, 0]
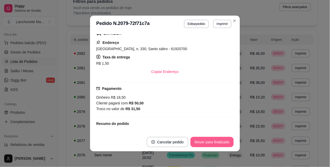
click at [206, 140] on button "Mover para finalizado" at bounding box center [211, 142] width 43 height 10
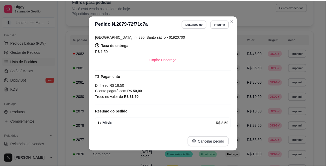
scroll to position [75, 0]
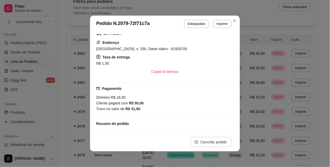
click at [206, 140] on button "Cancelar pedido" at bounding box center [211, 142] width 42 height 10
click at [231, 24] on button "Close" at bounding box center [235, 21] width 8 height 8
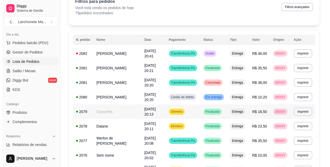
scroll to position [0, 0]
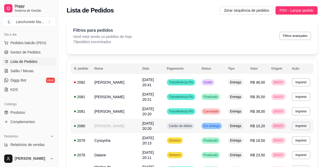
click at [217, 128] on span "Em entrega" at bounding box center [211, 126] width 18 height 4
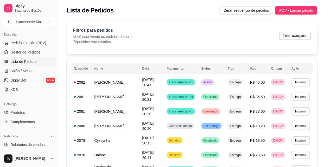
click at [214, 142] on button "Mover para finalizado" at bounding box center [211, 142] width 43 height 10
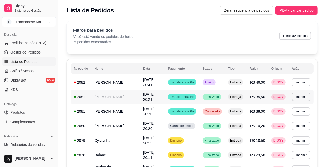
click at [213, 94] on div "Finalizado" at bounding box center [211, 97] width 18 height 6
click at [215, 111] on span "Cancelado" at bounding box center [212, 112] width 17 height 4
click at [214, 85] on div "Aceito" at bounding box center [208, 82] width 13 height 6
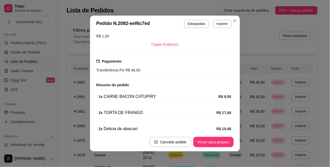
scroll to position [116, 0]
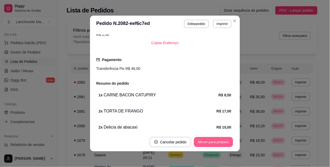
click at [211, 142] on button "Mover para preparo" at bounding box center [213, 142] width 39 height 10
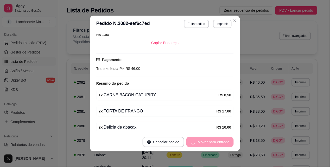
click at [211, 144] on div "Mover para entrega" at bounding box center [209, 142] width 47 height 10
click at [211, 145] on button "Mover para finalizado" at bounding box center [211, 142] width 43 height 10
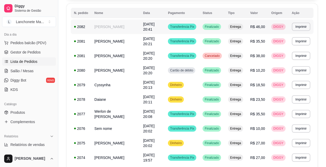
scroll to position [58, 0]
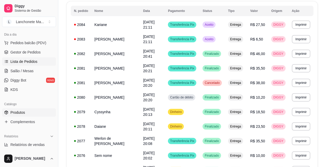
click at [26, 114] on link "Produtos" at bounding box center [29, 113] width 54 height 8
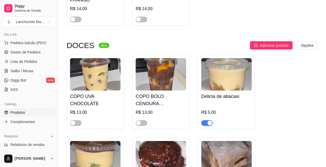
scroll to position [1851, 0]
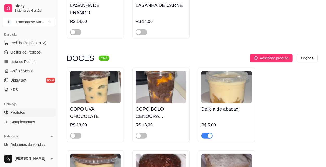
click at [206, 133] on span "button" at bounding box center [206, 136] width 11 height 6
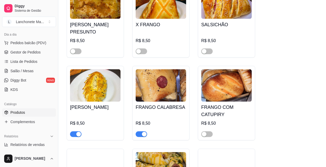
scroll to position [685, 0]
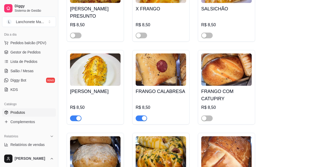
click at [142, 116] on div "button" at bounding box center [144, 118] width 5 height 5
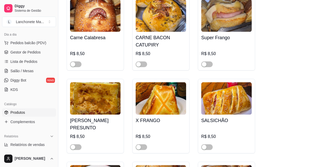
scroll to position [656, 0]
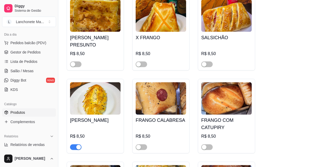
click at [75, 145] on span "button" at bounding box center [75, 148] width 11 height 6
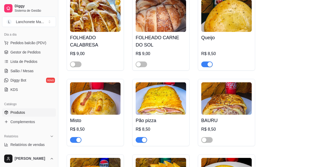
scroll to position [193, 0]
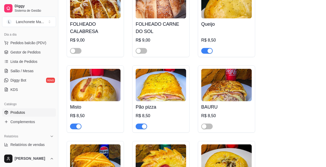
click at [206, 50] on span "button" at bounding box center [206, 51] width 11 height 6
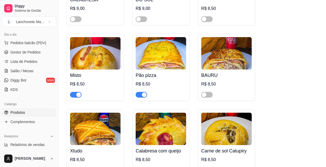
scroll to position [202, 0]
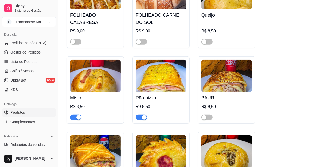
click at [140, 118] on span "button" at bounding box center [141, 118] width 11 height 6
click at [18, 60] on span "Lista de Pedidos" at bounding box center [23, 61] width 27 height 5
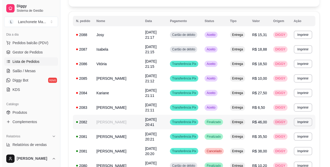
scroll to position [58, 0]
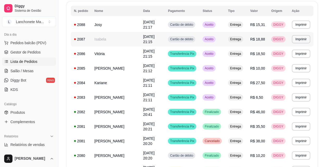
click at [209, 39] on span "Aceito" at bounding box center [209, 39] width 11 height 4
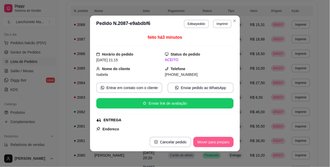
click at [217, 144] on button "Mover para preparo" at bounding box center [213, 142] width 40 height 10
click at [217, 144] on div "Mover para preparo" at bounding box center [210, 142] width 48 height 10
click at [218, 144] on button "Mover para entrega" at bounding box center [214, 142] width 40 height 10
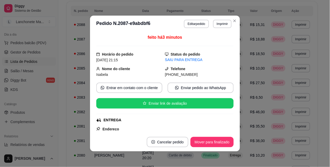
click at [213, 136] on footer "Cancelar pedido Mover para finalizado" at bounding box center [165, 142] width 150 height 19
click at [213, 137] on button "Mover para finalizado" at bounding box center [211, 142] width 43 height 10
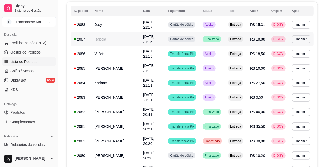
click at [207, 37] on span "Finalizado" at bounding box center [212, 39] width 16 height 4
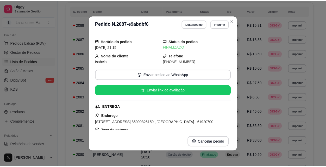
scroll to position [0, 0]
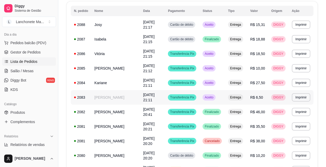
click at [215, 94] on div "Aceito" at bounding box center [208, 97] width 13 height 6
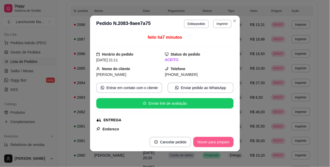
click at [206, 142] on button "Mover para preparo" at bounding box center [213, 142] width 40 height 10
click at [206, 142] on div "Mover para preparo" at bounding box center [210, 142] width 48 height 10
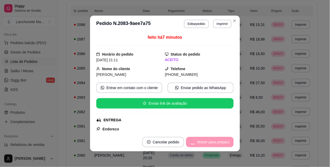
click at [206, 142] on div "Mover para preparo" at bounding box center [210, 142] width 48 height 10
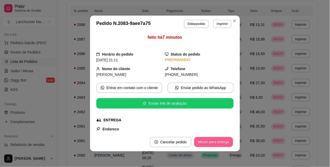
click at [206, 142] on button "Mover para entrega" at bounding box center [213, 142] width 39 height 10
click at [206, 142] on div "Mover para entrega" at bounding box center [209, 142] width 47 height 10
click at [206, 142] on button "Mover para finalizado" at bounding box center [211, 142] width 43 height 10
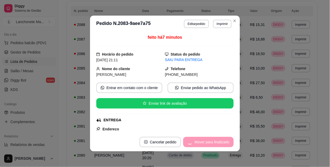
click at [206, 142] on div "Mover para finalizado" at bounding box center [208, 142] width 50 height 10
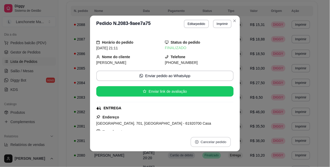
click at [206, 142] on button "Cancelar pedido" at bounding box center [210, 142] width 40 height 10
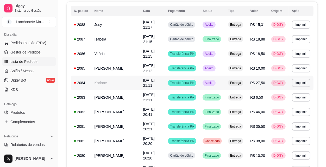
click at [225, 82] on td "Aceito" at bounding box center [211, 83] width 25 height 15
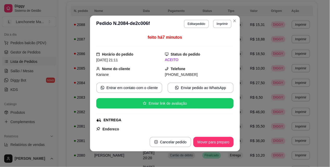
click at [213, 137] on footer "Cancelar pedido Mover para preparo" at bounding box center [165, 142] width 150 height 19
click at [212, 139] on button "Mover para preparo" at bounding box center [213, 142] width 40 height 10
click at [212, 142] on div "Mover para preparo" at bounding box center [210, 142] width 48 height 10
click at [212, 142] on button "Mover para entrega" at bounding box center [214, 142] width 40 height 10
click at [212, 142] on div "Mover para entrega" at bounding box center [214, 142] width 40 height 10
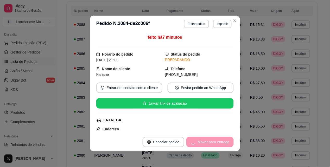
click at [212, 142] on div "Mover para entrega" at bounding box center [209, 142] width 47 height 10
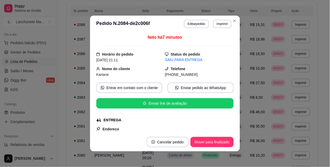
click at [213, 136] on footer "Cancelar pedido Mover para finalizado" at bounding box center [165, 142] width 150 height 19
click at [213, 143] on button "Mover para finalizado" at bounding box center [211, 142] width 43 height 10
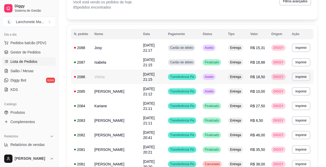
scroll to position [29, 0]
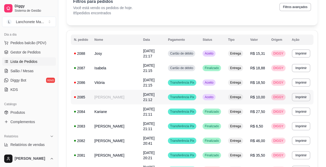
click at [214, 96] on span "Aceito" at bounding box center [209, 97] width 11 height 4
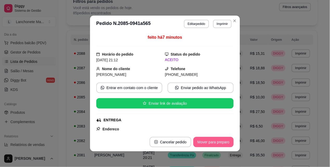
click at [217, 141] on button "Mover para preparo" at bounding box center [213, 142] width 40 height 10
click at [217, 141] on div "Mover para preparo" at bounding box center [210, 142] width 48 height 10
click at [217, 141] on button "Mover para entrega" at bounding box center [213, 142] width 39 height 10
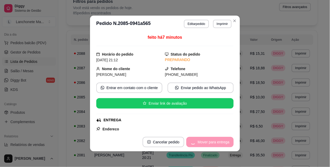
click at [217, 141] on div "Mover para entrega" at bounding box center [209, 142] width 47 height 10
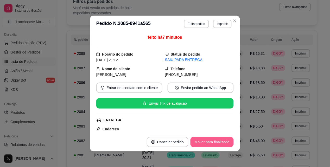
click at [217, 141] on button "Mover para finalizado" at bounding box center [211, 142] width 43 height 10
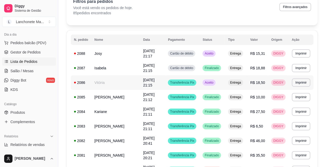
click at [214, 84] on span "Aceito" at bounding box center [209, 83] width 11 height 4
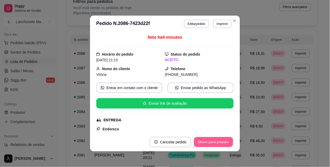
click at [210, 145] on button "Mover para preparo" at bounding box center [213, 142] width 39 height 10
click at [210, 145] on div "Mover para preparo" at bounding box center [210, 142] width 48 height 10
click at [210, 145] on button "Mover para entrega" at bounding box center [214, 142] width 40 height 10
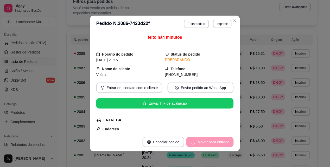
click at [210, 145] on div "Mover para entrega" at bounding box center [209, 142] width 47 height 10
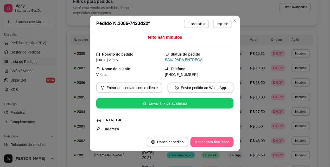
click at [209, 145] on button "Mover para finalizado" at bounding box center [211, 142] width 43 height 10
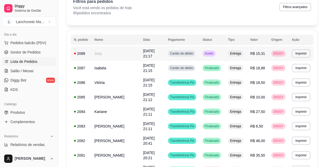
click at [207, 57] on td "Aceito" at bounding box center [211, 53] width 25 height 15
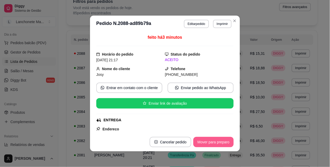
click at [211, 140] on button "Mover para preparo" at bounding box center [213, 142] width 40 height 10
click at [211, 140] on button "Mover para entrega" at bounding box center [214, 142] width 40 height 10
click at [212, 139] on button "Mover para finalizado" at bounding box center [211, 142] width 43 height 10
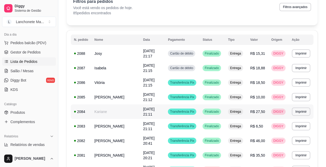
scroll to position [0, 0]
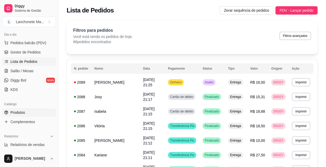
click at [26, 109] on link "Produtos" at bounding box center [29, 113] width 54 height 8
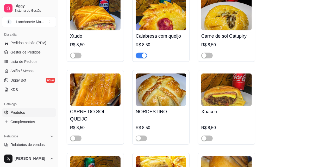
scroll to position [347, 0]
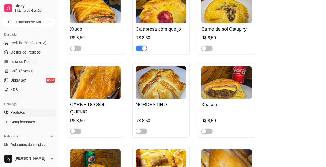
click at [144, 47] on button "button" at bounding box center [141, 49] width 11 height 6
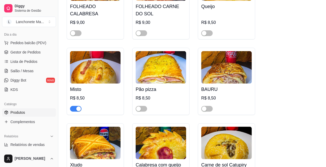
scroll to position [202, 0]
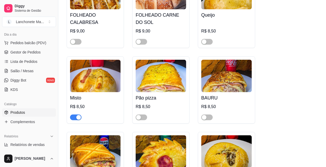
click at [76, 116] on div "button" at bounding box center [78, 117] width 5 height 5
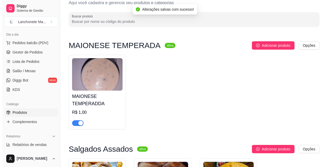
scroll to position [0, 0]
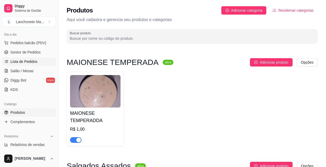
click at [24, 59] on link "Lista de Pedidos" at bounding box center [29, 62] width 54 height 8
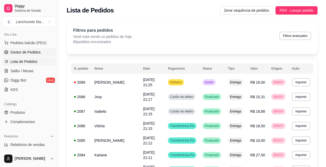
click at [33, 51] on span "Gestor de Pedidos" at bounding box center [25, 52] width 30 height 5
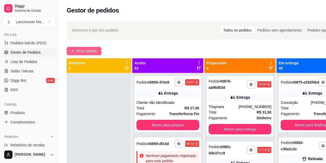
click at [77, 51] on span "Novo pedido" at bounding box center [87, 51] width 21 height 6
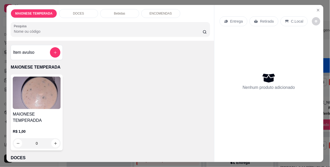
click at [232, 22] on div "Entrega" at bounding box center [234, 21] width 28 height 10
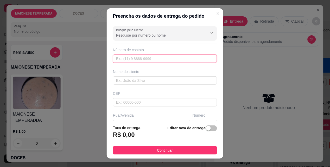
click at [139, 59] on input "text" at bounding box center [165, 59] width 104 height 8
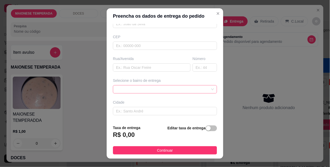
scroll to position [58, 0]
click at [128, 92] on span at bounding box center [165, 89] width 98 height 8
type input "(85) 99002-5537"
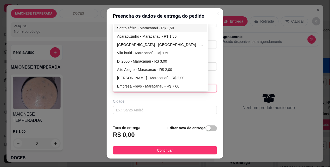
click at [134, 27] on div "Santo sátiro - Maracanaú - R$ 1,50" at bounding box center [160, 28] width 87 height 6
type input "Maracanaú"
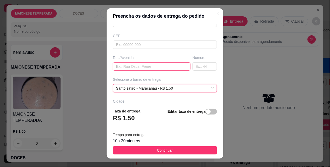
click at [139, 68] on input "text" at bounding box center [152, 66] width 78 height 8
type input "1"
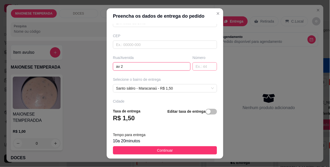
type input "av 2"
click at [194, 65] on input "text" at bounding box center [205, 66] width 24 height 8
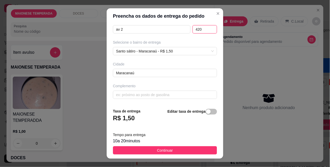
scroll to position [95, 0]
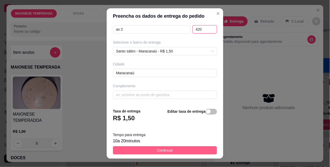
type input "420"
click at [173, 152] on button "Continuar" at bounding box center [165, 151] width 104 height 8
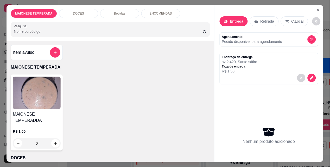
click at [230, 20] on p "Entrega" at bounding box center [237, 21] width 14 height 5
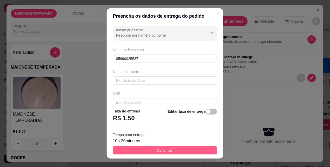
click at [192, 150] on button "Continuar" at bounding box center [165, 151] width 104 height 8
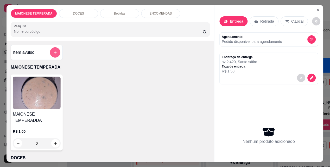
click at [53, 52] on icon "add-separate-item" at bounding box center [55, 53] width 4 height 4
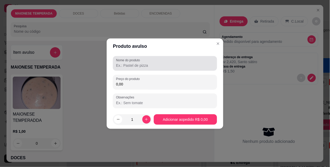
click at [134, 69] on div "Nome do produto" at bounding box center [165, 63] width 104 height 15
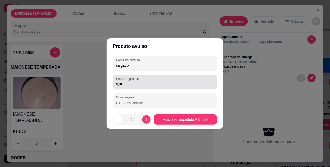
type input "salgado"
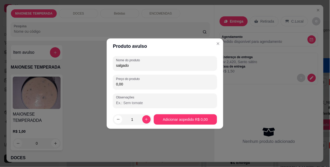
click at [134, 84] on input "0,00" at bounding box center [165, 84] width 98 height 5
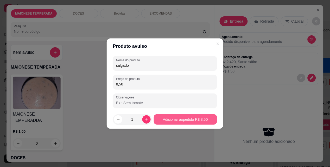
type input "8,50"
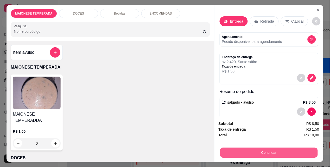
click at [261, 150] on button "Continuar" at bounding box center [269, 153] width 98 height 10
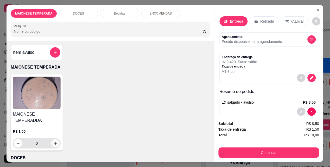
click at [54, 142] on icon "increase-product-quantity" at bounding box center [56, 144] width 4 height 4
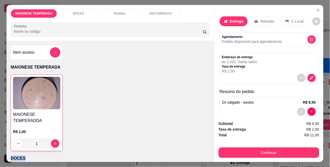
click at [51, 136] on div "R$ 1,00 1" at bounding box center [36, 139] width 47 height 20
click at [55, 142] on icon "increase-product-quantity" at bounding box center [55, 144] width 4 height 4
type input "3"
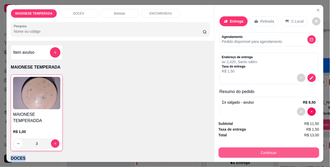
click at [243, 151] on button "Continuar" at bounding box center [269, 153] width 101 height 10
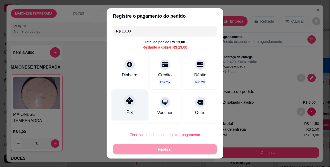
click at [130, 104] on div at bounding box center [129, 101] width 11 height 11
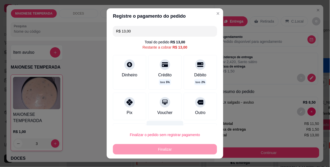
type input "R$ 0,00"
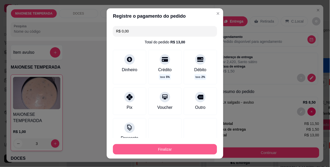
click at [163, 149] on button "Finalizar" at bounding box center [165, 149] width 104 height 10
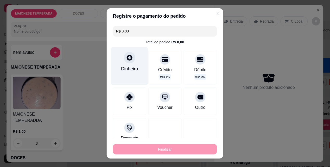
type input "0"
type input "-R$ 13,00"
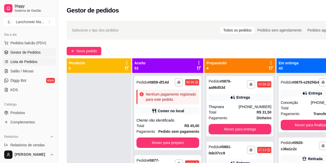
click at [16, 59] on span "Lista de Pedidos" at bounding box center [23, 61] width 27 height 5
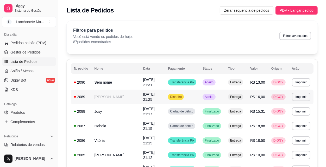
click at [212, 97] on span "Aceito" at bounding box center [209, 97] width 11 height 4
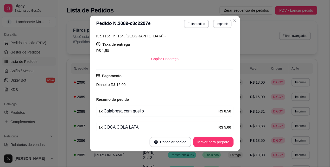
scroll to position [87, 0]
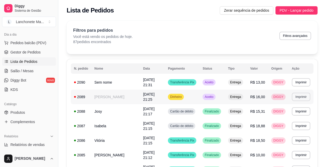
click at [298, 97] on button "Imprimir" at bounding box center [301, 97] width 18 height 8
click at [295, 115] on button "IMPRESSORA" at bounding box center [292, 115] width 36 height 8
click at [220, 97] on td "Aceito" at bounding box center [211, 97] width 25 height 15
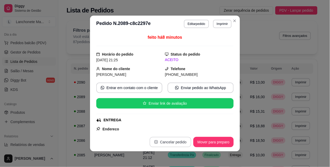
click at [183, 141] on button "Cancelar pedido" at bounding box center [171, 142] width 42 height 10
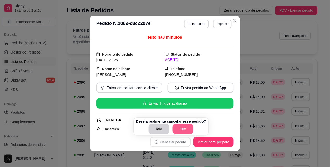
click at [187, 127] on button "Sim" at bounding box center [183, 129] width 21 height 10
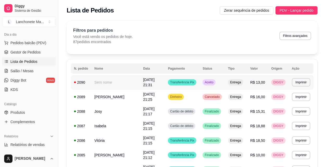
click at [213, 80] on span "Aceito" at bounding box center [209, 82] width 11 height 4
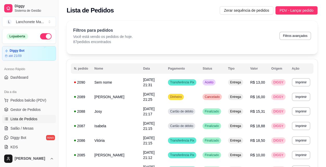
scroll to position [0, 0]
click at [56, 73] on button "Toggle Sidebar" at bounding box center [58, 83] width 4 height 167
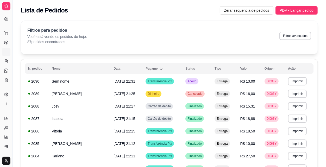
drag, startPoint x: 13, startPoint y: 51, endPoint x: 62, endPoint y: 44, distance: 49.4
click at [13, 38] on button "Toggle Sidebar" at bounding box center [12, 83] width 4 height 167
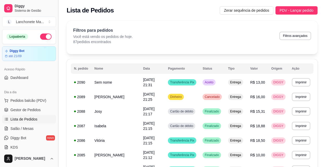
click at [56, 31] on button "Toggle Sidebar" at bounding box center [58, 83] width 4 height 167
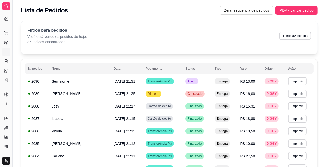
drag, startPoint x: 12, startPoint y: 21, endPoint x: 16, endPoint y: 23, distance: 5.0
click at [12, 21] on button "Toggle Sidebar" at bounding box center [12, 83] width 4 height 167
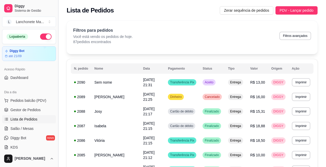
click at [56, 32] on button "Toggle Sidebar" at bounding box center [58, 83] width 4 height 167
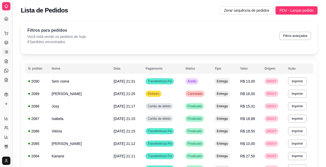
click at [12, 23] on button "Toggle Sidebar" at bounding box center [12, 83] width 4 height 167
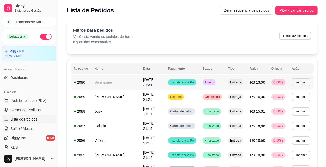
click at [216, 78] on td "Aceito" at bounding box center [211, 82] width 25 height 15
click at [58, 29] on button "Toggle Sidebar" at bounding box center [58, 83] width 4 height 167
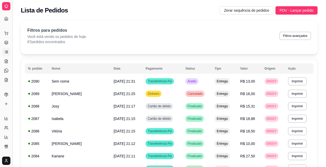
click at [14, 23] on button "Toggle Sidebar" at bounding box center [12, 83] width 4 height 167
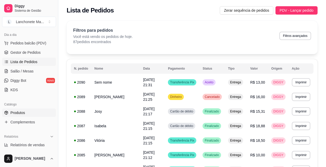
scroll to position [58, 0]
click at [20, 111] on span "Produtos" at bounding box center [17, 112] width 15 height 5
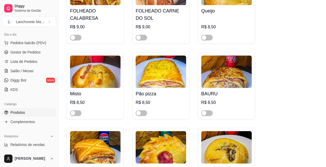
scroll to position [231, 0]
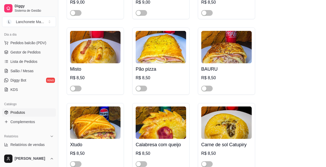
drag, startPoint x: 144, startPoint y: 89, endPoint x: 135, endPoint y: 89, distance: 8.6
click at [144, 89] on span "button" at bounding box center [141, 89] width 11 height 6
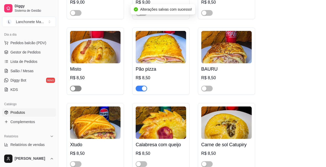
click at [79, 87] on span "button" at bounding box center [75, 89] width 11 height 6
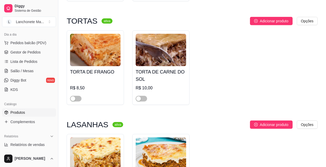
scroll to position [1677, 0]
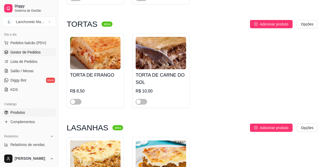
click at [30, 52] on span "Gestor de Pedidos" at bounding box center [25, 52] width 30 height 5
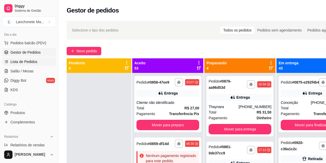
click at [17, 61] on span "Lista de Pedidos" at bounding box center [23, 61] width 27 height 5
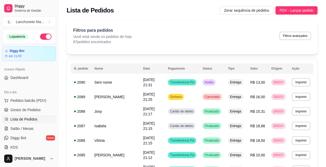
click at [43, 37] on button "button" at bounding box center [45, 37] width 11 height 6
